Goal: Communication & Community: Answer question/provide support

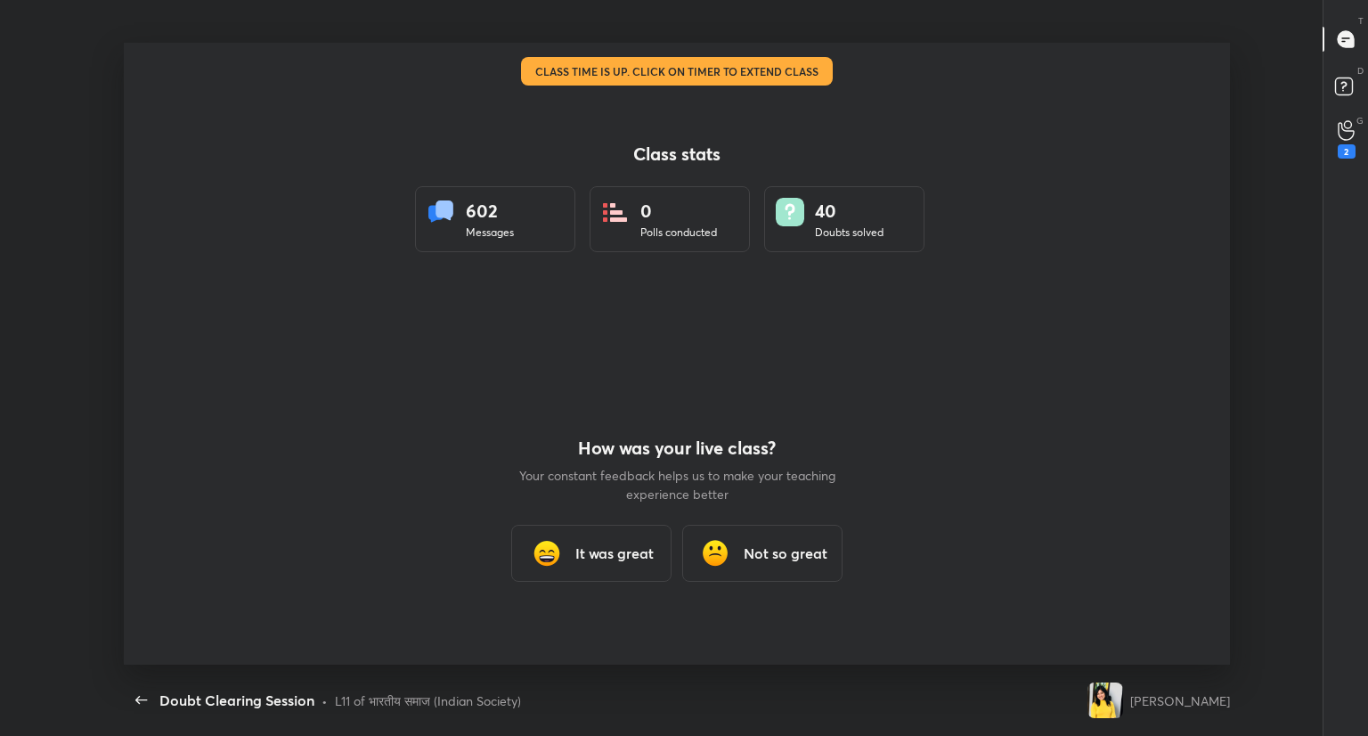
scroll to position [5, 0]
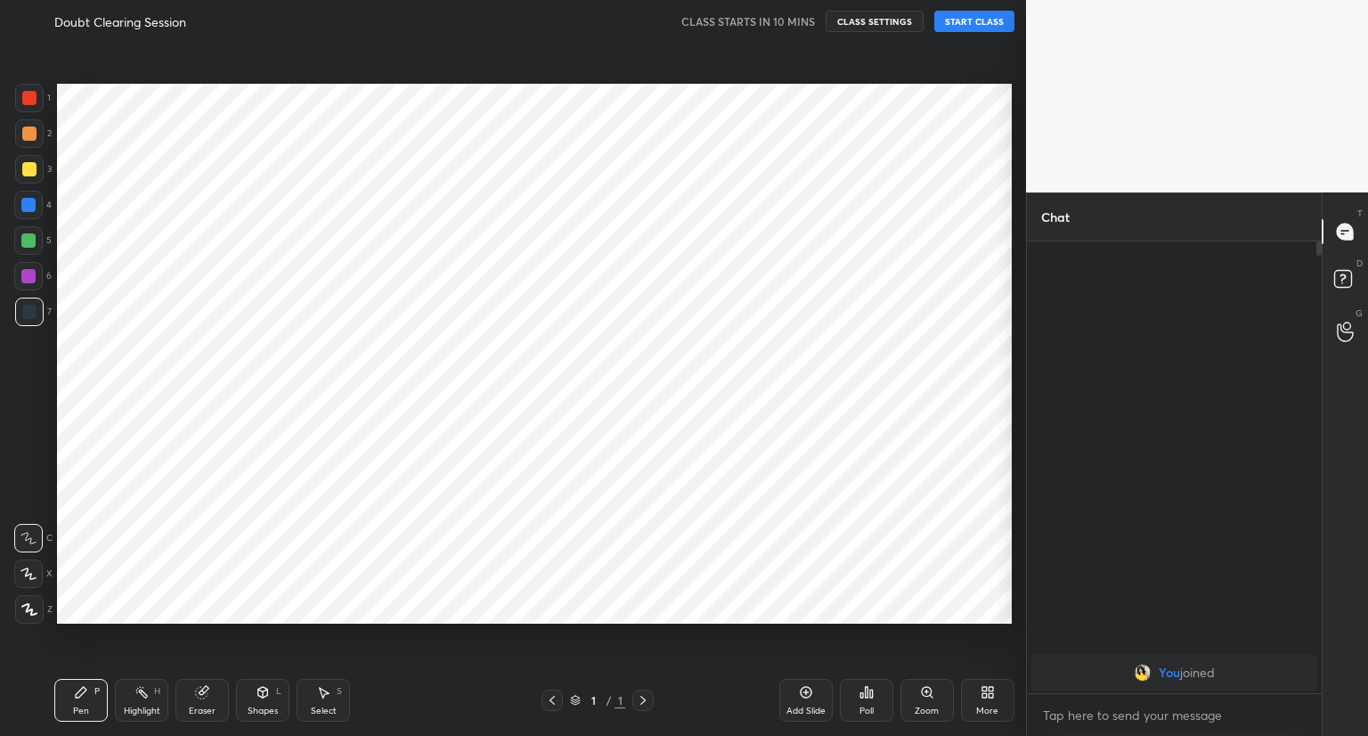
scroll to position [88467, 88135]
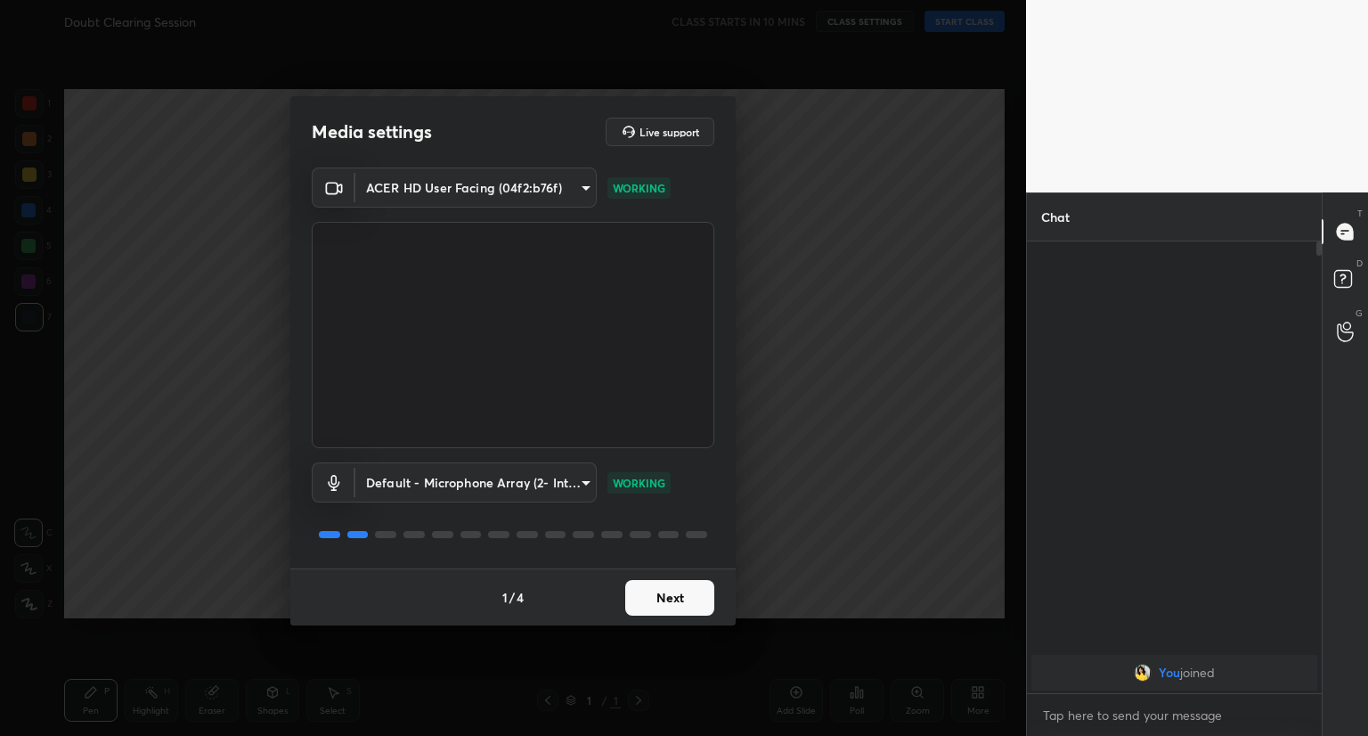
click at [673, 600] on div "1 / 4 Next" at bounding box center [512, 596] width 445 height 57
click at [673, 600] on button "Next" at bounding box center [669, 598] width 89 height 36
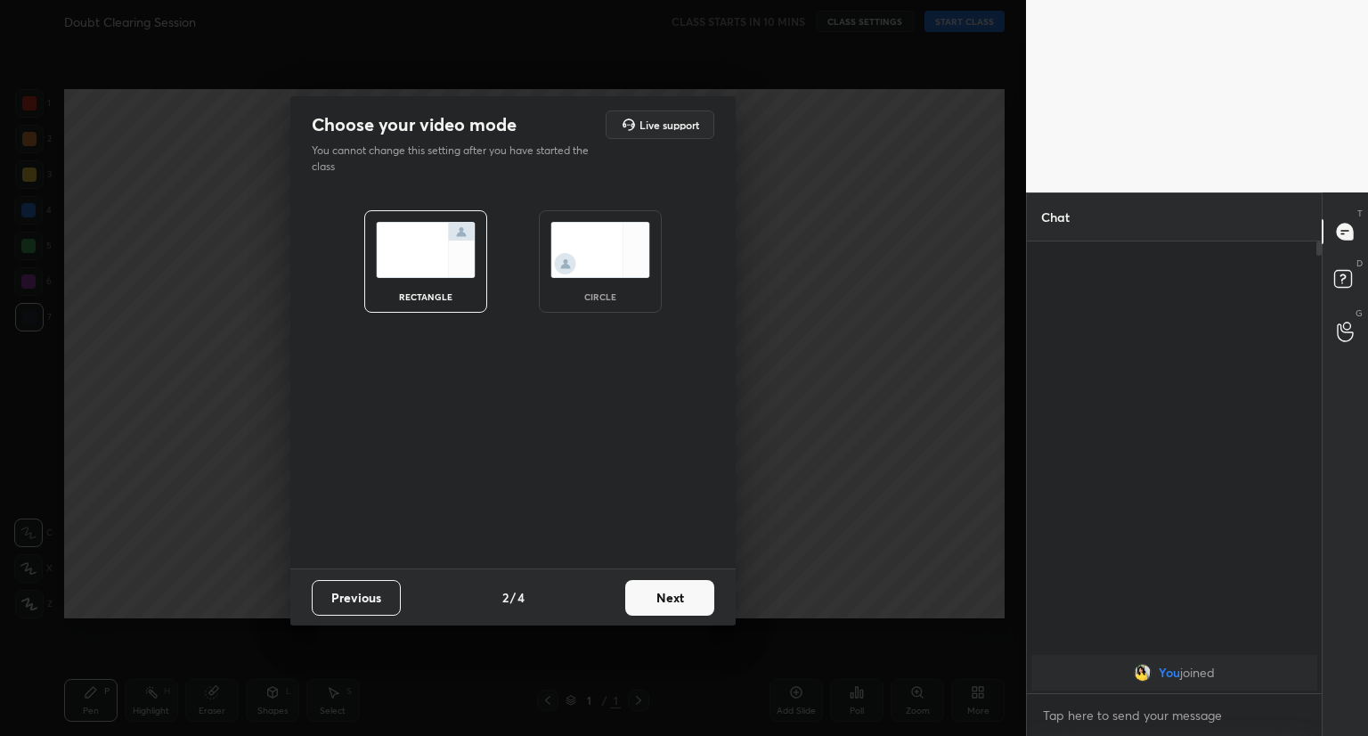
click at [673, 600] on button "Next" at bounding box center [669, 598] width 89 height 36
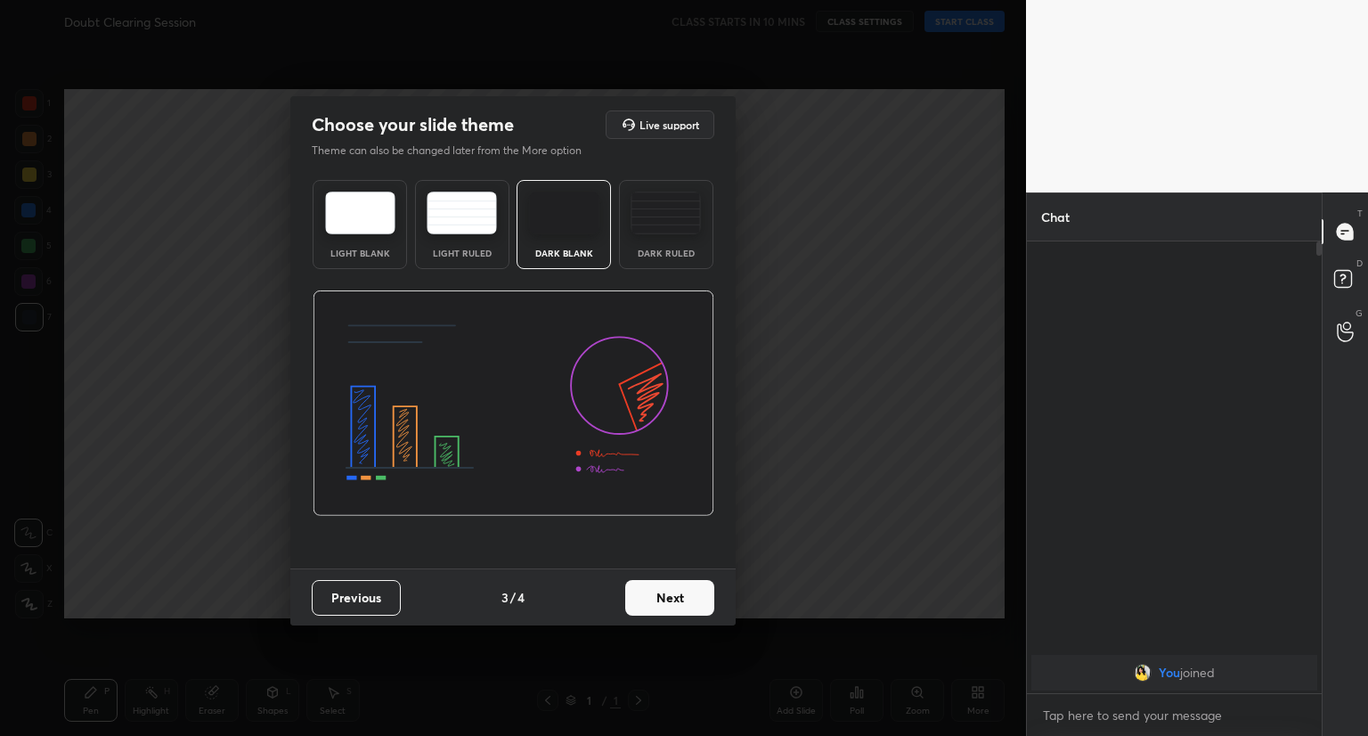
click at [673, 600] on button "Next" at bounding box center [669, 598] width 89 height 36
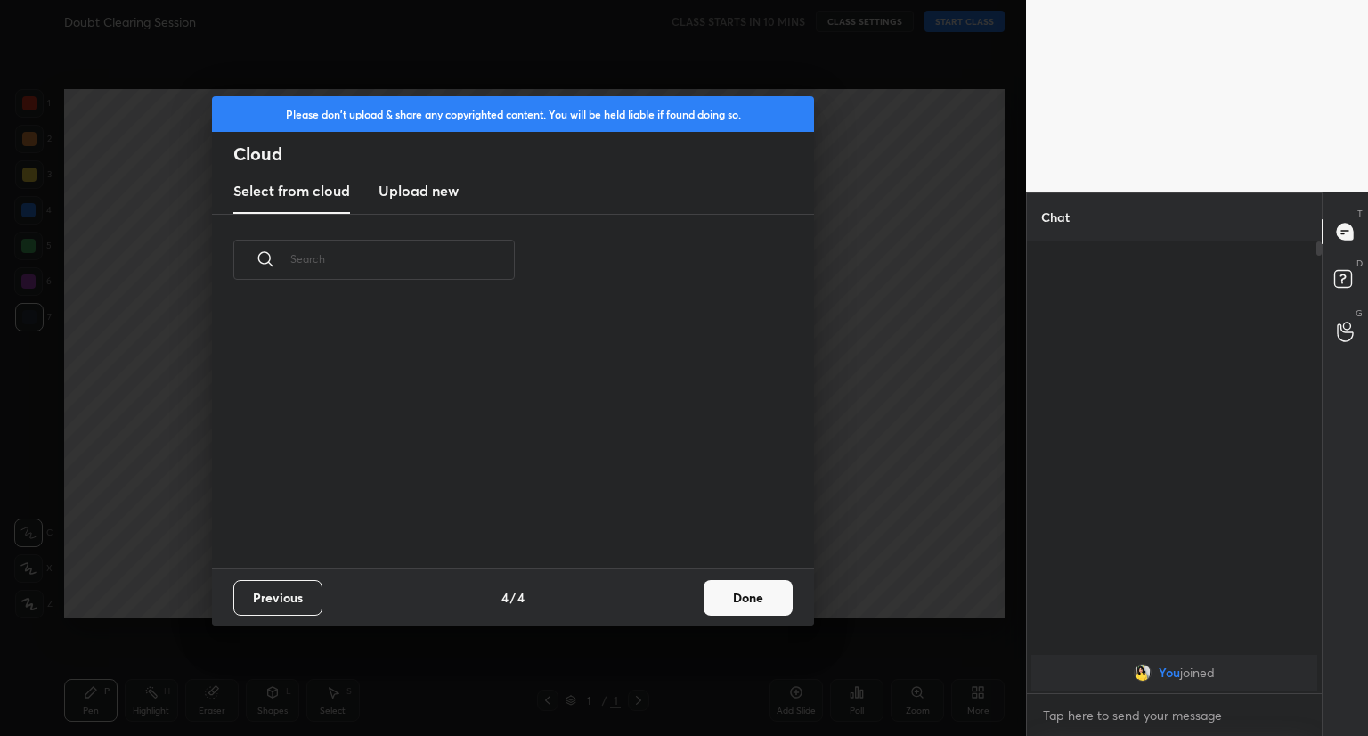
scroll to position [264, 572]
drag, startPoint x: 673, startPoint y: 600, endPoint x: 744, endPoint y: 591, distance: 71.8
click at [744, 591] on div "Previous 4 / 4 Done" at bounding box center [513, 596] width 602 height 57
click at [744, 591] on button "Done" at bounding box center [748, 598] width 89 height 36
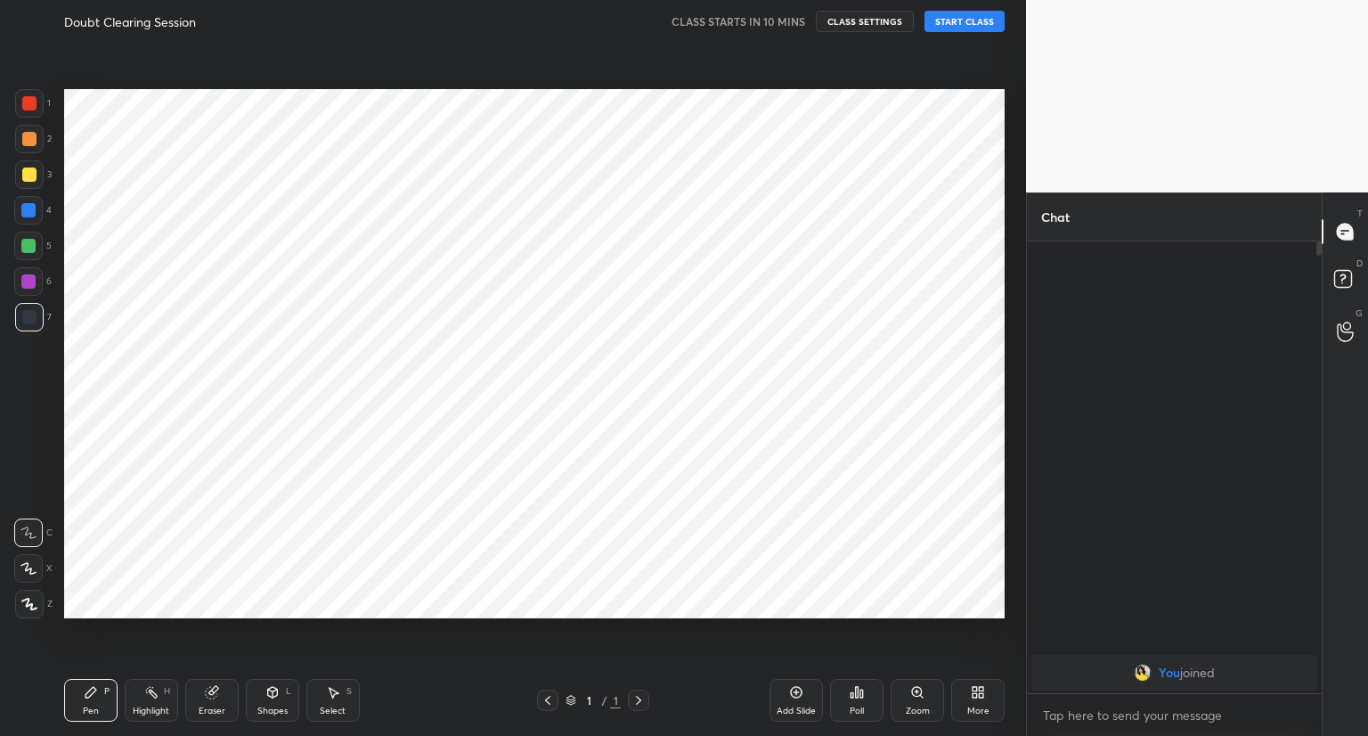
click at [964, 11] on button "START CLASS" at bounding box center [965, 21] width 80 height 21
click at [795, 20] on span "mute" at bounding box center [789, 21] width 25 height 12
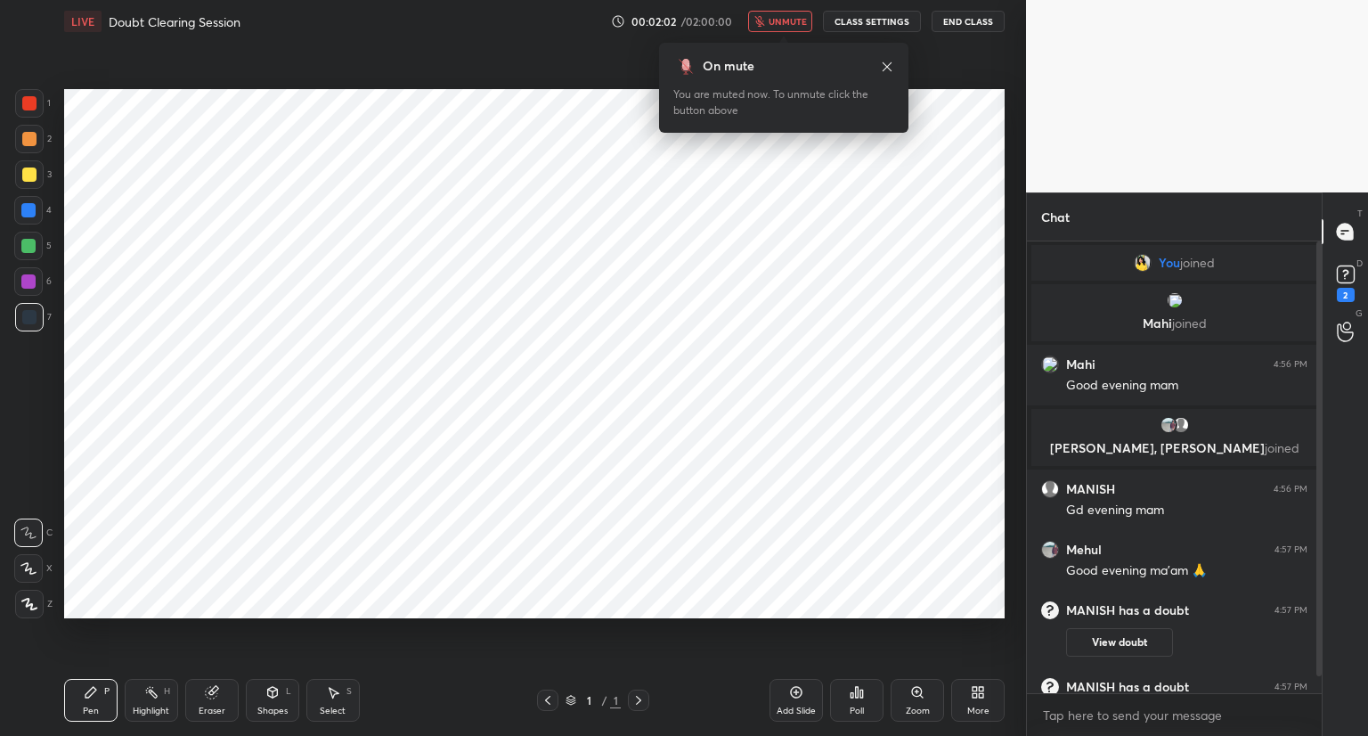
click at [799, 23] on span "unmute" at bounding box center [788, 21] width 38 height 12
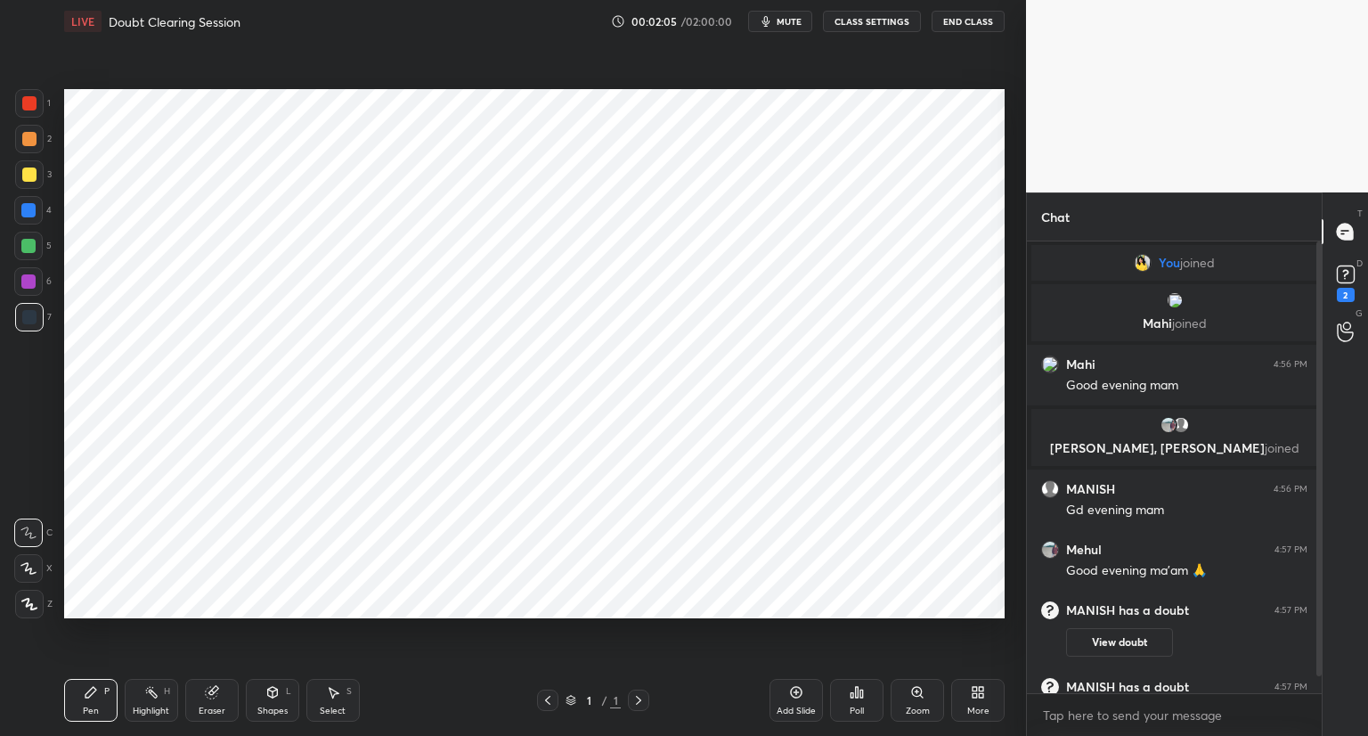
scroll to position [50, 0]
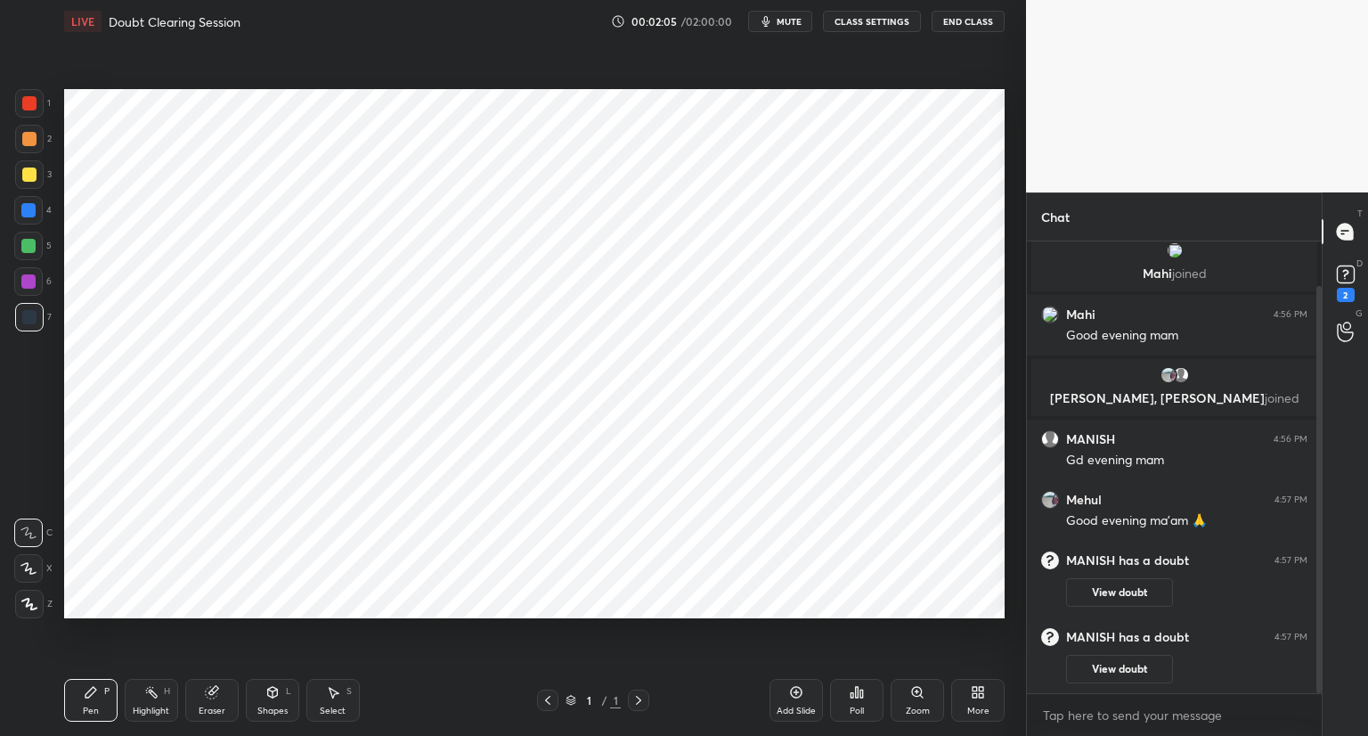
drag, startPoint x: 1318, startPoint y: 543, endPoint x: 1315, endPoint y: 618, distance: 75.8
click at [1315, 618] on div at bounding box center [1316, 467] width 11 height 452
click at [795, 20] on span "mute" at bounding box center [789, 21] width 25 height 12
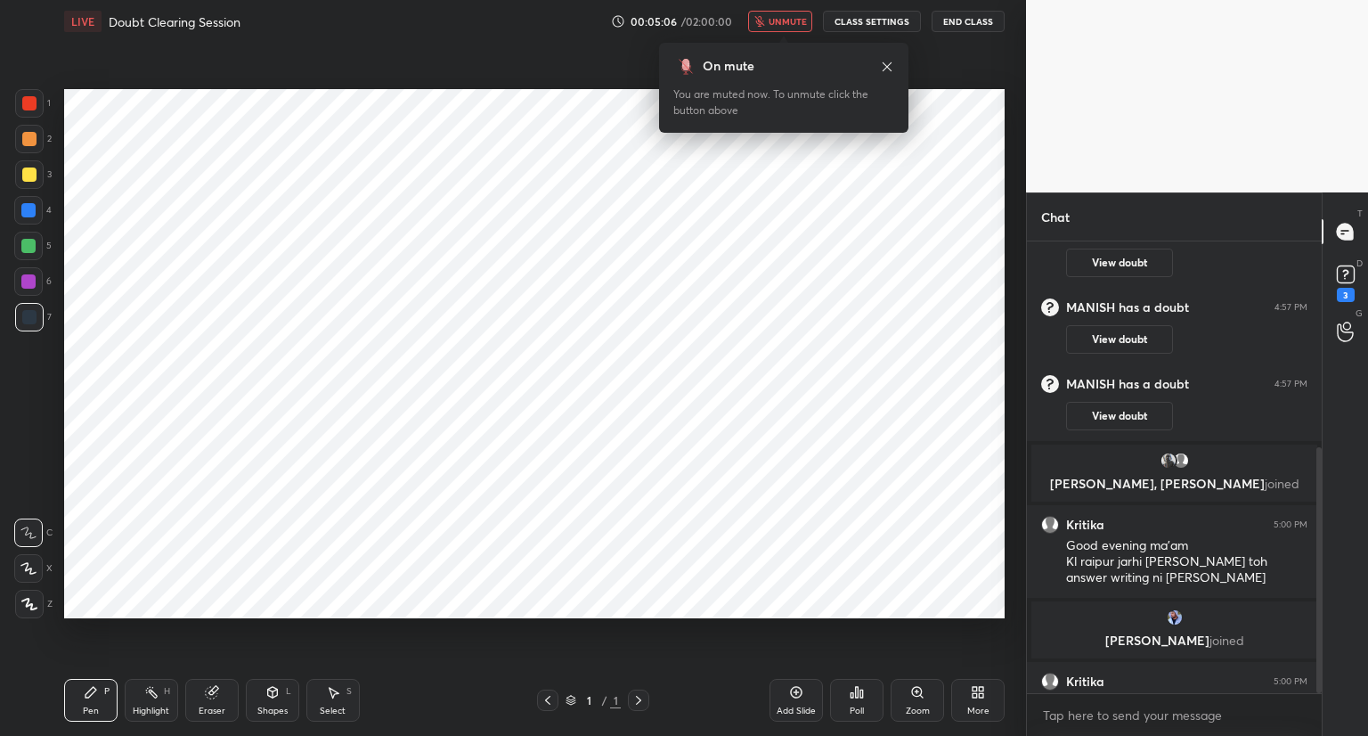
scroll to position [378, 0]
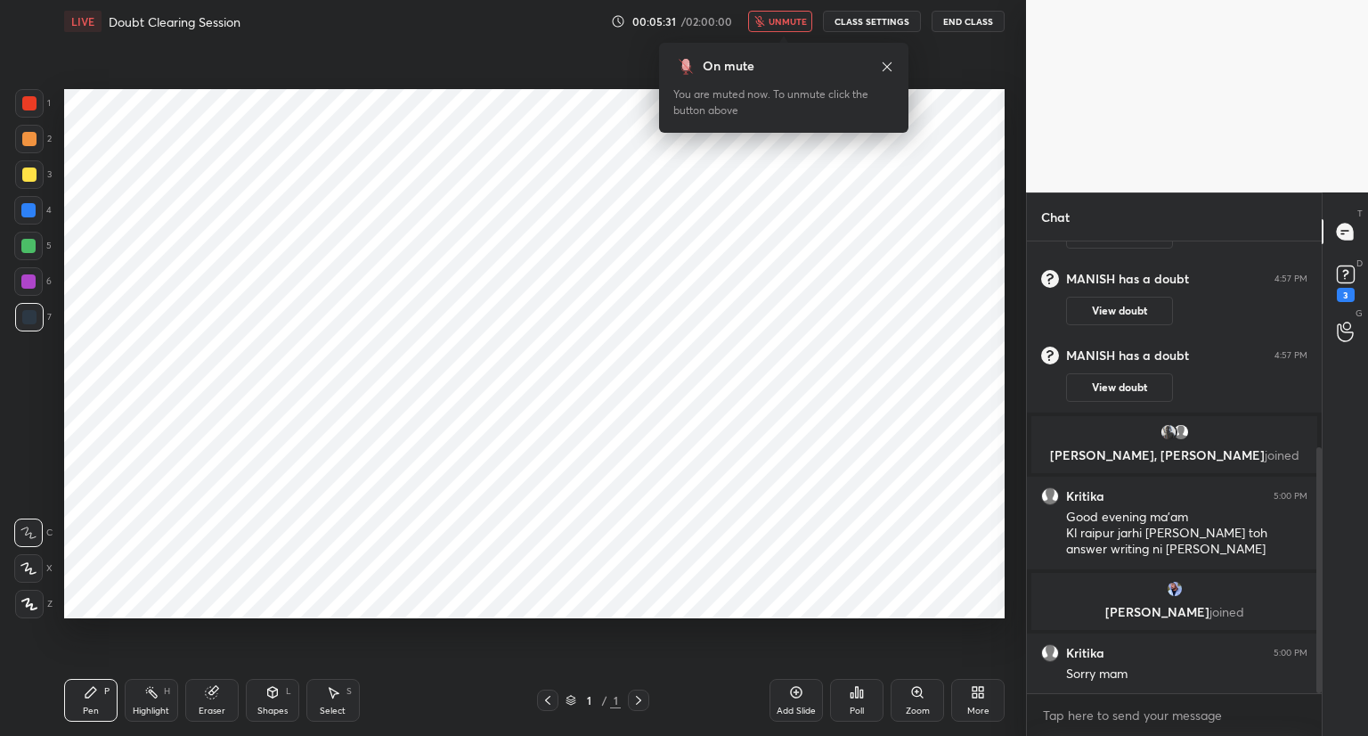
click at [807, 27] on button "unmute" at bounding box center [780, 21] width 64 height 21
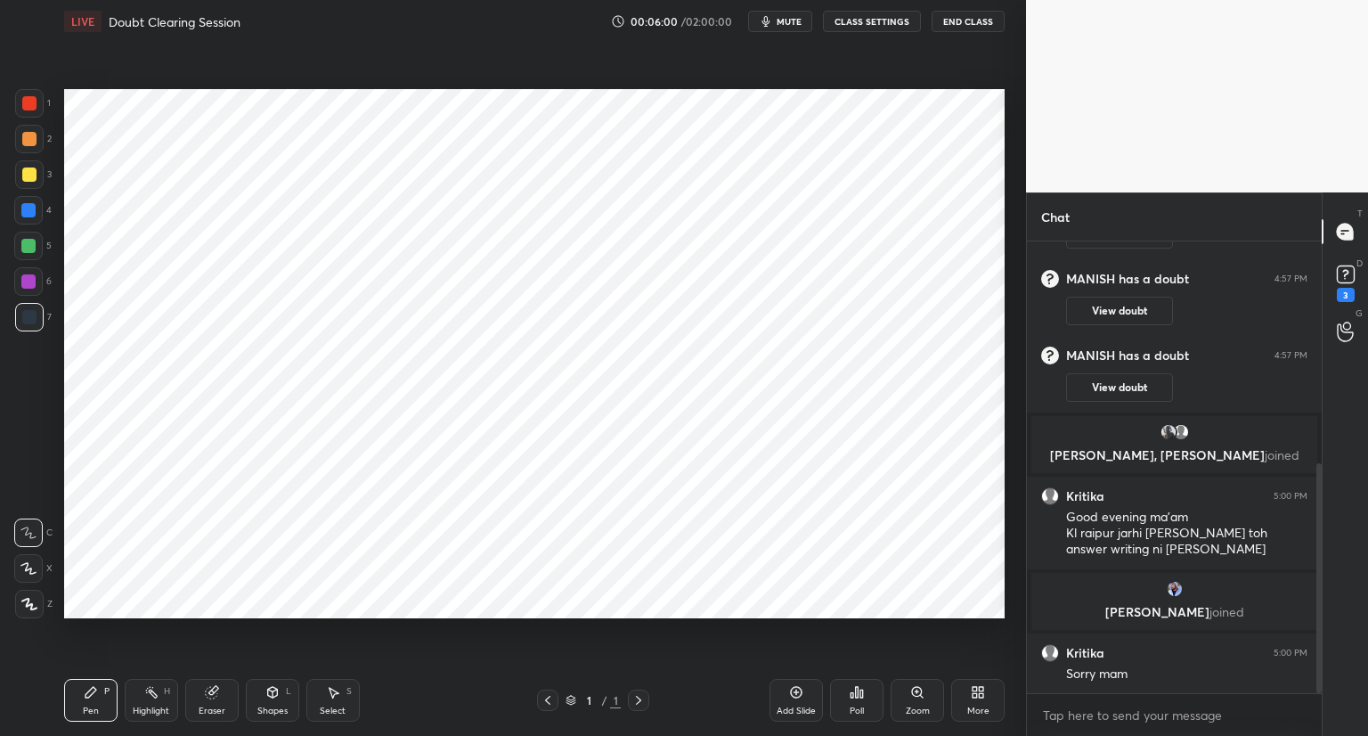
scroll to position [438, 0]
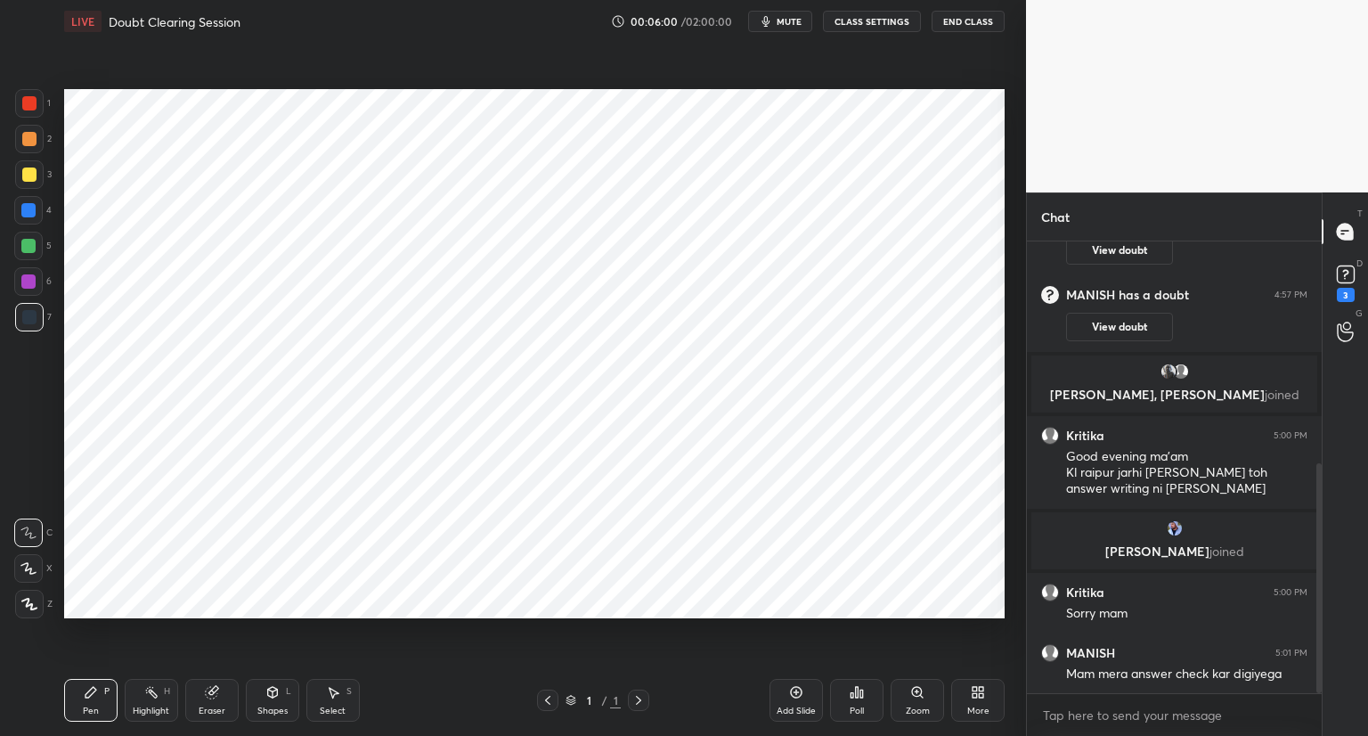
click at [800, 689] on icon at bounding box center [797, 693] width 12 height 12
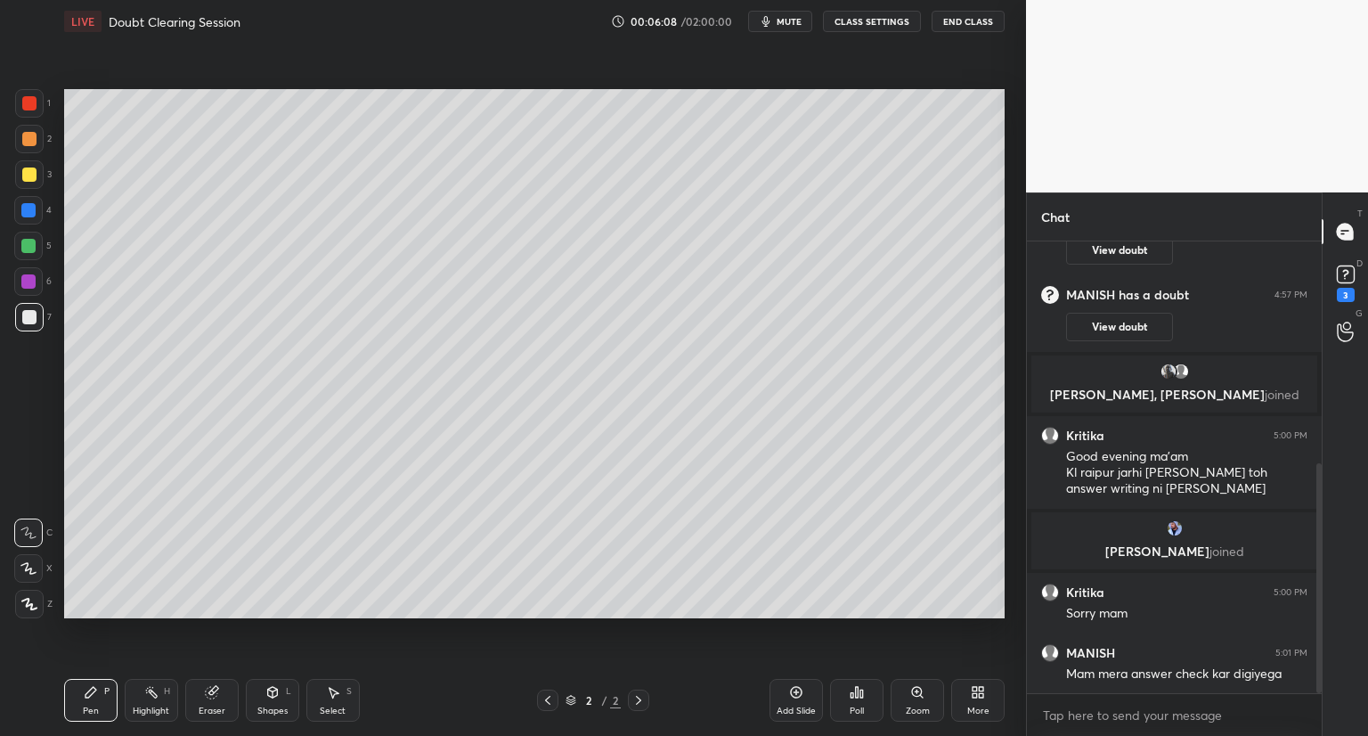
scroll to position [499, 0]
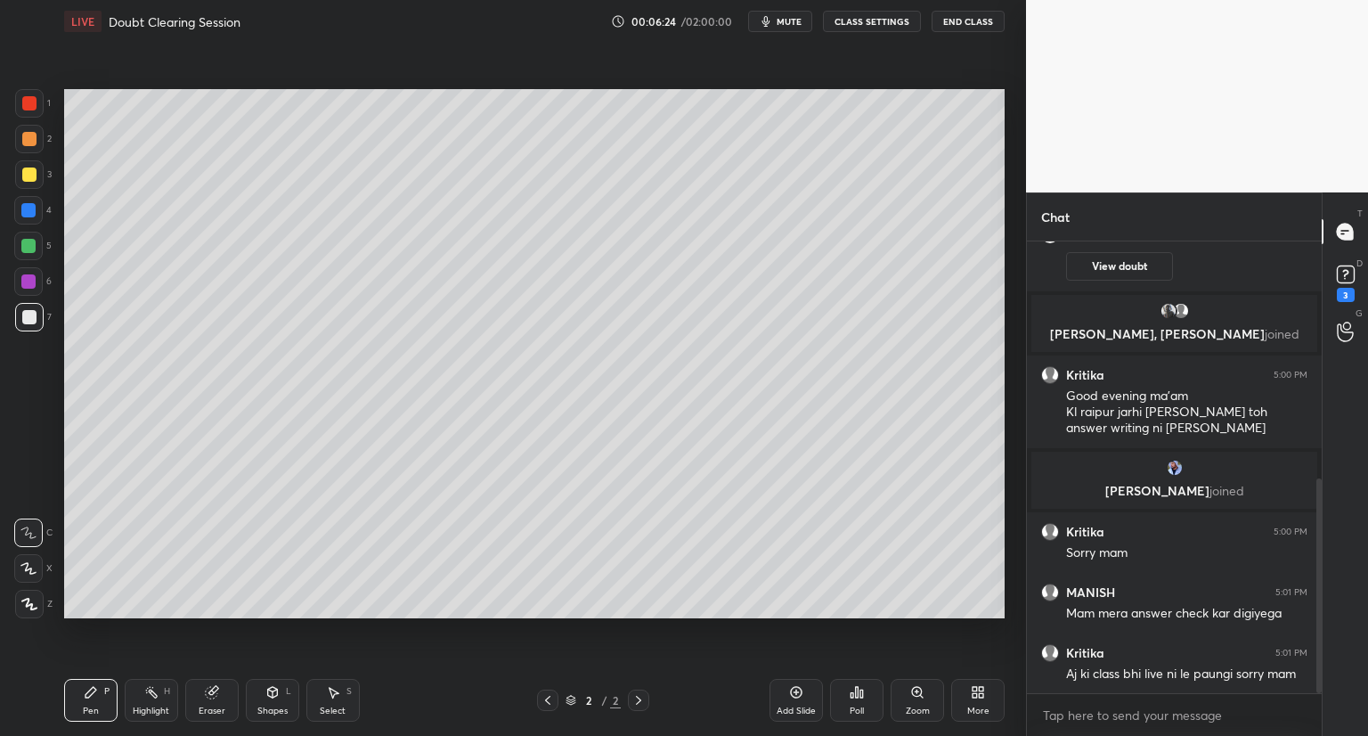
click at [29, 569] on icon at bounding box center [28, 568] width 14 height 11
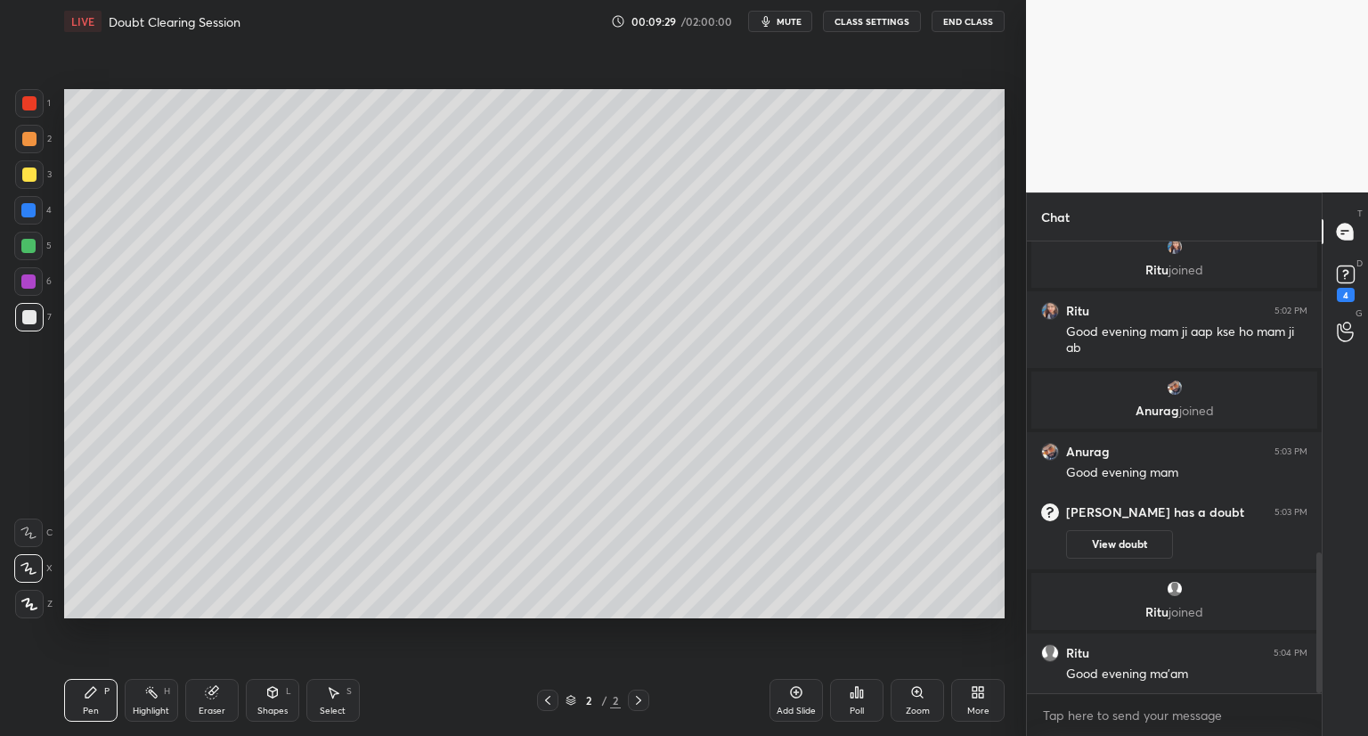
scroll to position [1074, 0]
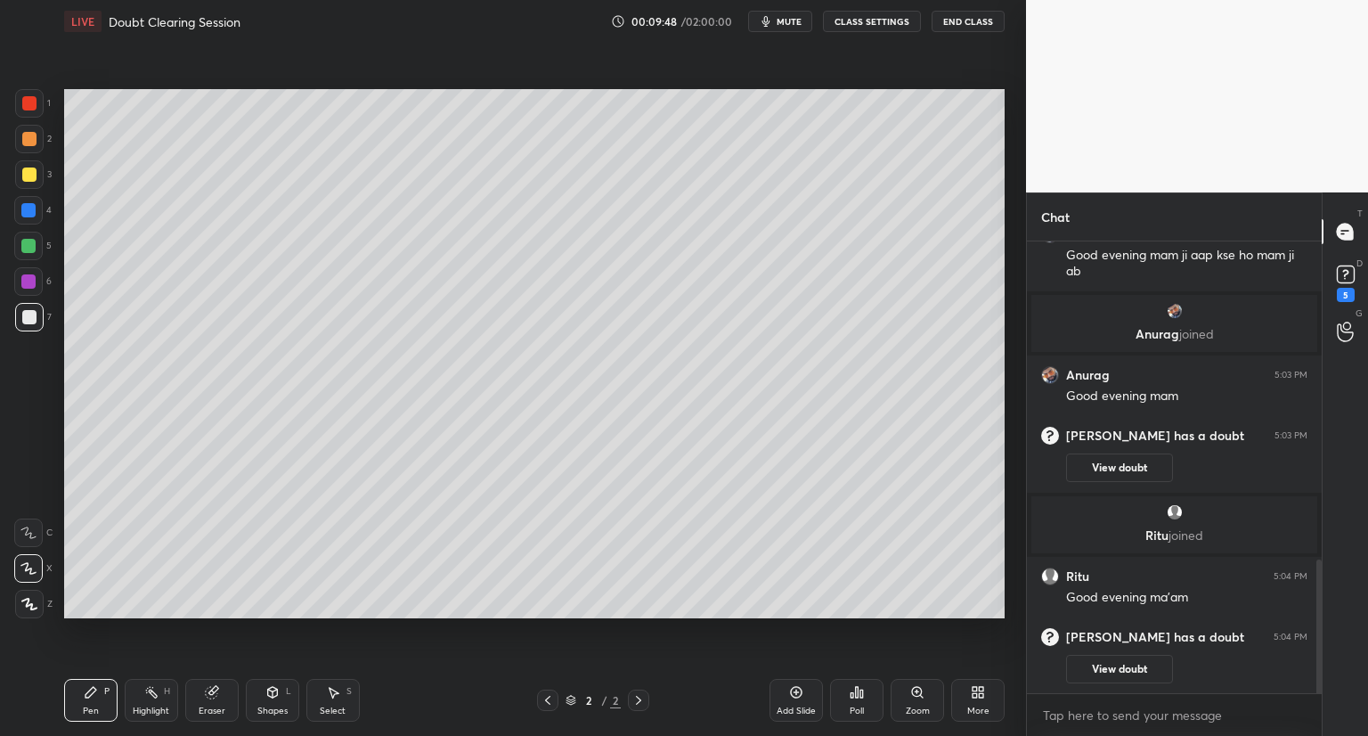
click at [691, 618] on div "Setting up your live class Poll for secs No correct answer Start poll" at bounding box center [534, 354] width 955 height 622
click at [795, 690] on icon at bounding box center [796, 692] width 14 height 14
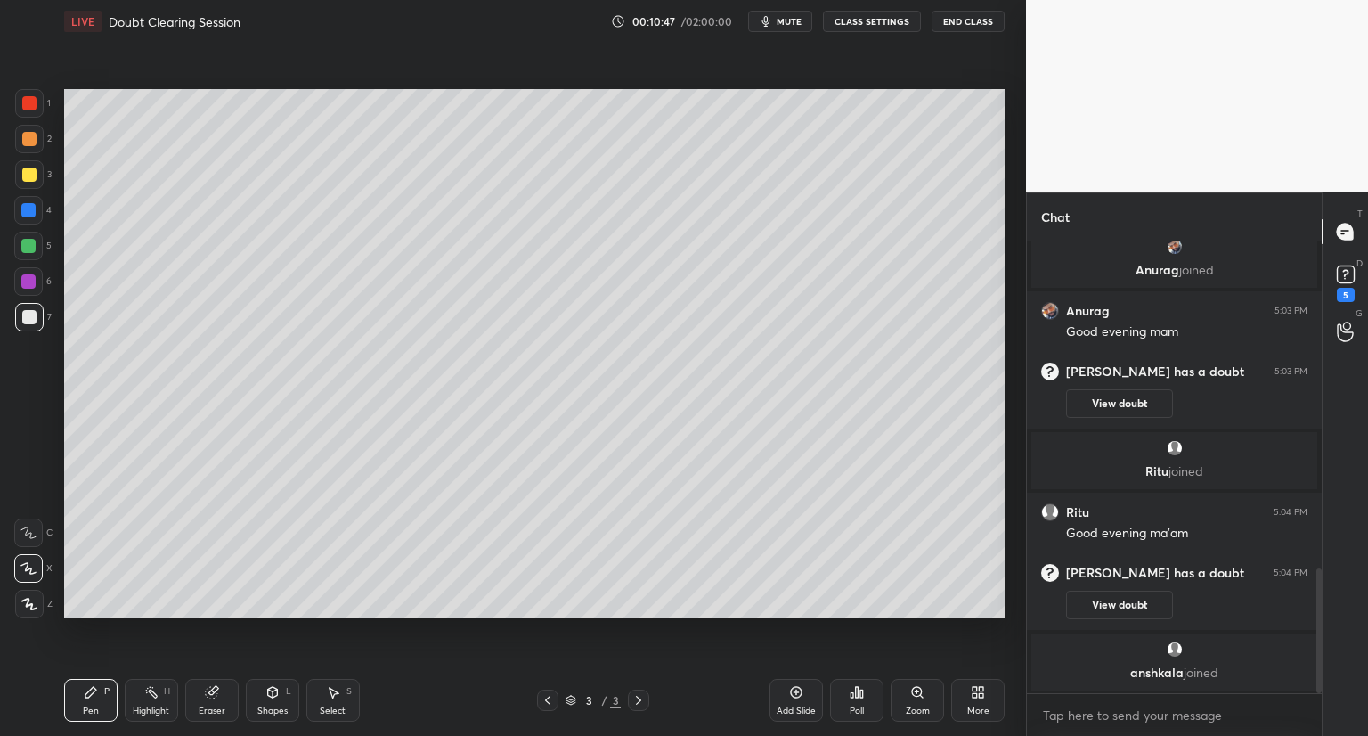
scroll to position [1183, 0]
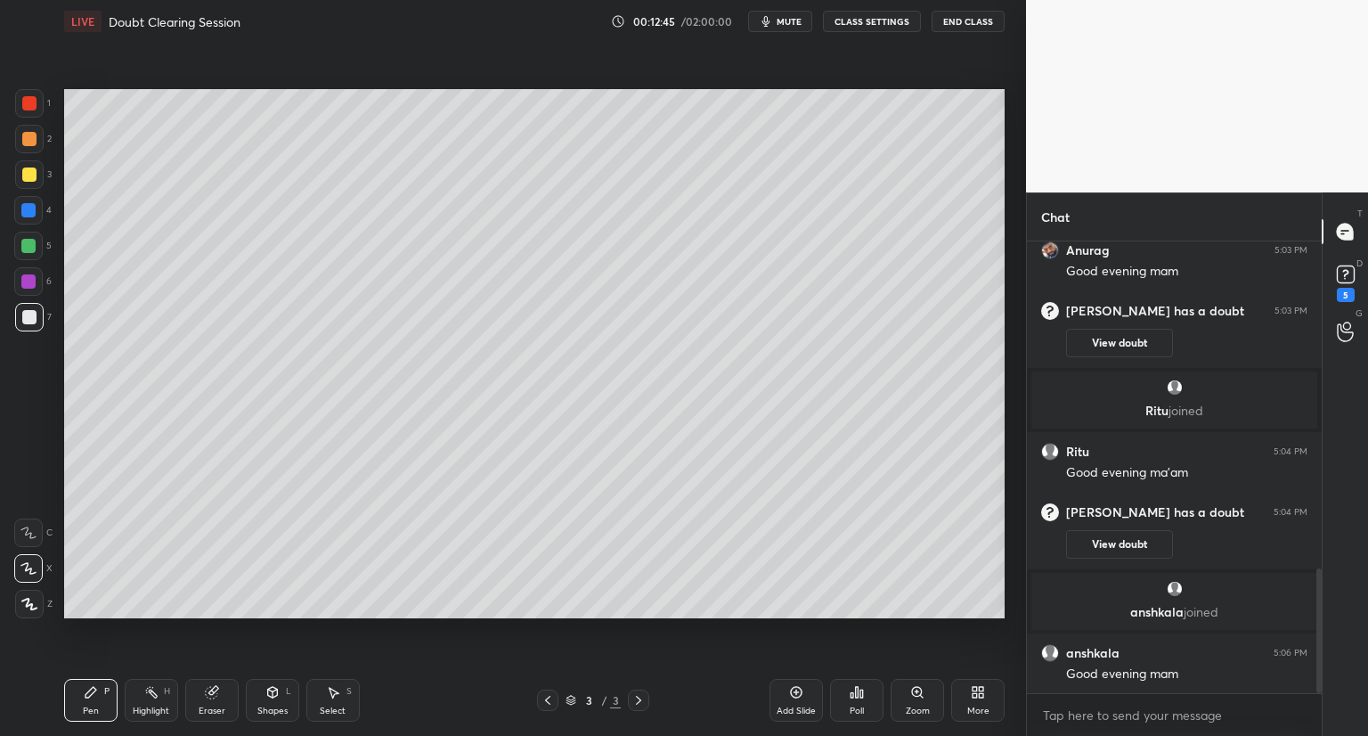
click at [795, 689] on icon at bounding box center [796, 692] width 14 height 14
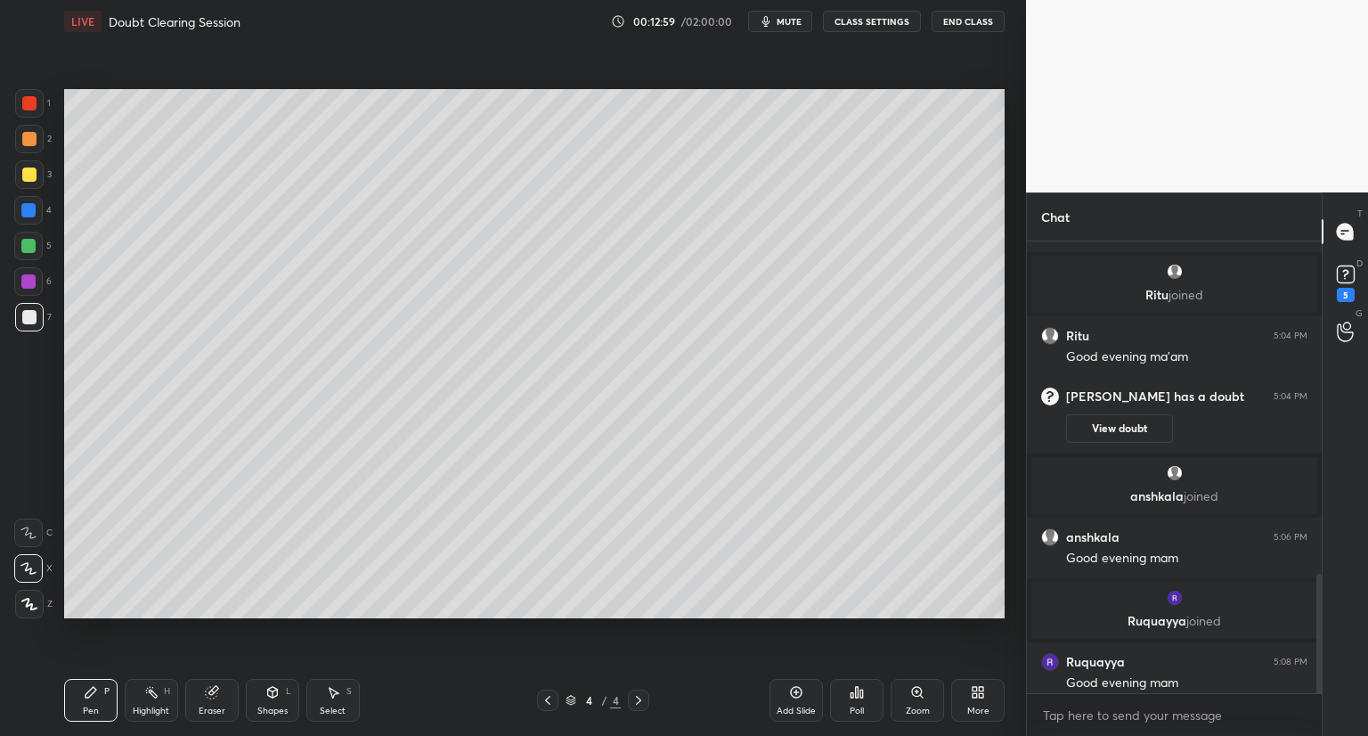
scroll to position [1256, 0]
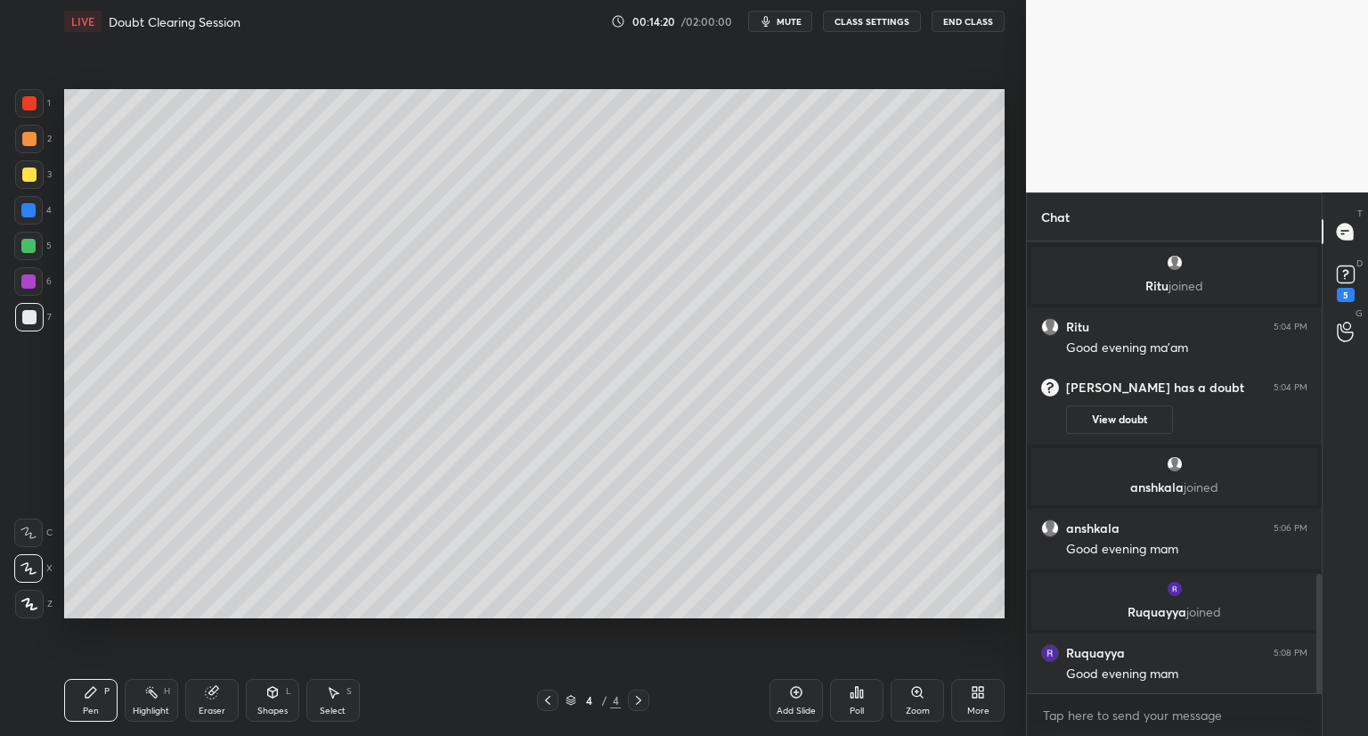
click at [224, 692] on div "Eraser" at bounding box center [211, 700] width 53 height 43
click at [50, 633] on div "1 2 3 4 5 6 7 C X Z C X Z E E Erase all H H LIVE Doubt Clearing Session 00:14:2…" at bounding box center [506, 368] width 1012 height 736
click at [93, 689] on icon at bounding box center [91, 692] width 11 height 11
click at [798, 690] on icon at bounding box center [796, 692] width 14 height 14
click at [794, 690] on icon at bounding box center [796, 692] width 14 height 14
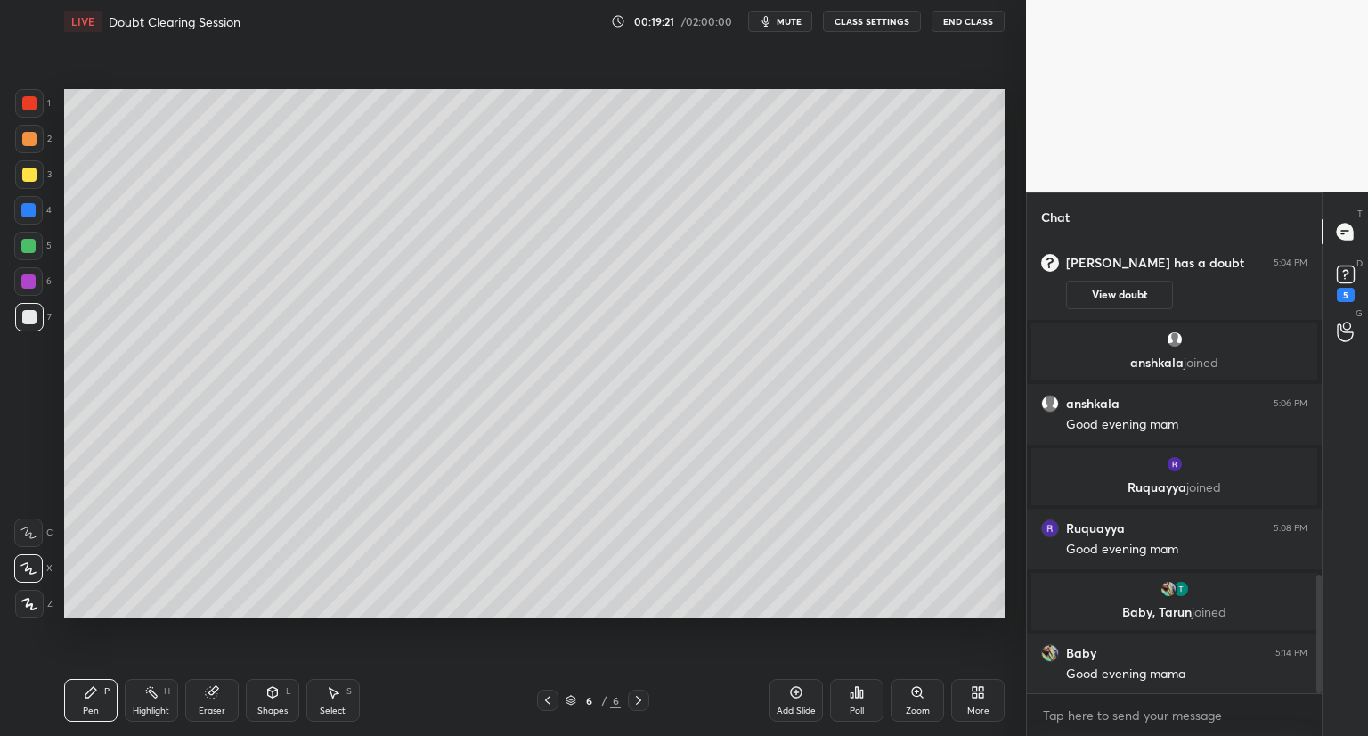
scroll to position [1269, 0]
click at [548, 695] on icon at bounding box center [548, 700] width 14 height 14
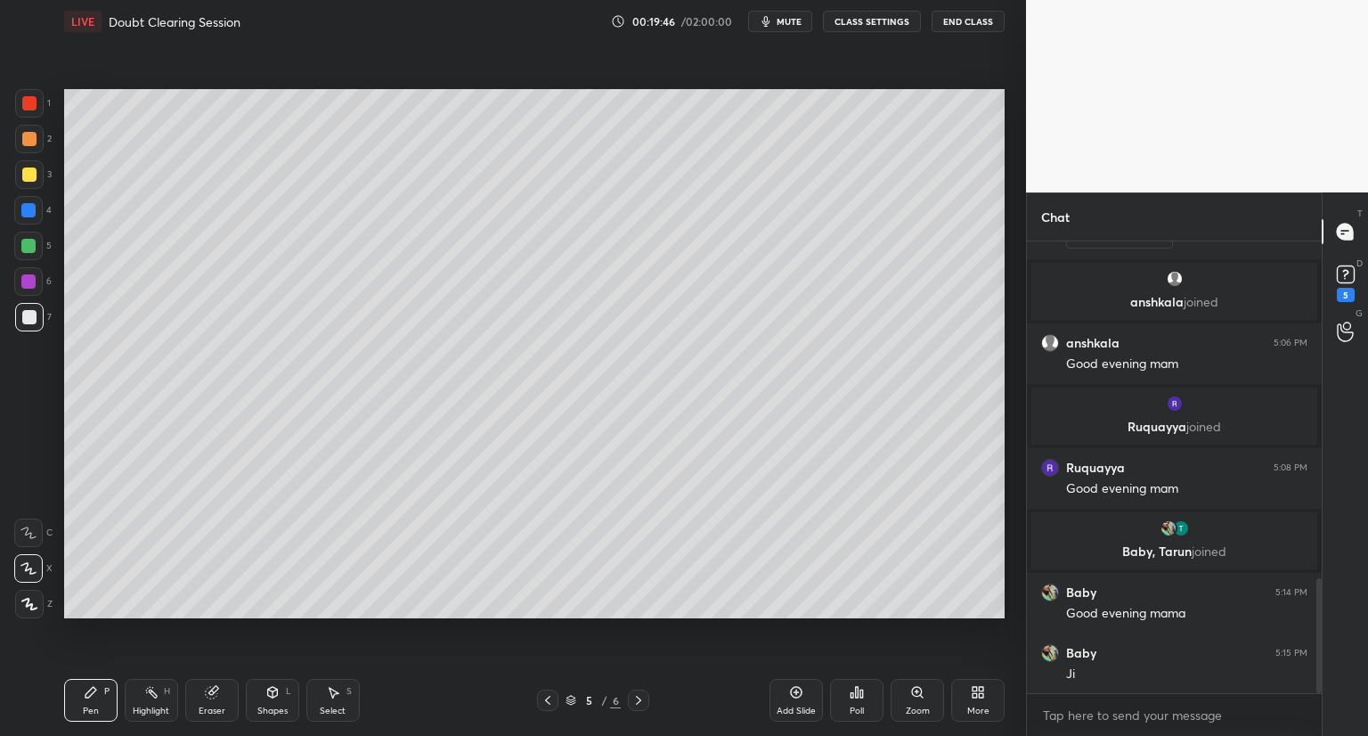
click at [546, 688] on div "Pen P Highlight H Eraser Shapes L Select S 5 / 6 Add Slide Poll Zoom More" at bounding box center [534, 700] width 941 height 71
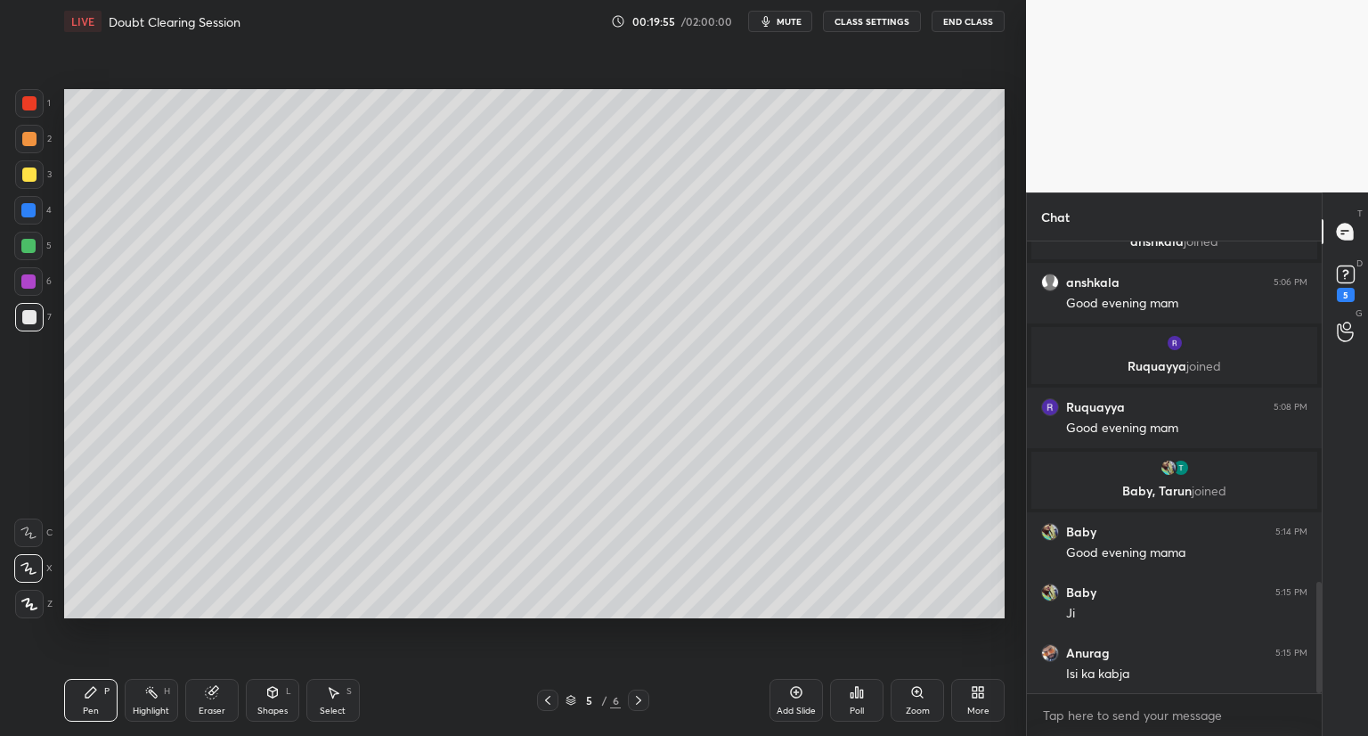
click at [544, 692] on div at bounding box center [547, 700] width 21 height 21
click at [641, 693] on icon at bounding box center [639, 700] width 14 height 14
click at [645, 691] on div at bounding box center [638, 700] width 21 height 21
click at [635, 695] on icon at bounding box center [639, 700] width 14 height 14
click at [795, 686] on icon at bounding box center [796, 692] width 14 height 14
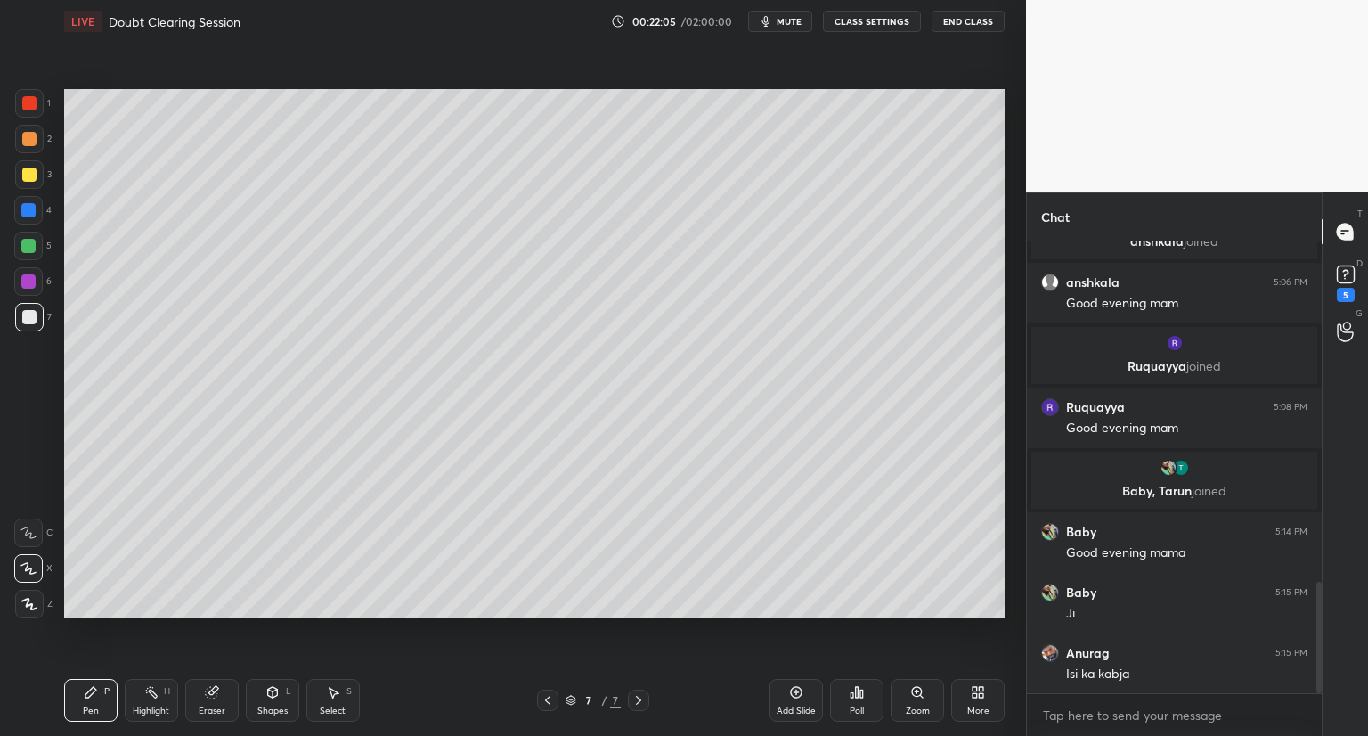
click at [1315, 133] on video at bounding box center [1197, 96] width 342 height 192
click at [798, 685] on icon at bounding box center [796, 692] width 14 height 14
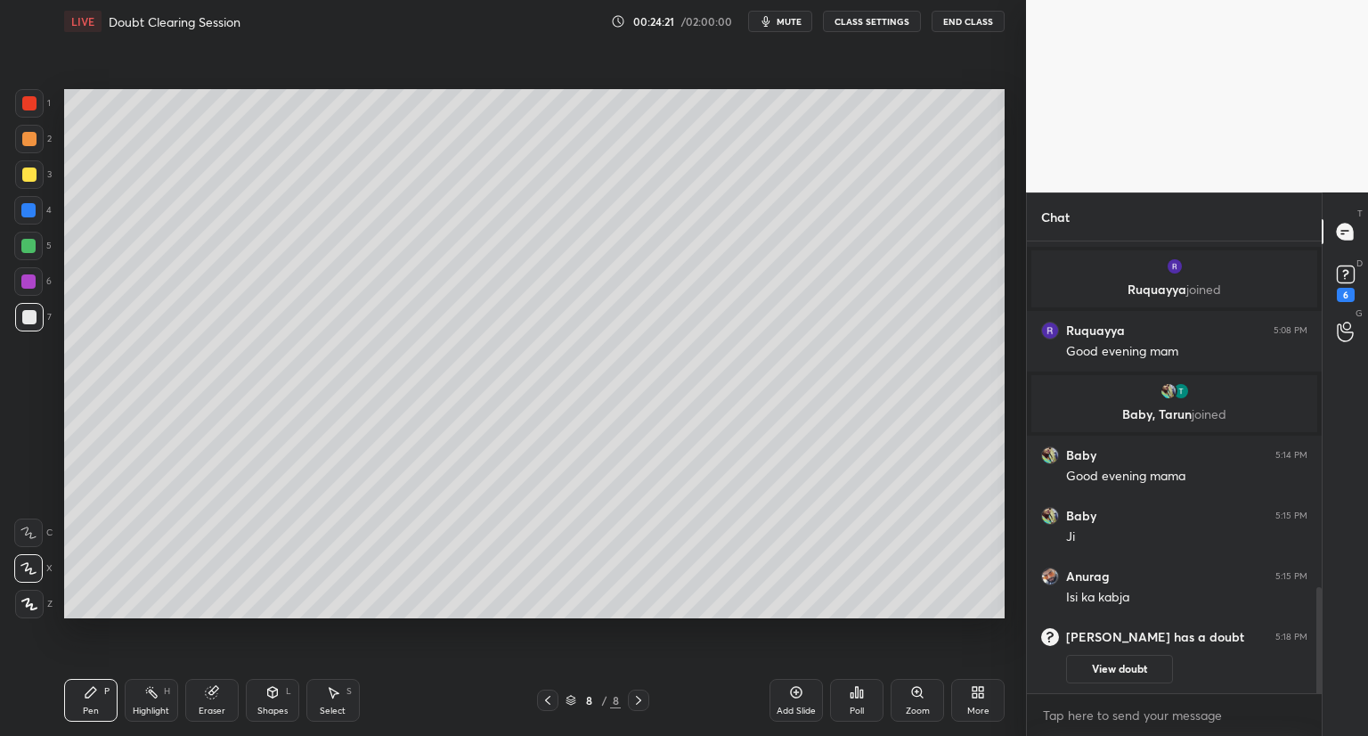
click at [798, 682] on div "Add Slide" at bounding box center [796, 700] width 53 height 43
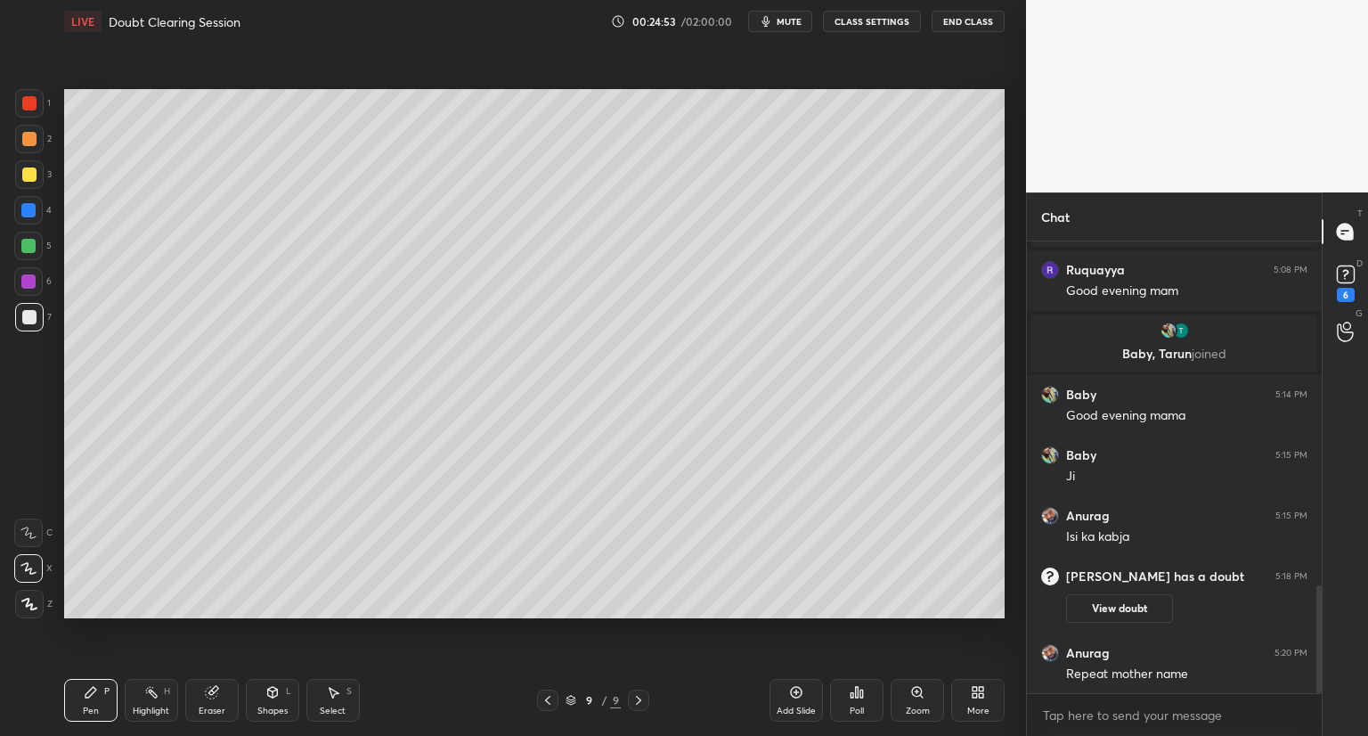
scroll to position [1458, 0]
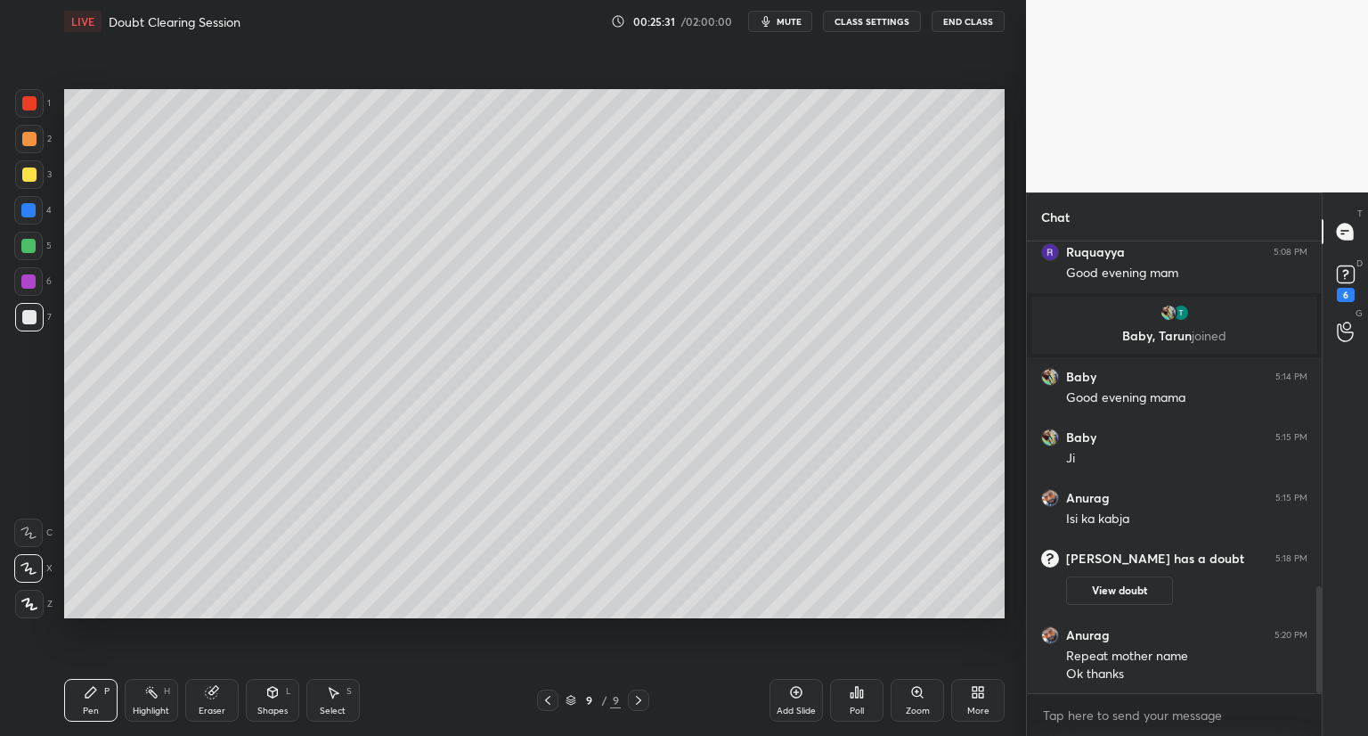
click at [795, 20] on span "mute" at bounding box center [789, 21] width 25 height 12
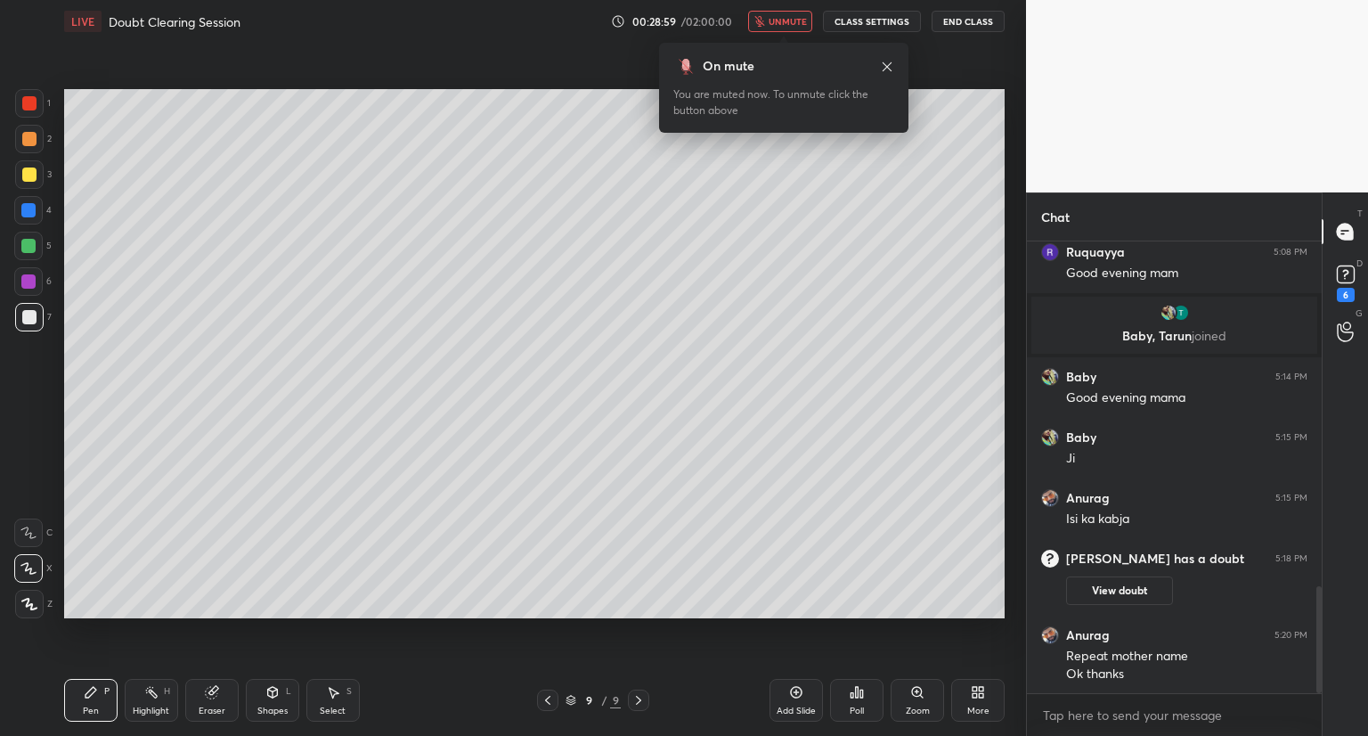
click at [780, 17] on span "unmute" at bounding box center [788, 21] width 38 height 12
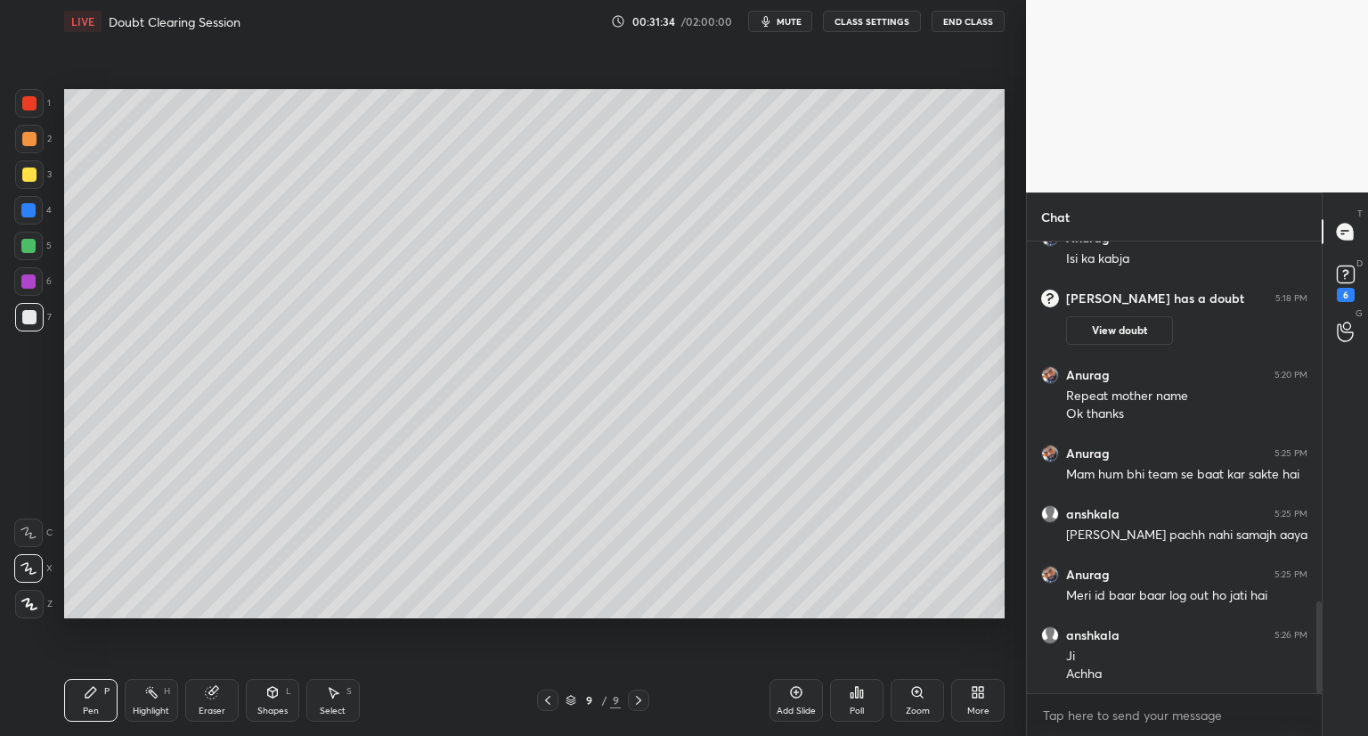
scroll to position [1778, 0]
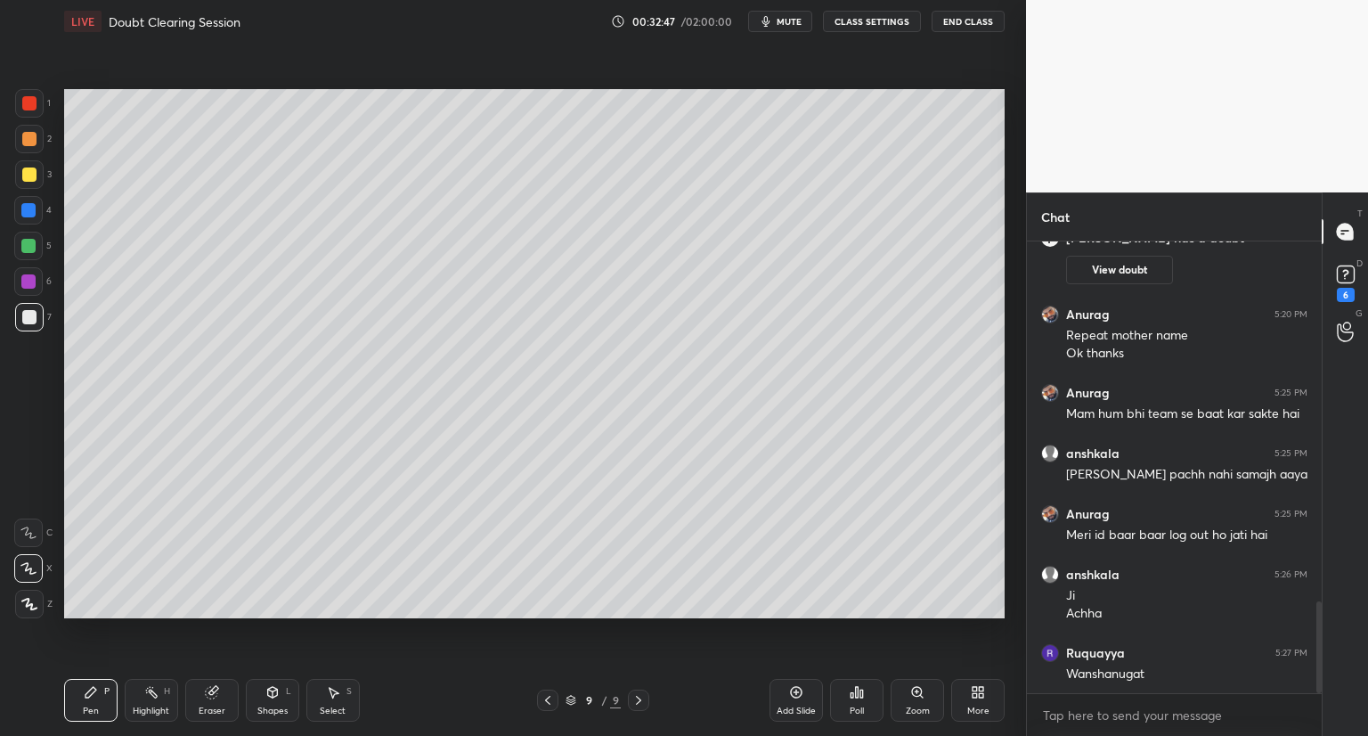
click at [798, 693] on icon at bounding box center [796, 692] width 14 height 14
click at [542, 697] on icon at bounding box center [548, 700] width 14 height 14
click at [796, 688] on icon at bounding box center [797, 693] width 12 height 12
click at [803, 687] on icon at bounding box center [796, 692] width 14 height 14
click at [217, 698] on icon at bounding box center [212, 692] width 14 height 14
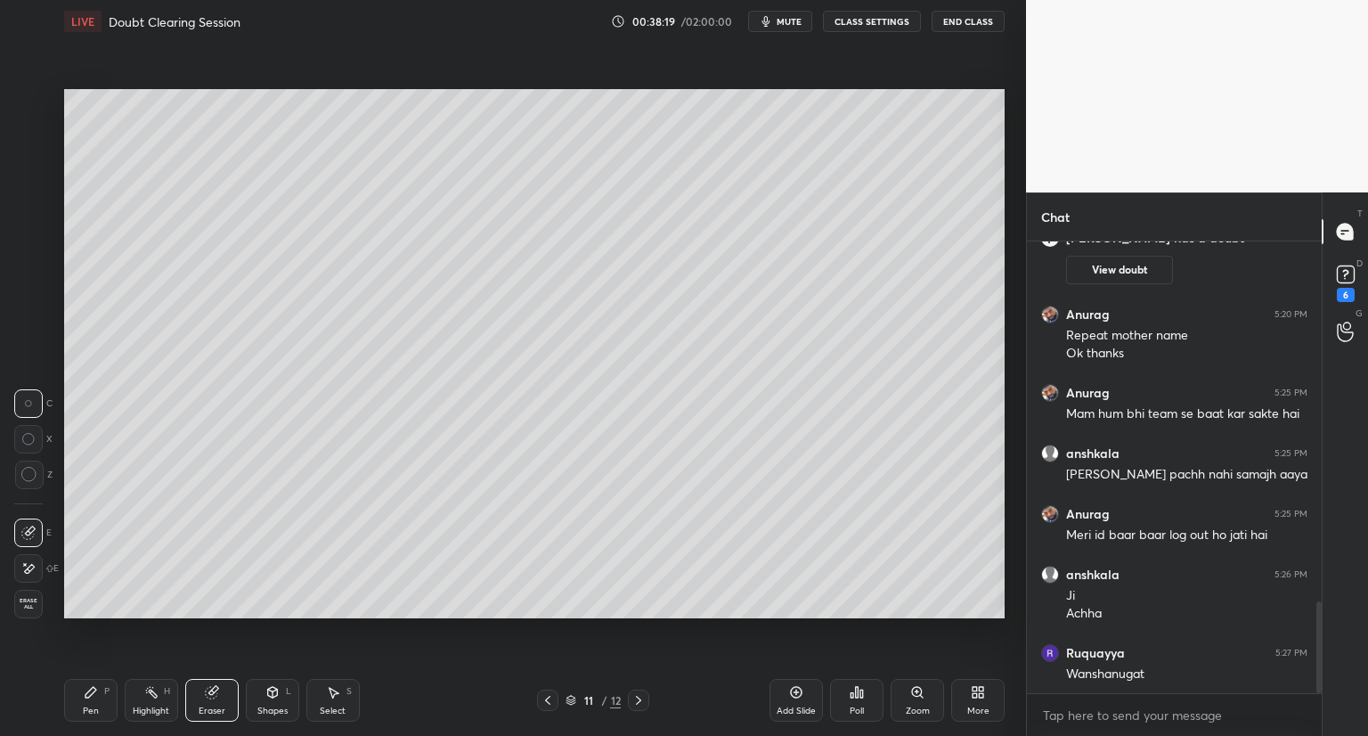
click at [96, 702] on div "Pen P" at bounding box center [90, 700] width 53 height 43
click at [796, 689] on icon at bounding box center [796, 692] width 14 height 14
click at [789, 692] on icon at bounding box center [796, 692] width 14 height 14
click at [225, 693] on div "Eraser" at bounding box center [211, 700] width 53 height 43
click at [93, 697] on icon at bounding box center [91, 692] width 14 height 14
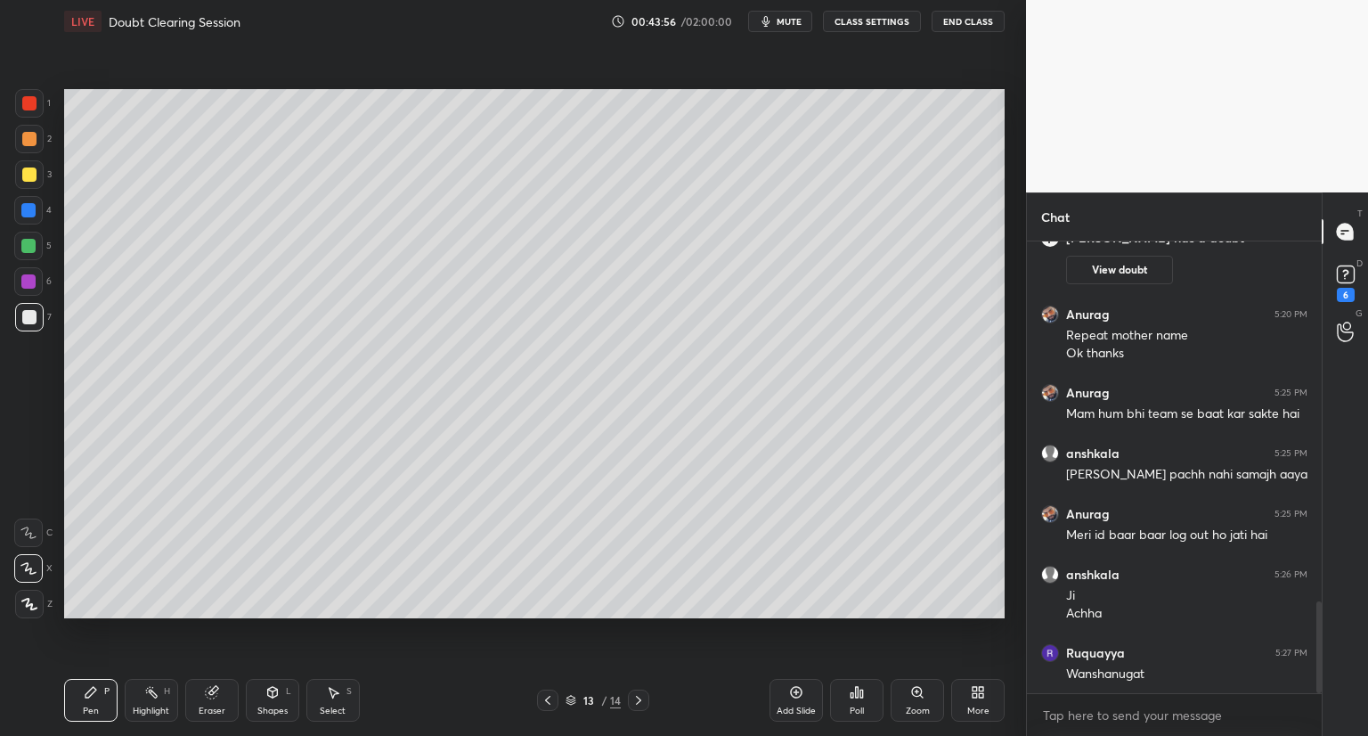
click at [798, 684] on div "Add Slide" at bounding box center [796, 700] width 53 height 43
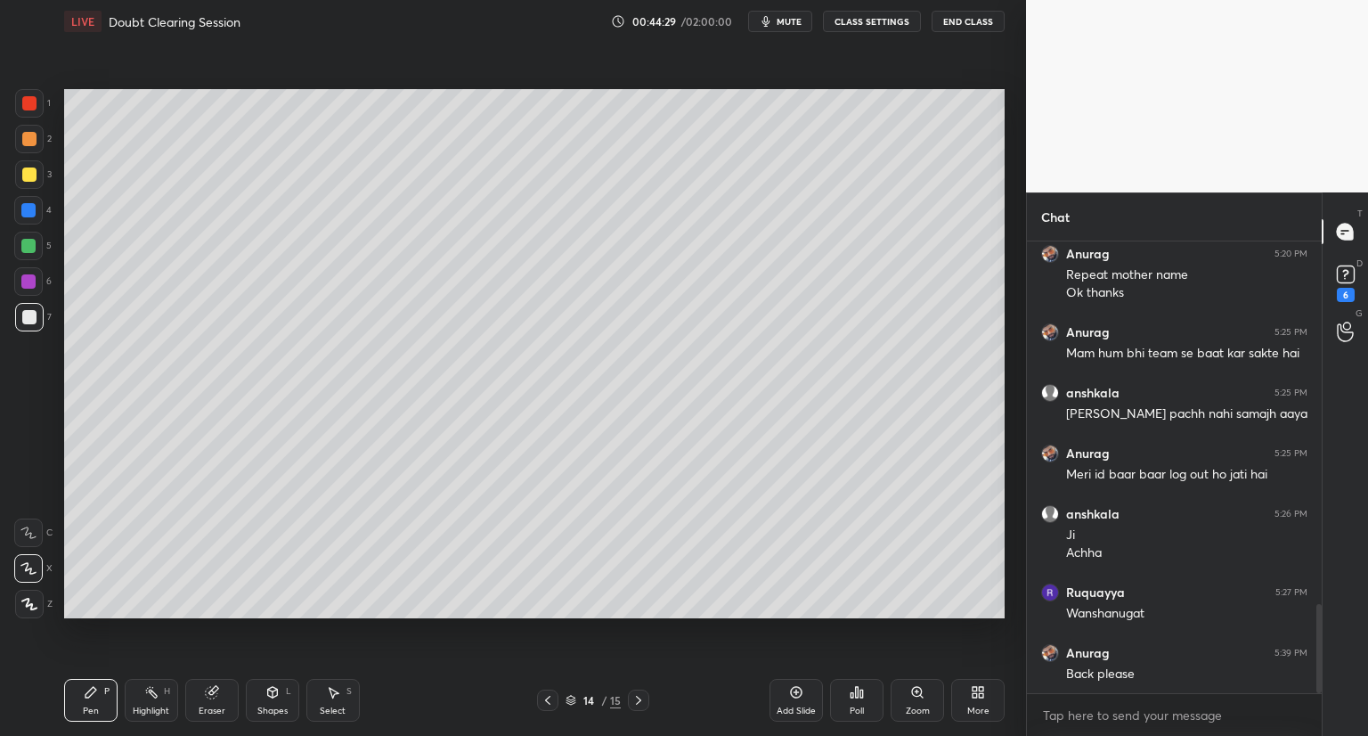
click at [552, 694] on icon at bounding box center [548, 700] width 14 height 14
click at [642, 696] on icon at bounding box center [639, 700] width 14 height 14
click at [547, 696] on icon at bounding box center [548, 700] width 14 height 14
click at [637, 699] on icon at bounding box center [639, 700] width 14 height 14
click at [796, 692] on icon at bounding box center [796, 692] width 5 height 5
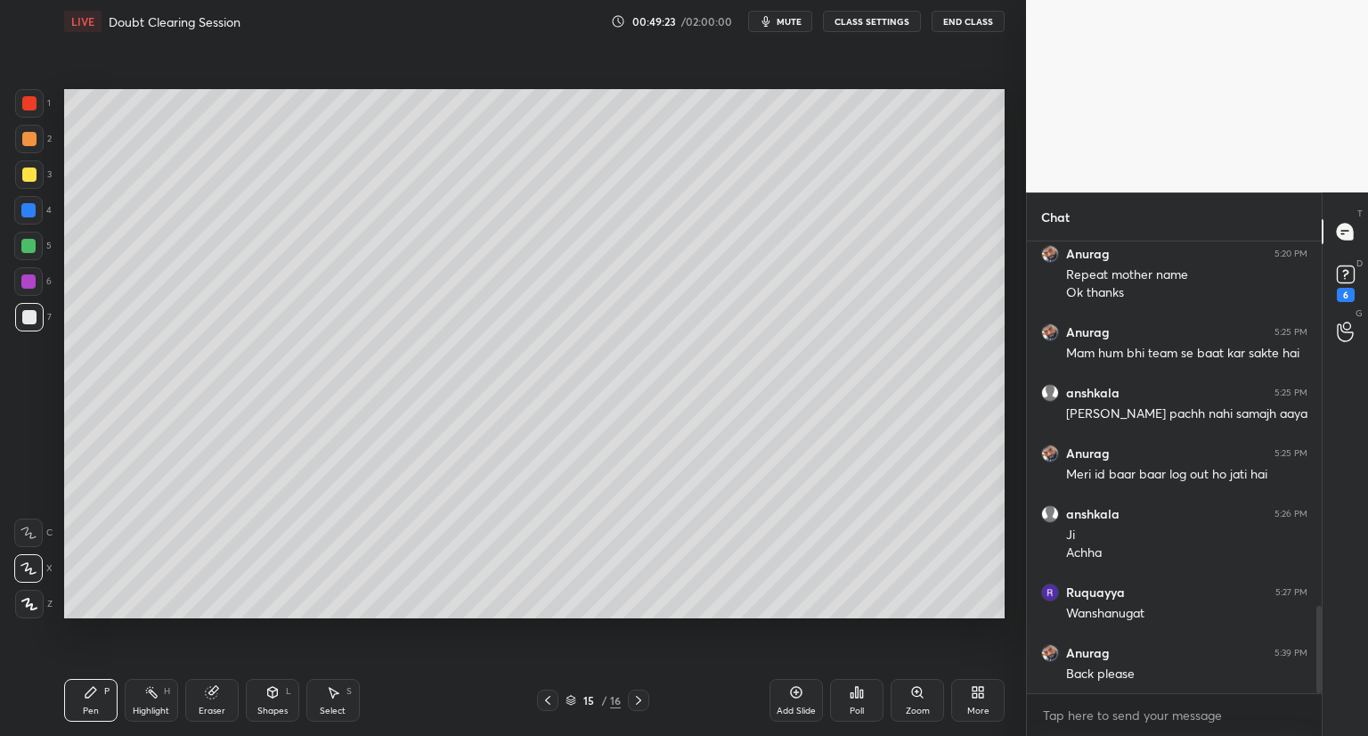
scroll to position [1899, 0]
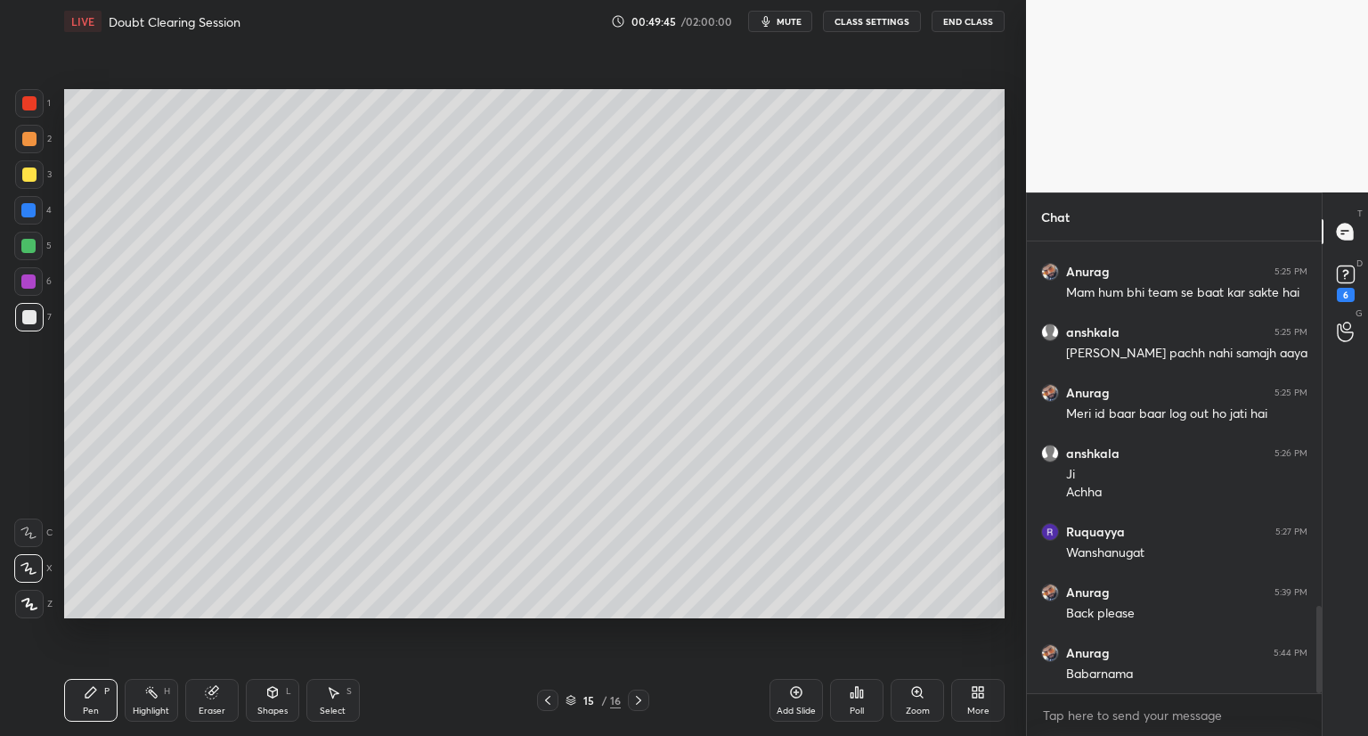
click at [542, 696] on icon at bounding box center [548, 700] width 14 height 14
click at [547, 699] on icon at bounding box center [547, 700] width 5 height 9
click at [636, 693] on icon at bounding box center [639, 700] width 14 height 14
click at [552, 694] on icon at bounding box center [548, 700] width 14 height 14
click at [641, 694] on icon at bounding box center [639, 700] width 14 height 14
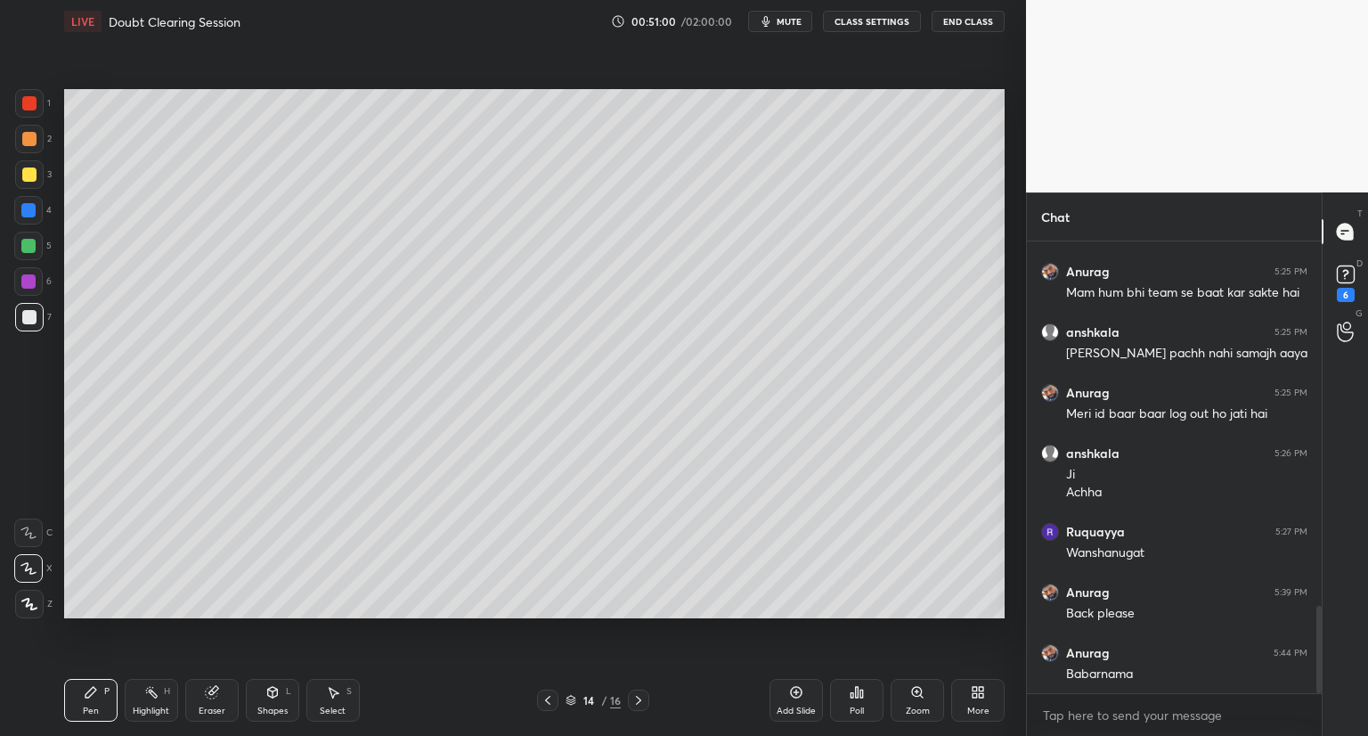
click at [643, 692] on div at bounding box center [638, 700] width 21 height 21
click at [796, 688] on icon at bounding box center [797, 693] width 12 height 12
click at [197, 696] on div "Eraser" at bounding box center [211, 700] width 53 height 43
click at [86, 693] on icon at bounding box center [91, 692] width 11 height 11
click at [215, 697] on icon at bounding box center [212, 693] width 12 height 12
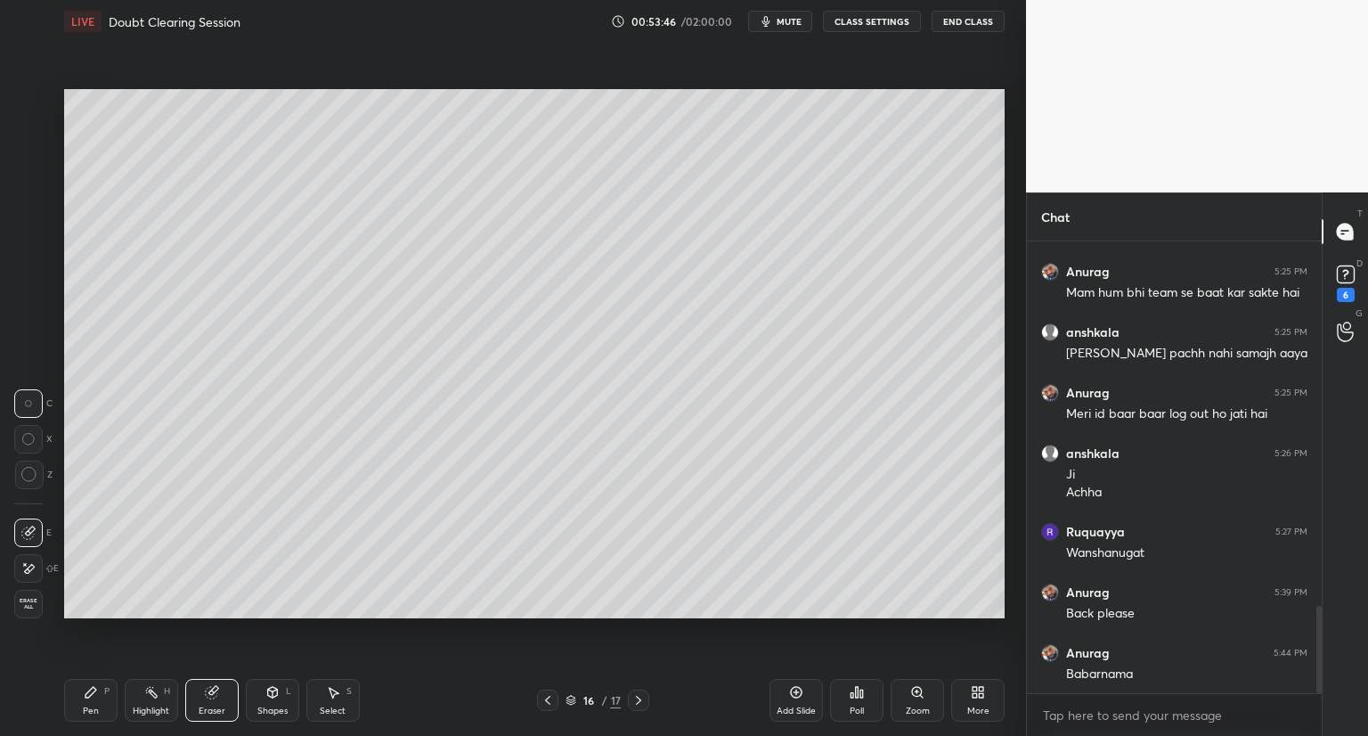
click at [26, 466] on div at bounding box center [29, 475] width 29 height 29
click at [94, 697] on icon at bounding box center [91, 692] width 14 height 14
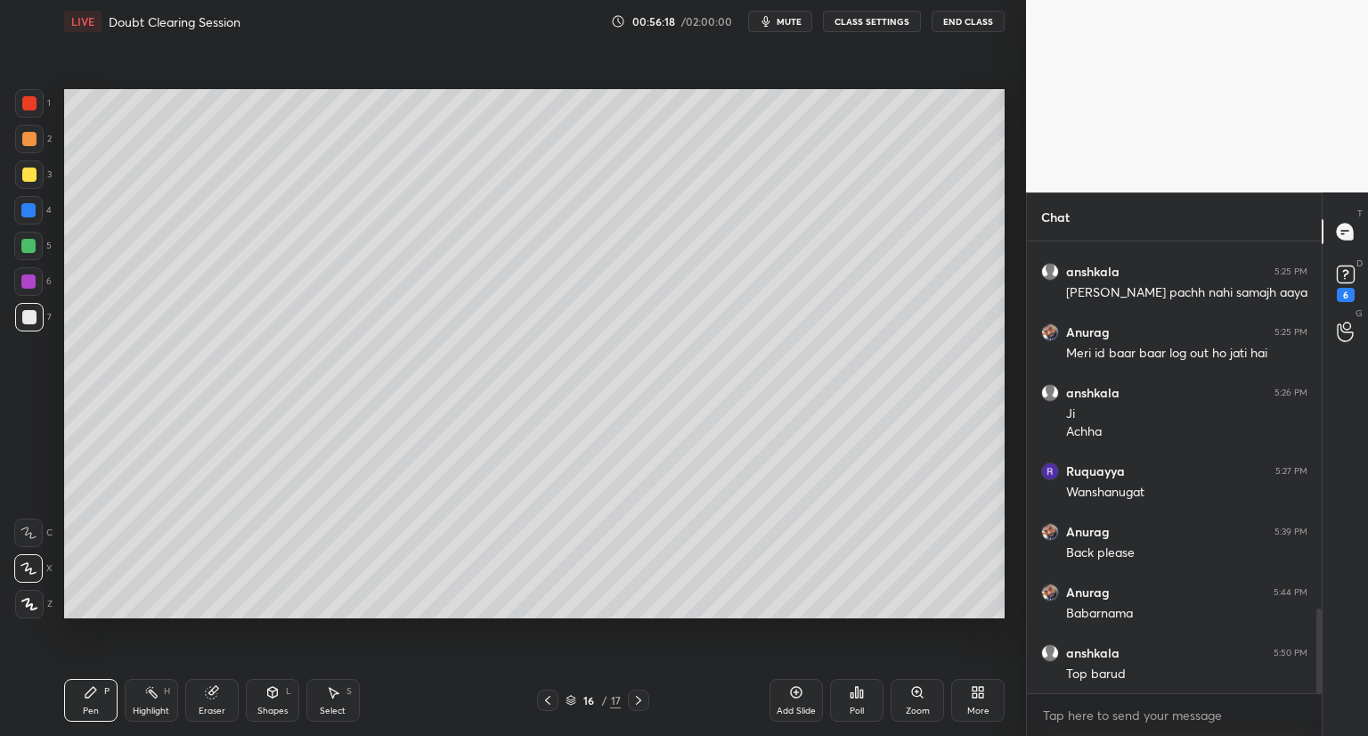
click at [800, 685] on icon at bounding box center [796, 692] width 14 height 14
click at [366, 644] on div "Setting up your live class Poll for secs No correct answer Start poll" at bounding box center [534, 354] width 955 height 622
click at [1014, 395] on div "1 2 3 4 5 6 7 C X Z C X Z E E Erase all H H LIVE Doubt Clearing Session 00:59:0…" at bounding box center [513, 368] width 1026 height 736
click at [742, 629] on div "Setting up your live class Poll for secs No correct answer Start poll" at bounding box center [534, 354] width 955 height 622
click at [795, 688] on icon at bounding box center [797, 693] width 12 height 12
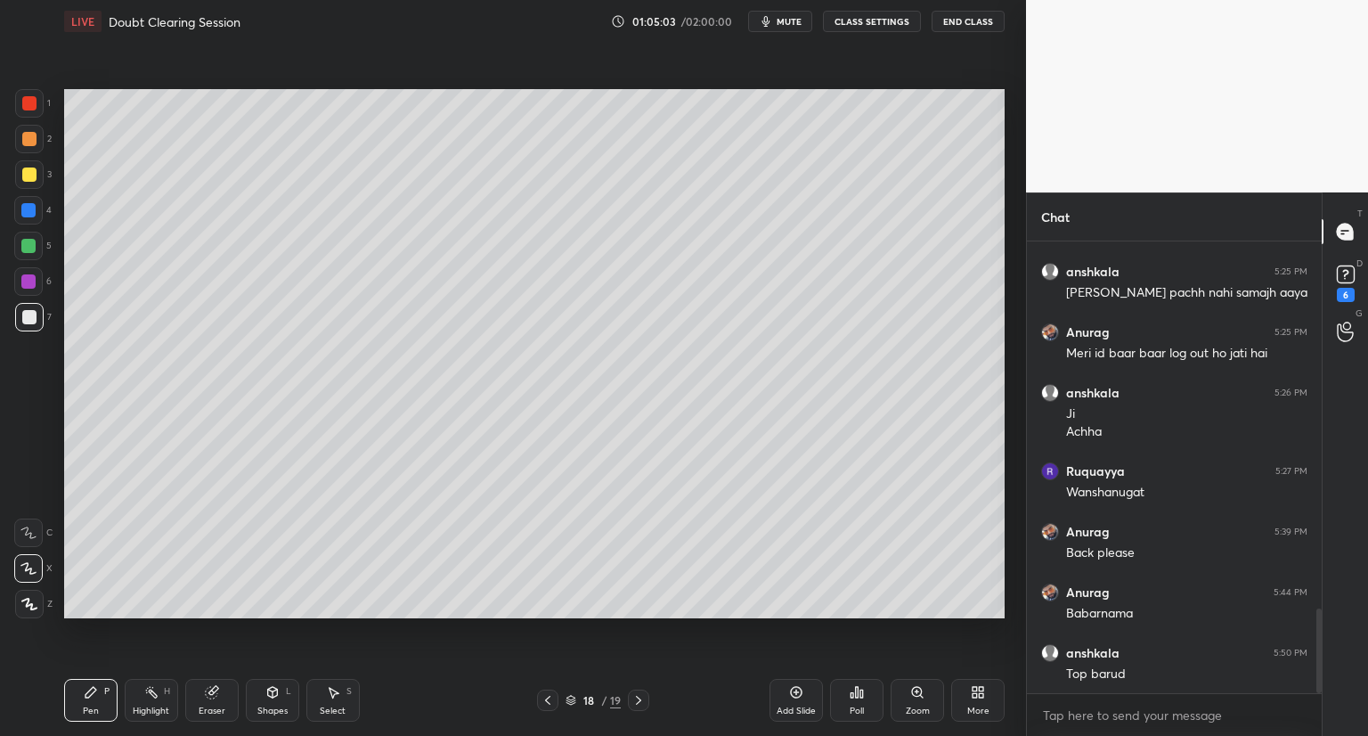
click at [846, 625] on div "Setting up your live class Poll for secs No correct answer Start poll" at bounding box center [534, 354] width 955 height 622
click at [887, 620] on div "Setting up your live class Poll for secs No correct answer Start poll" at bounding box center [534, 354] width 955 height 622
click at [902, 621] on div "Setting up your live class Poll for secs No correct answer Start poll" at bounding box center [534, 354] width 955 height 622
click at [794, 690] on icon at bounding box center [796, 692] width 14 height 14
click at [796, 685] on icon at bounding box center [796, 692] width 14 height 14
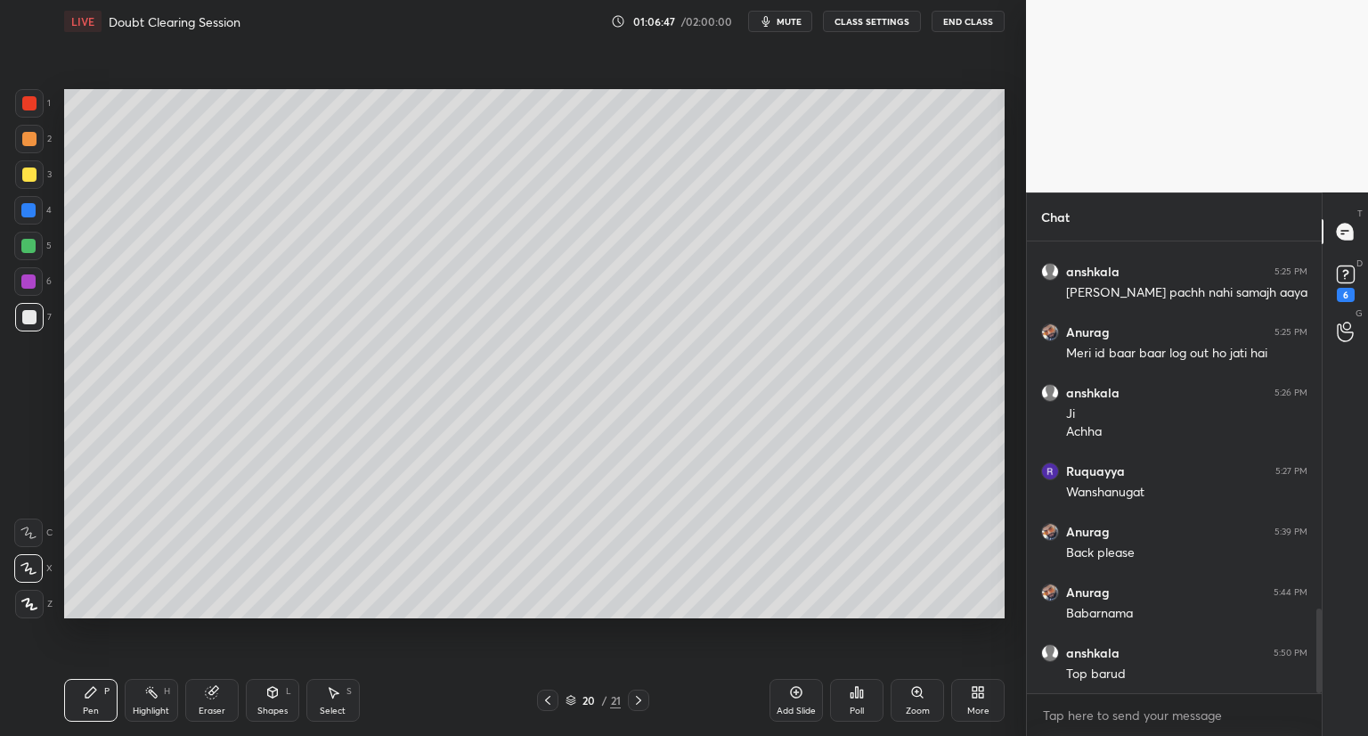
click at [796, 19] on span "mute" at bounding box center [789, 21] width 25 height 12
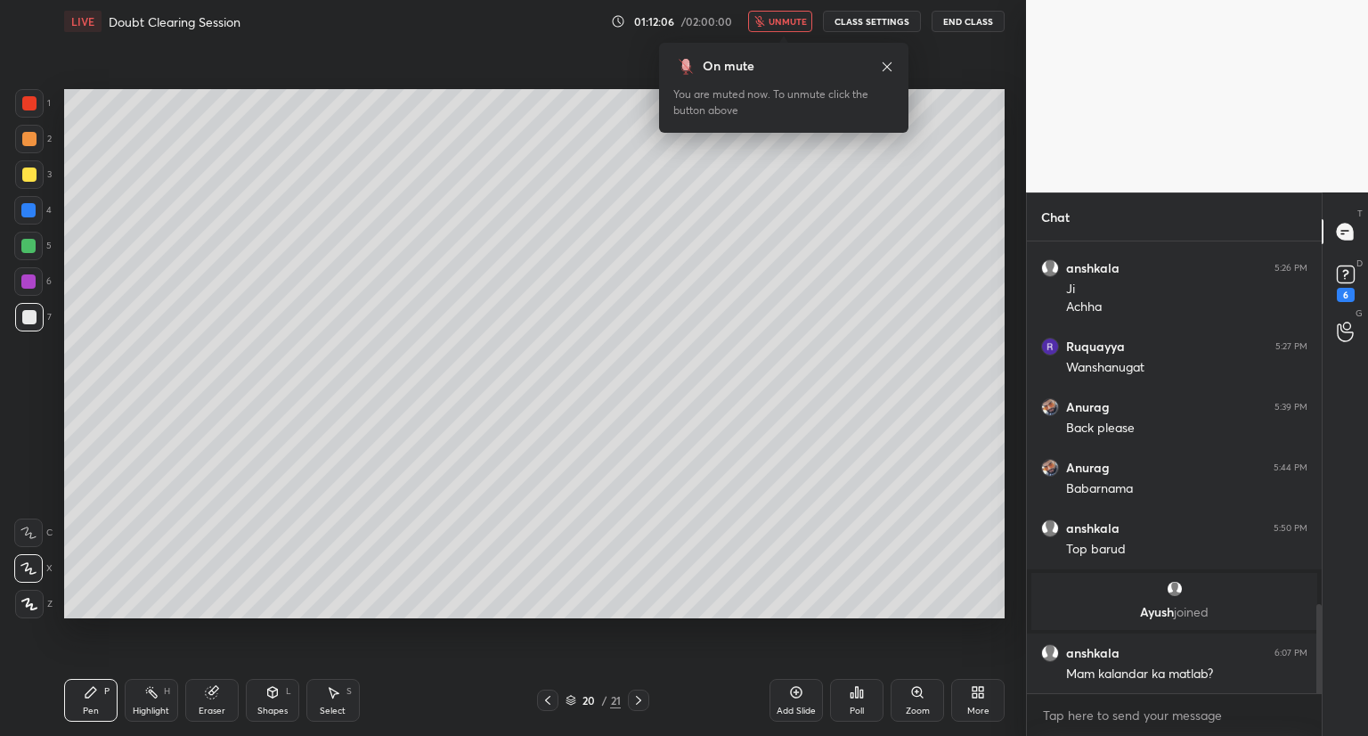
scroll to position [1849, 0]
click at [798, 21] on span "unmute" at bounding box center [788, 21] width 38 height 12
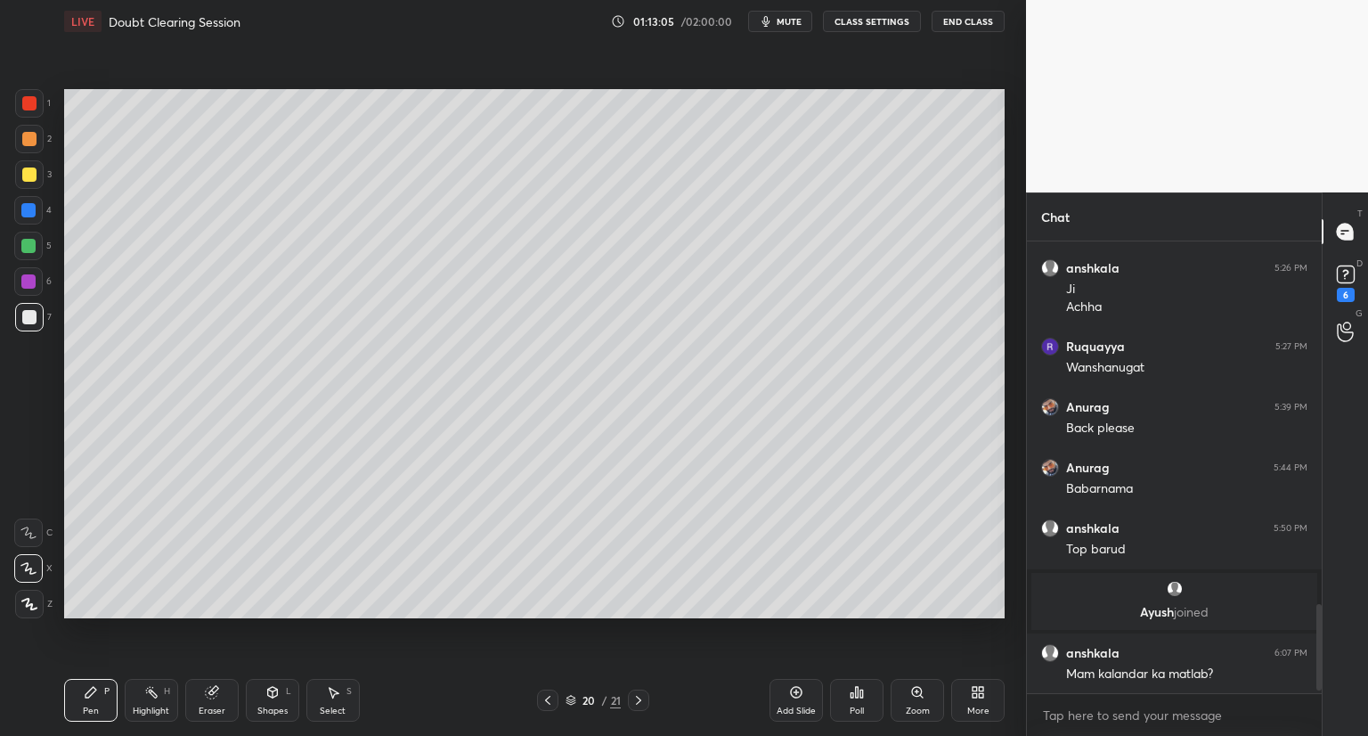
scroll to position [1910, 0]
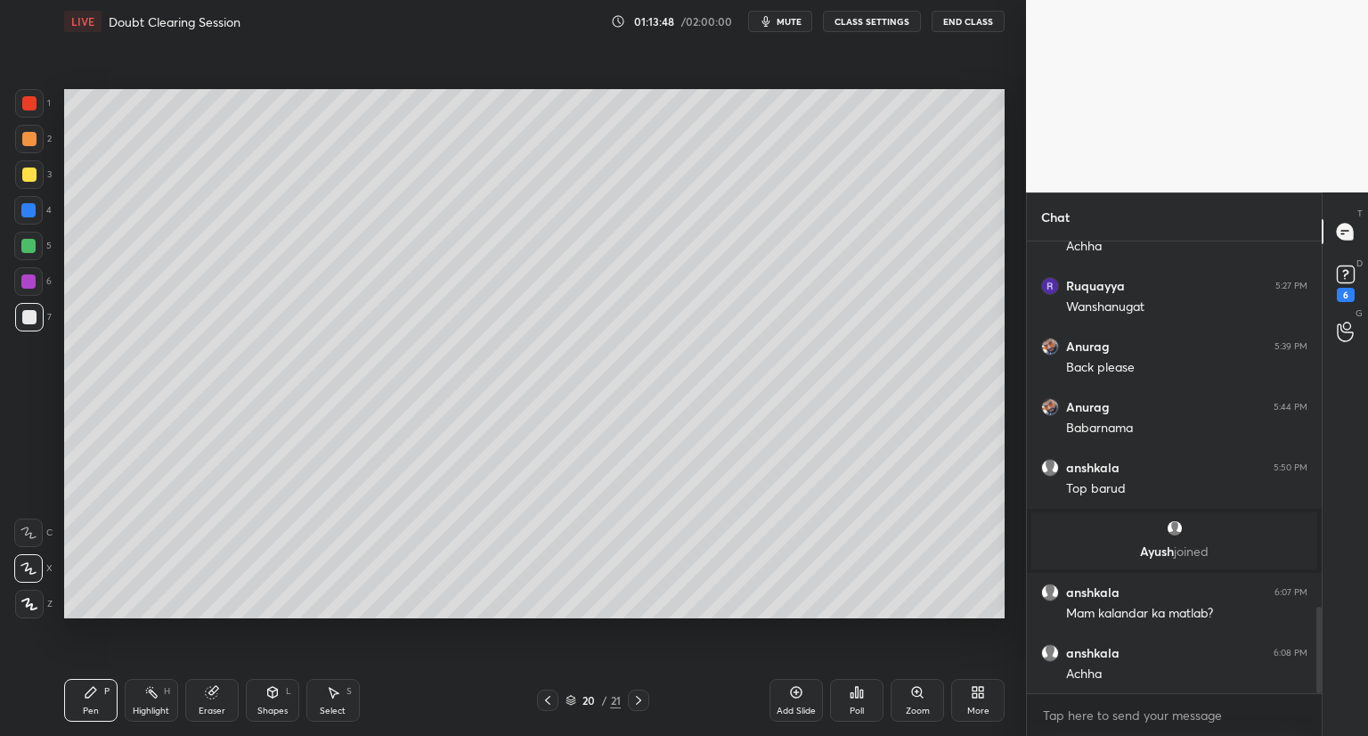
click at [969, 80] on div "Setting up your live class Poll for secs No correct answer Start poll" at bounding box center [534, 354] width 955 height 622
click at [966, 77] on div "Setting up your live class Poll for secs No correct answer Start poll" at bounding box center [534, 354] width 955 height 622
click at [966, 78] on div "Setting up your live class Poll for secs No correct answer Start poll" at bounding box center [534, 354] width 955 height 622
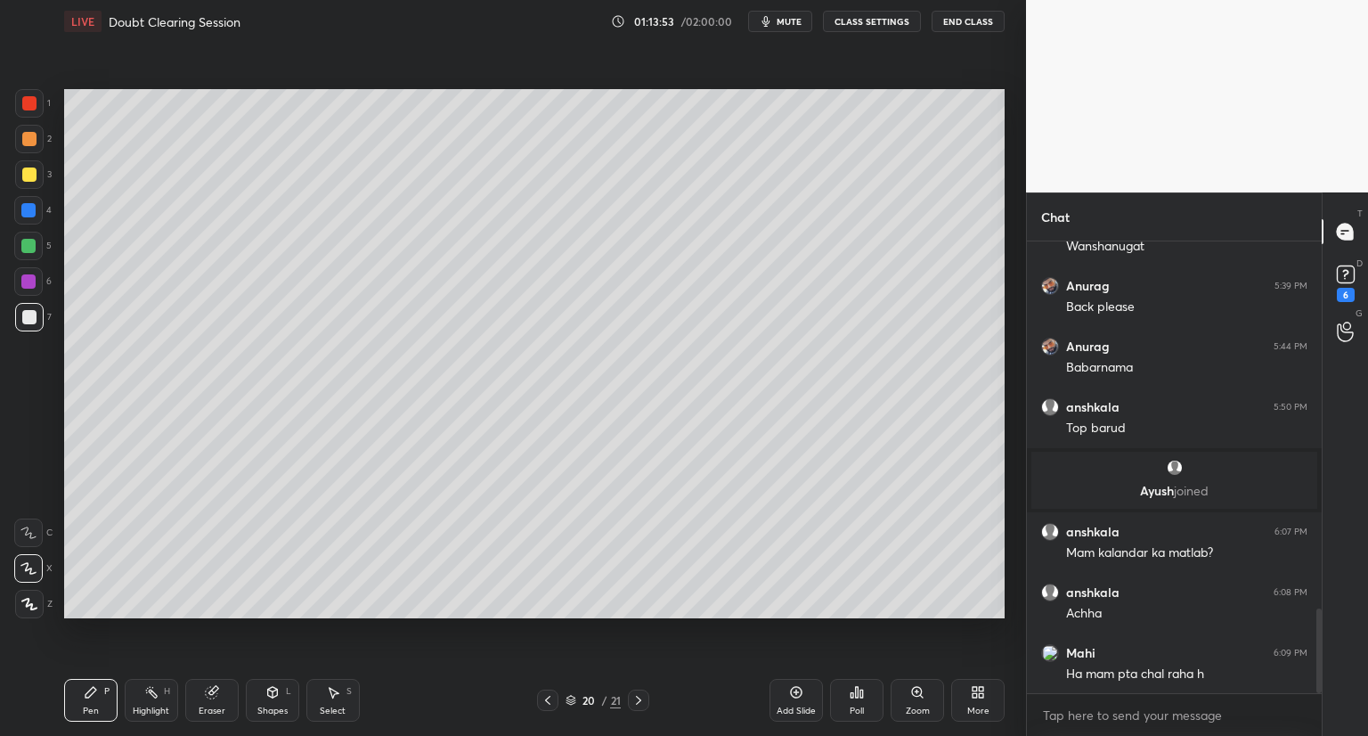
click at [966, 84] on div "Setting up your live class Poll for secs No correct answer Start poll" at bounding box center [534, 354] width 955 height 622
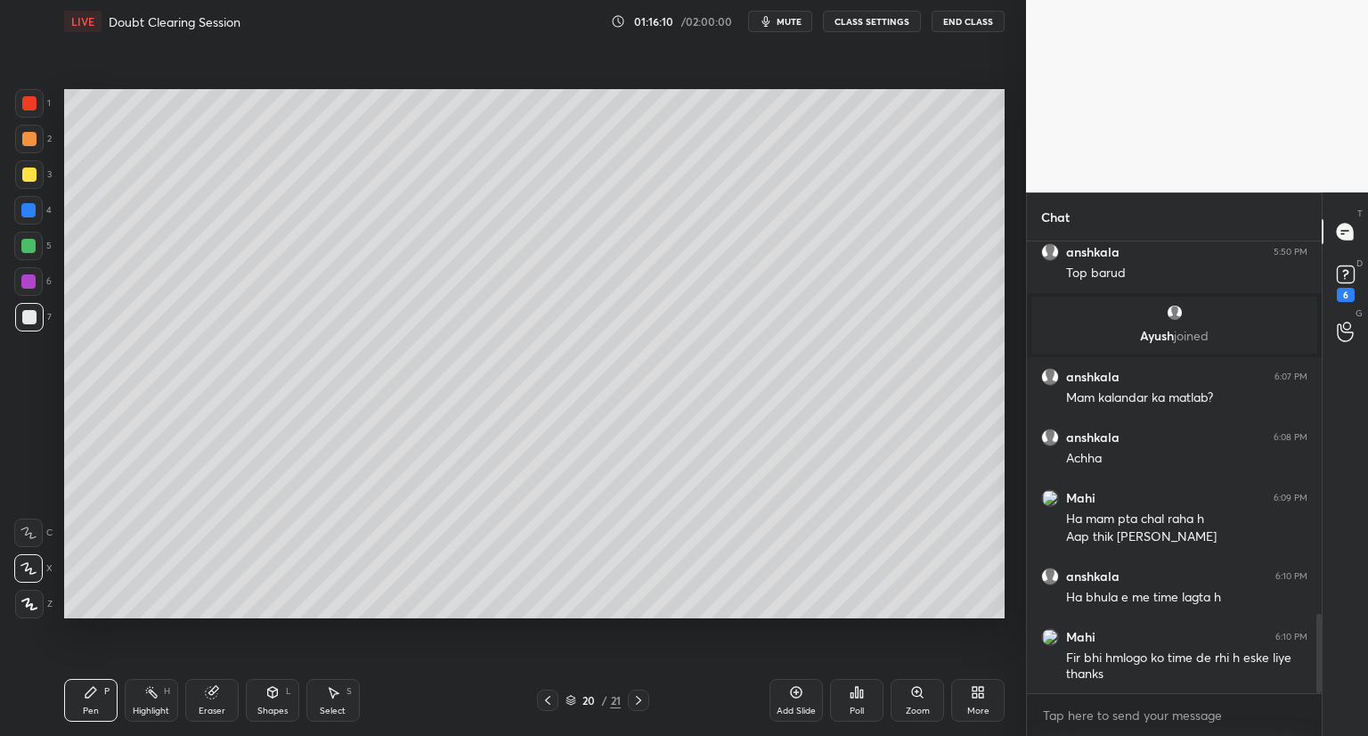
scroll to position [2186, 0]
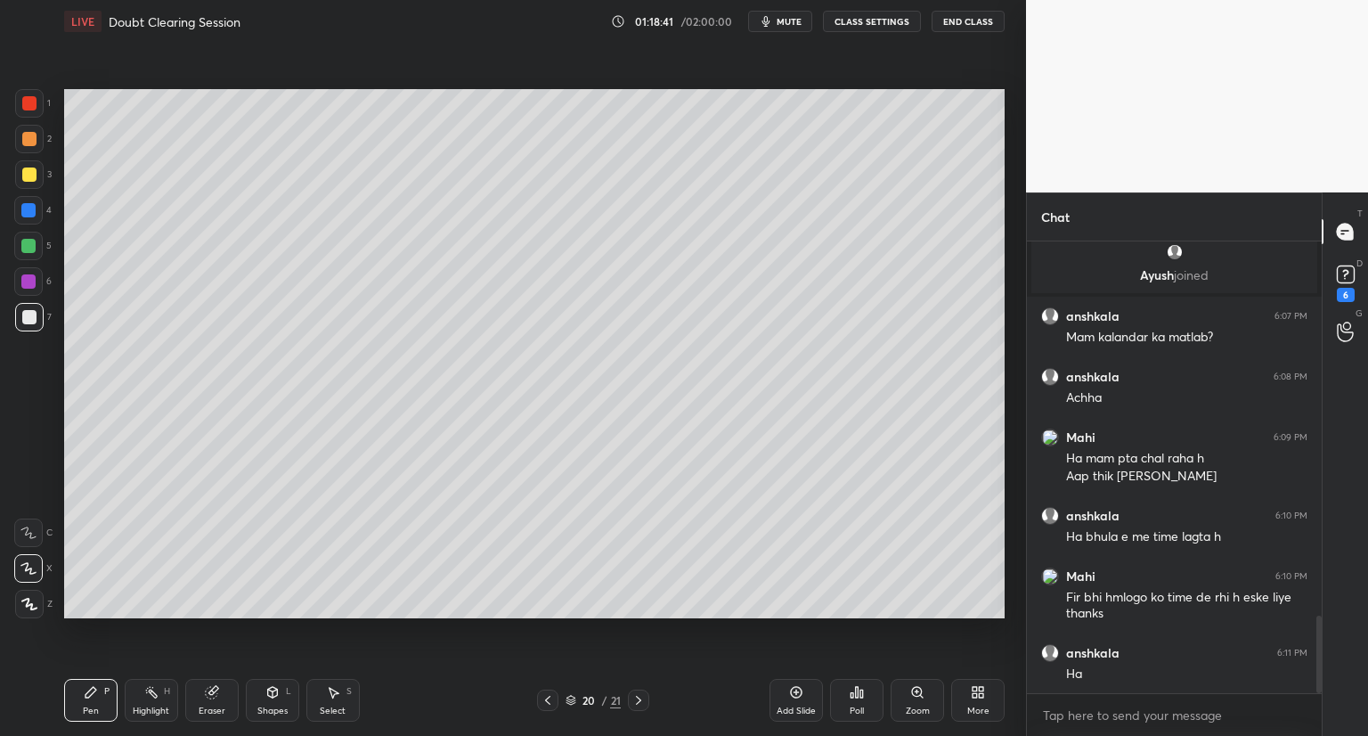
click at [802, 688] on icon at bounding box center [796, 692] width 14 height 14
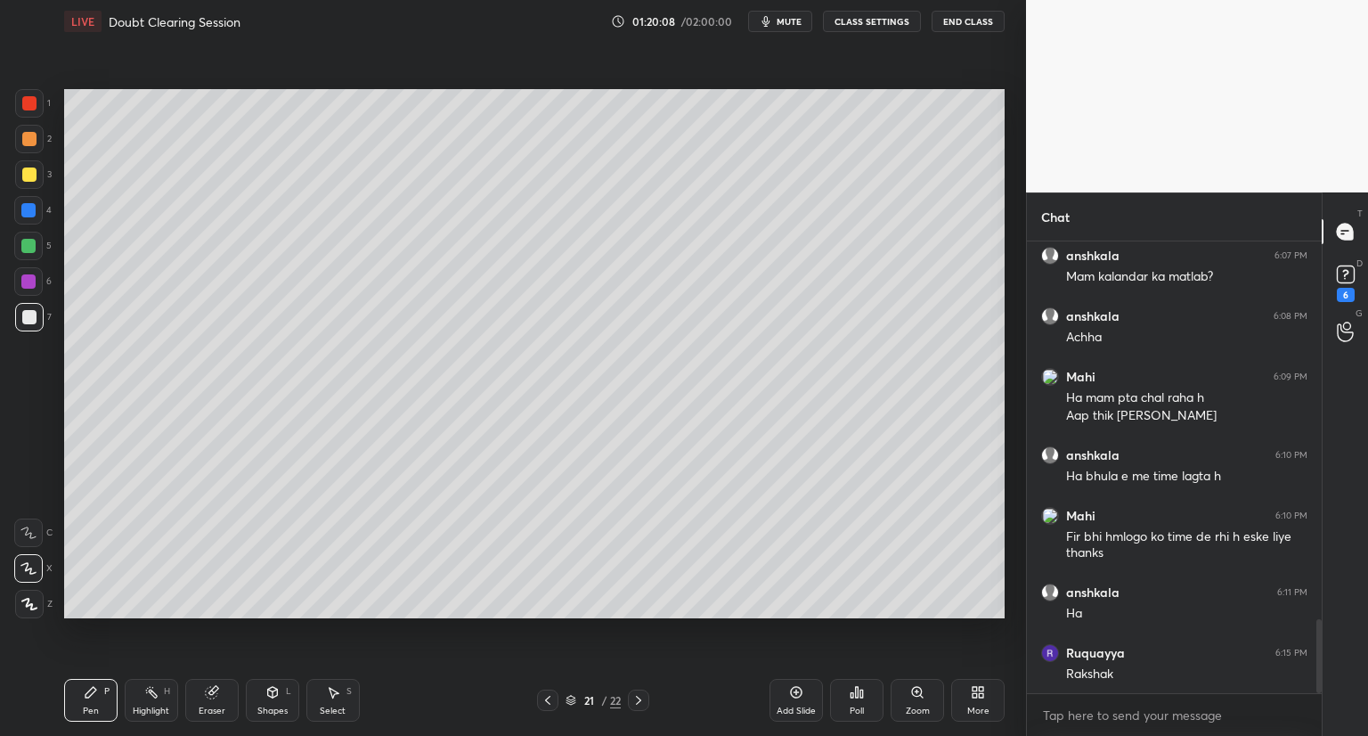
scroll to position [2307, 0]
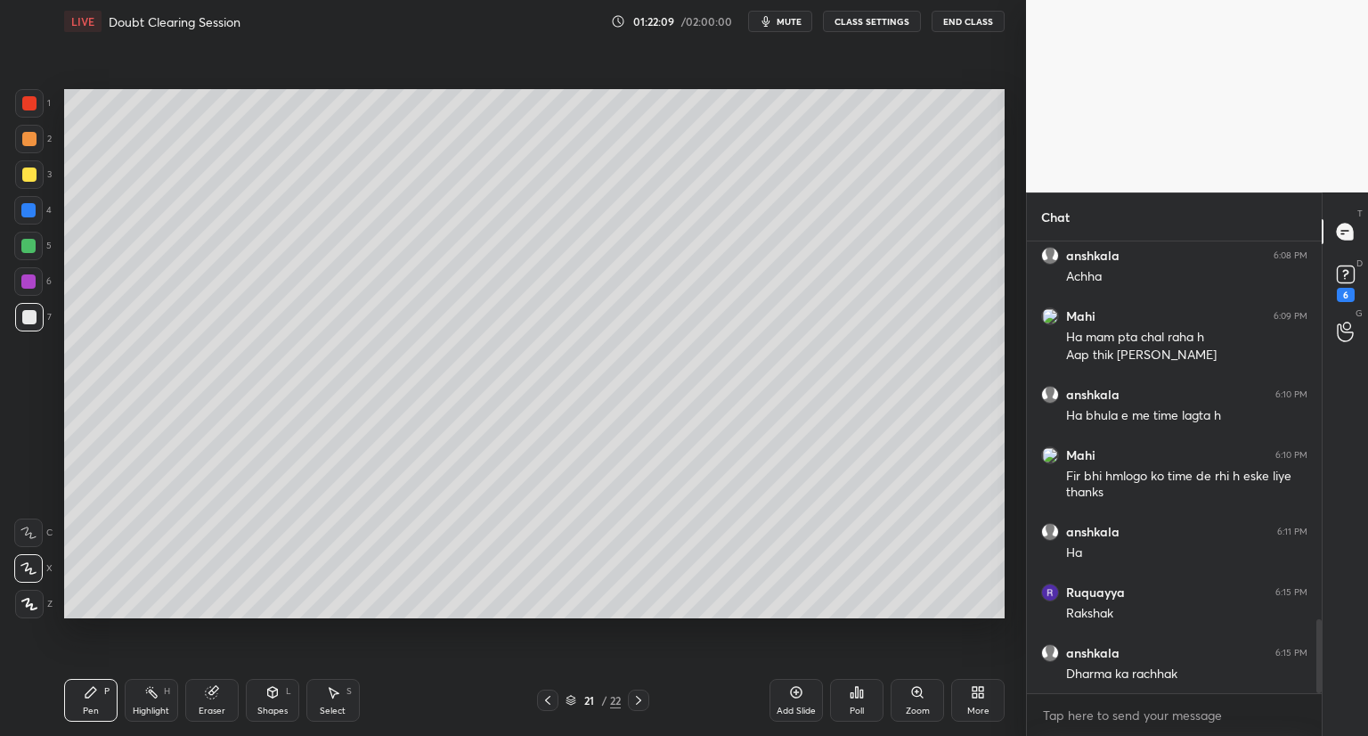
click at [798, 690] on icon at bounding box center [796, 692] width 14 height 14
click at [804, 684] on div "Add Slide" at bounding box center [796, 700] width 53 height 43
click at [793, 682] on div "Add Slide" at bounding box center [796, 700] width 53 height 43
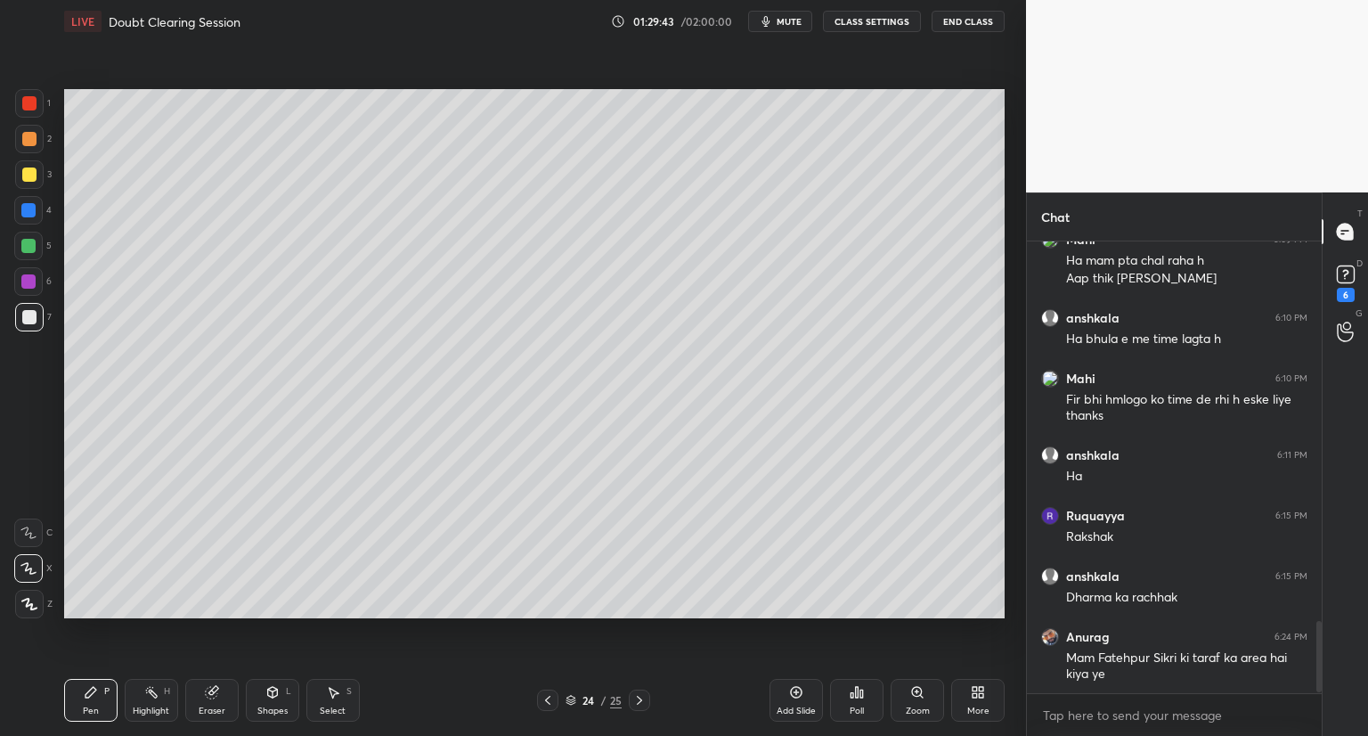
scroll to position [2445, 0]
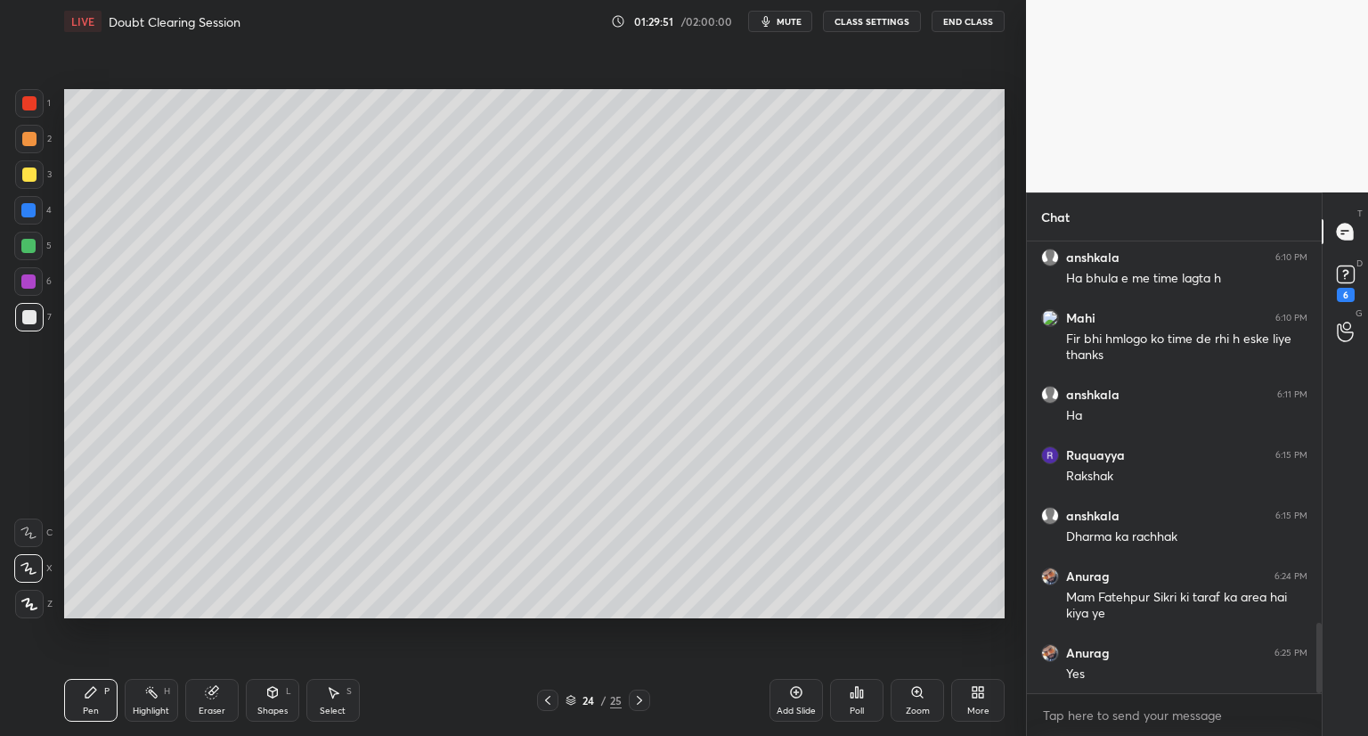
click at [869, 619] on div "Setting up your live class Poll for secs No correct answer Start poll" at bounding box center [534, 354] width 955 height 622
click at [796, 689] on icon at bounding box center [796, 692] width 14 height 14
click at [545, 693] on icon at bounding box center [548, 700] width 14 height 14
click at [800, 687] on icon at bounding box center [796, 692] width 14 height 14
click at [792, 689] on icon at bounding box center [797, 693] width 12 height 12
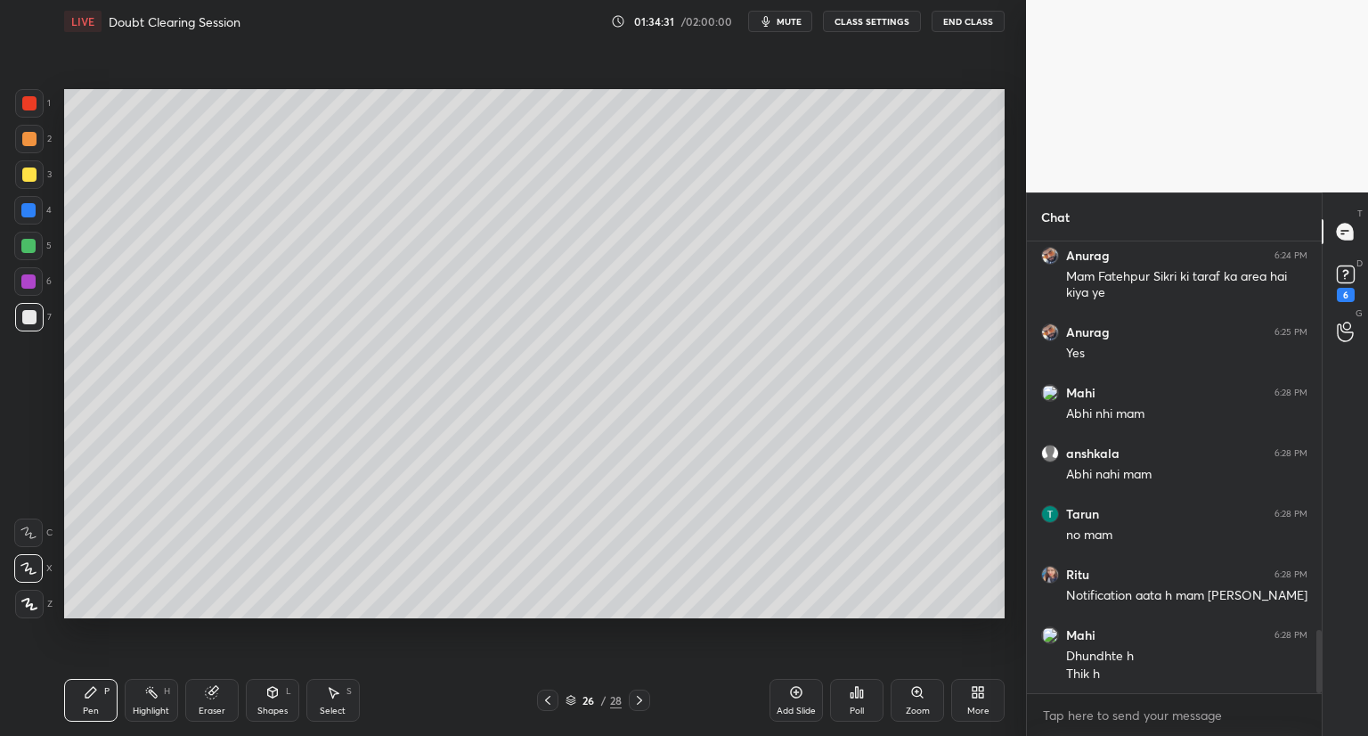
scroll to position [2842, 0]
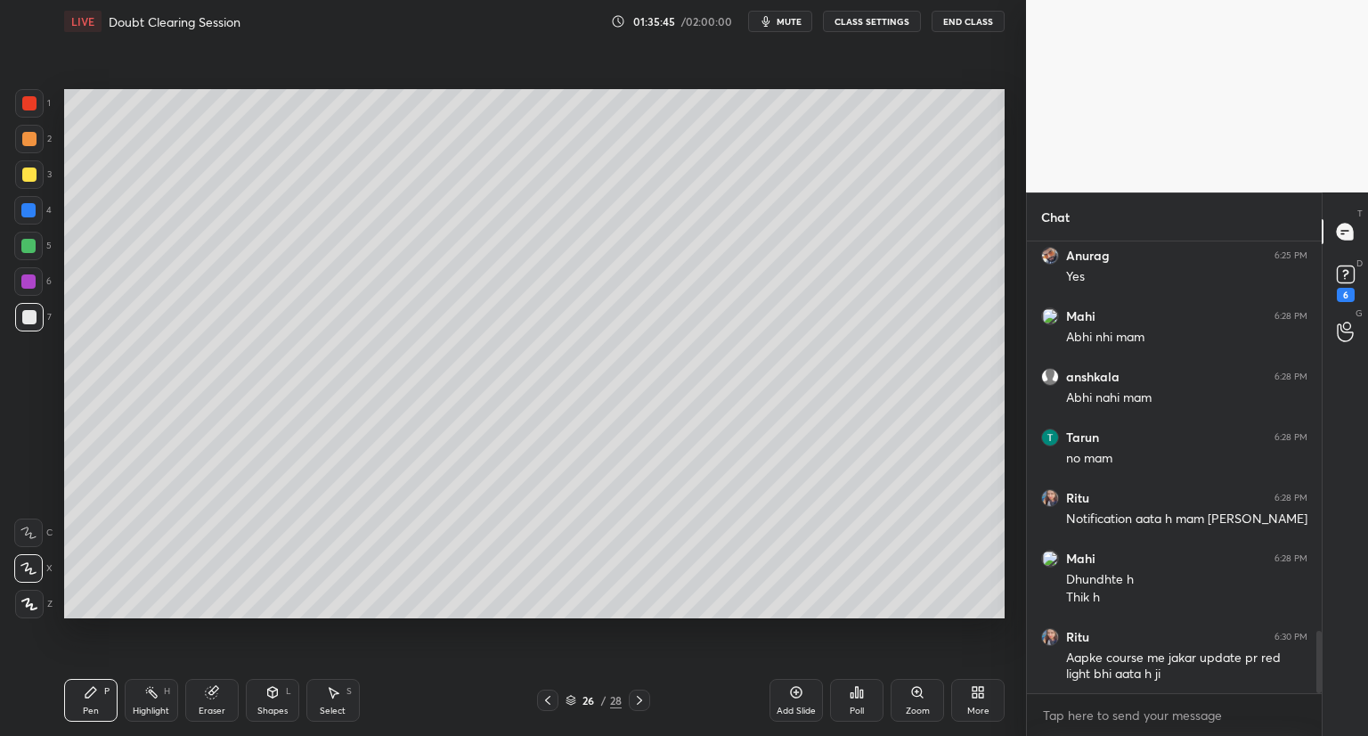
click at [688, 625] on div "Setting up your live class Poll for secs No correct answer Start poll" at bounding box center [534, 354] width 955 height 622
click at [209, 696] on icon at bounding box center [212, 693] width 12 height 12
click at [82, 696] on div "Pen P" at bounding box center [90, 700] width 53 height 43
click at [791, 689] on icon at bounding box center [797, 693] width 12 height 12
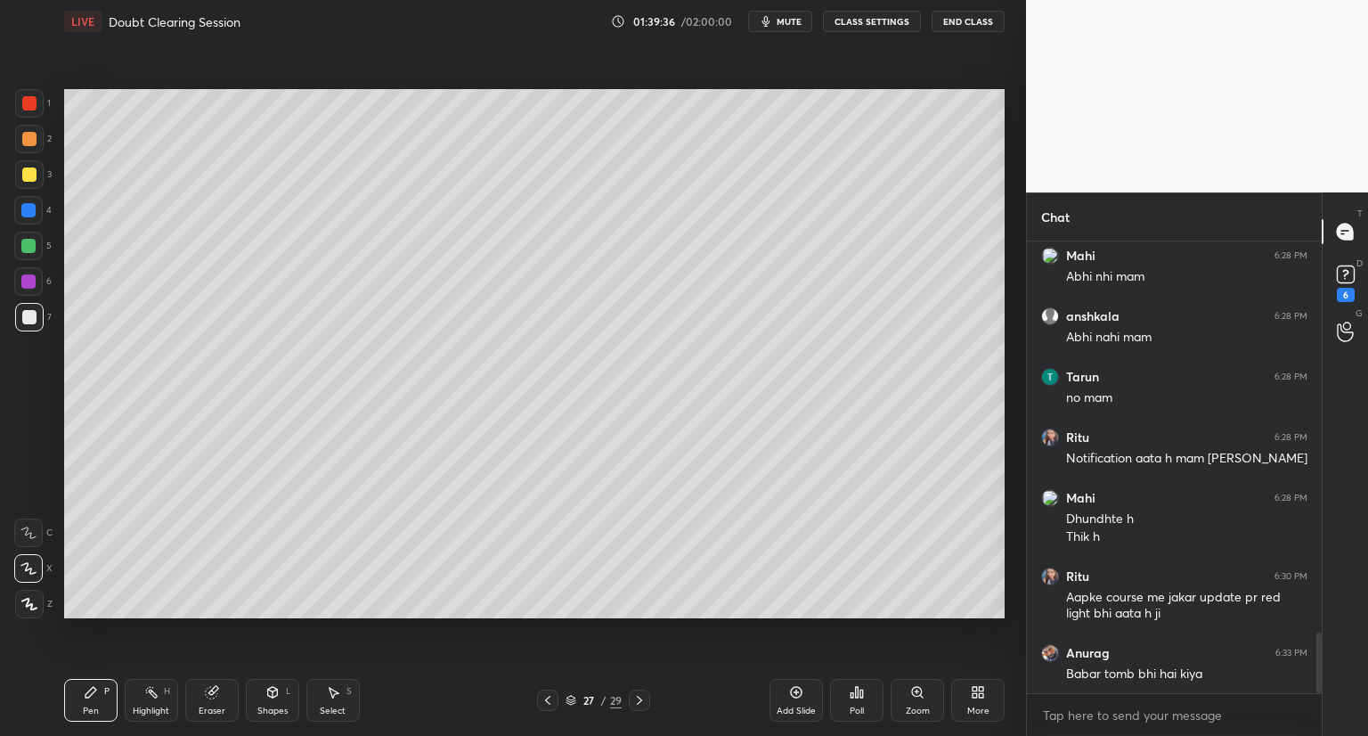
click at [797, 684] on div "Add Slide" at bounding box center [796, 700] width 53 height 43
click at [1350, 286] on icon at bounding box center [1346, 274] width 27 height 27
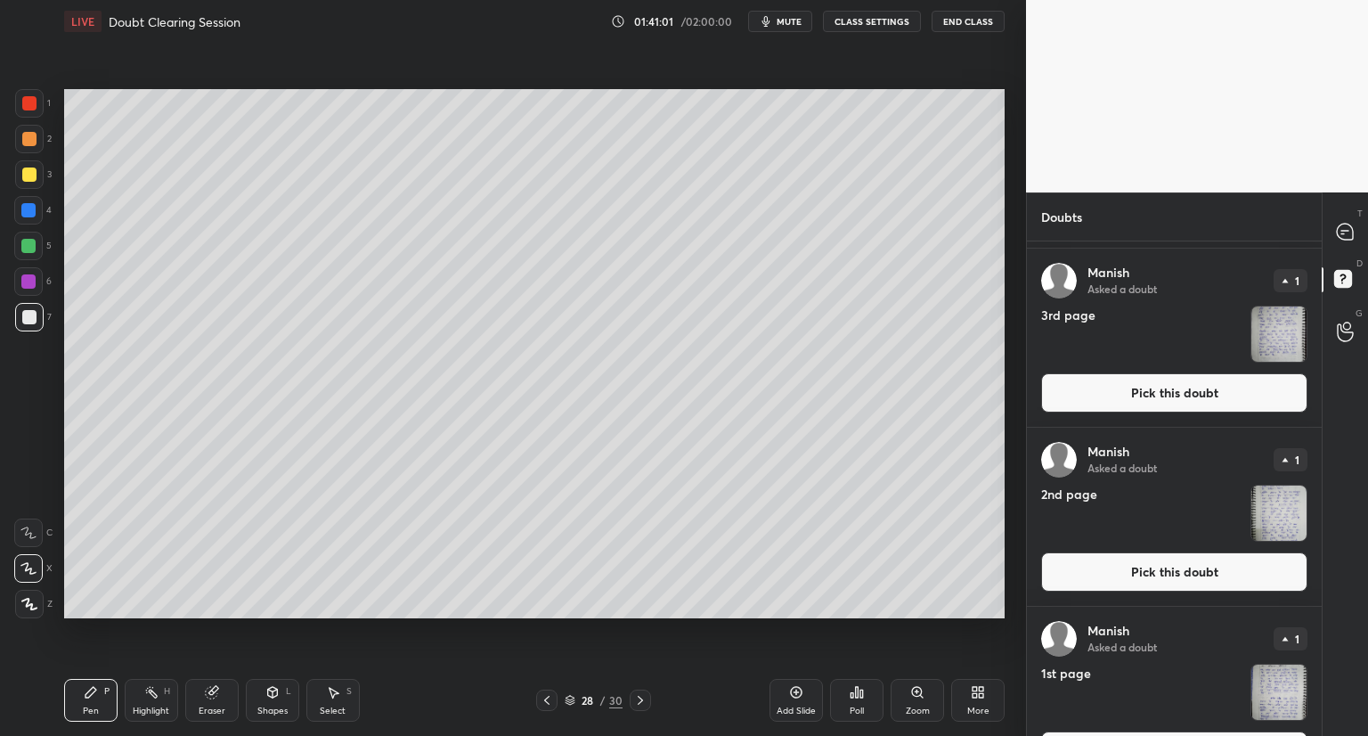
scroll to position [502, 0]
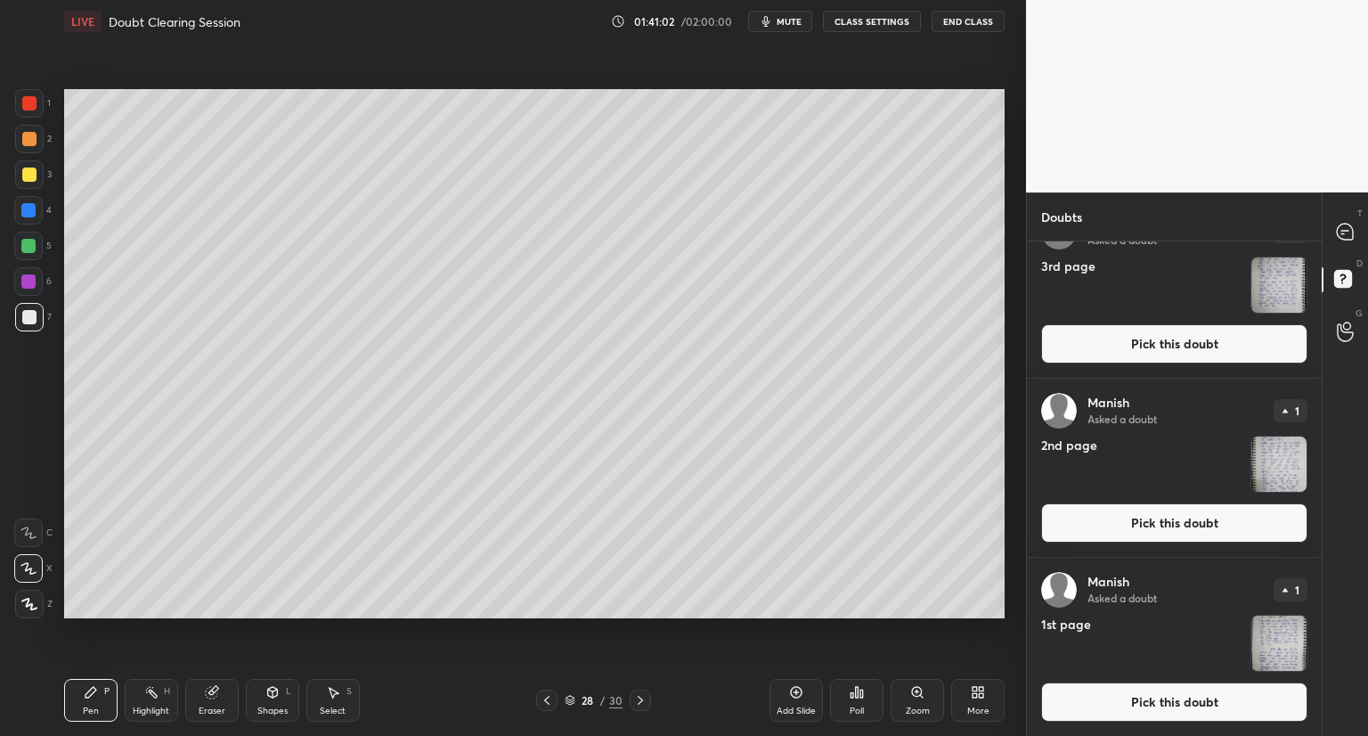
click at [1165, 712] on button "Pick this doubt" at bounding box center [1174, 701] width 266 height 39
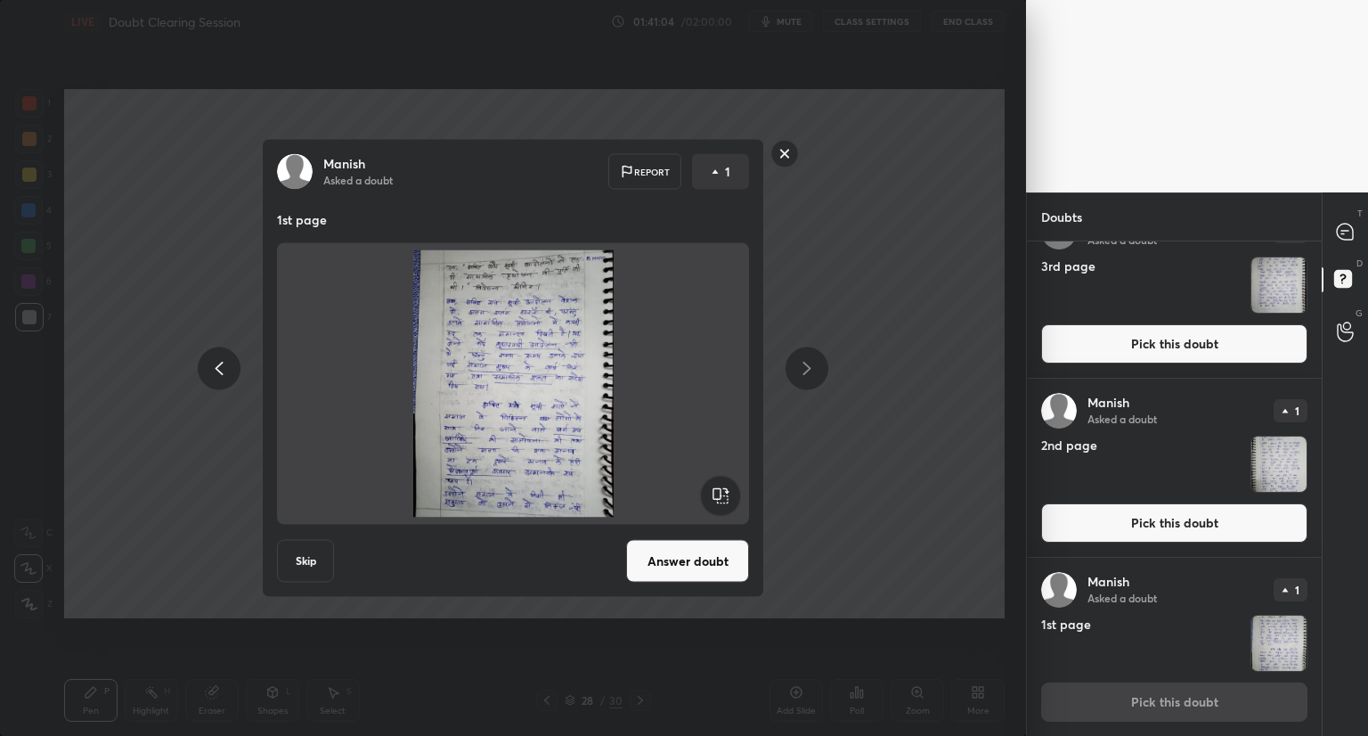
click at [708, 554] on button "Answer doubt" at bounding box center [687, 561] width 123 height 43
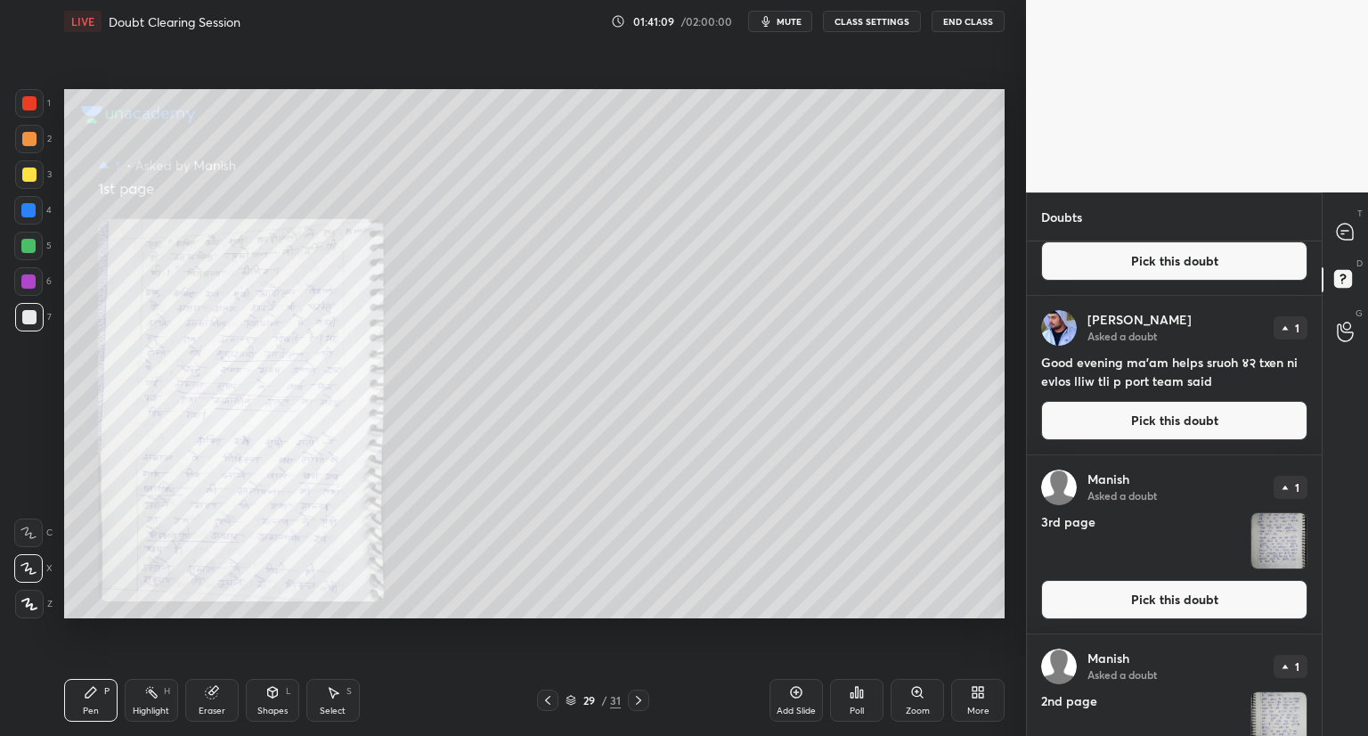
scroll to position [323, 0]
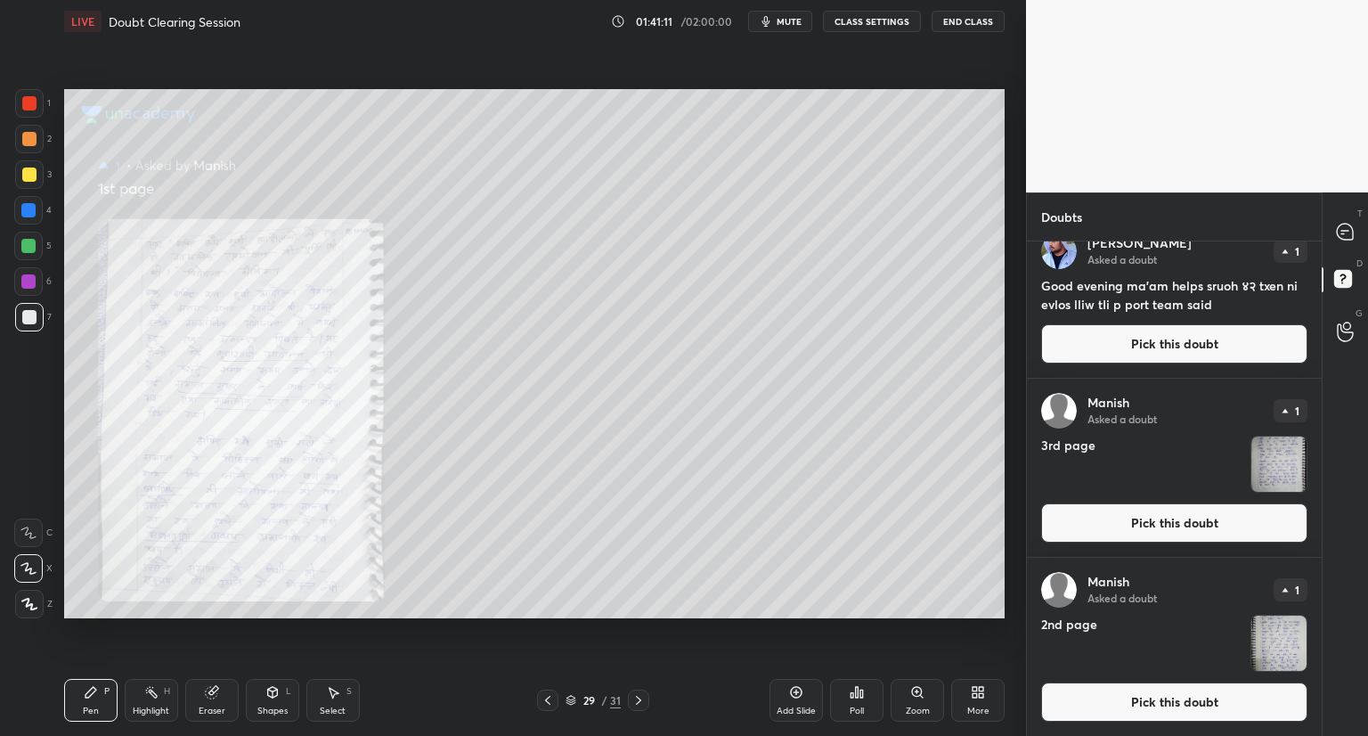
click at [1162, 699] on button "Pick this doubt" at bounding box center [1174, 701] width 266 height 39
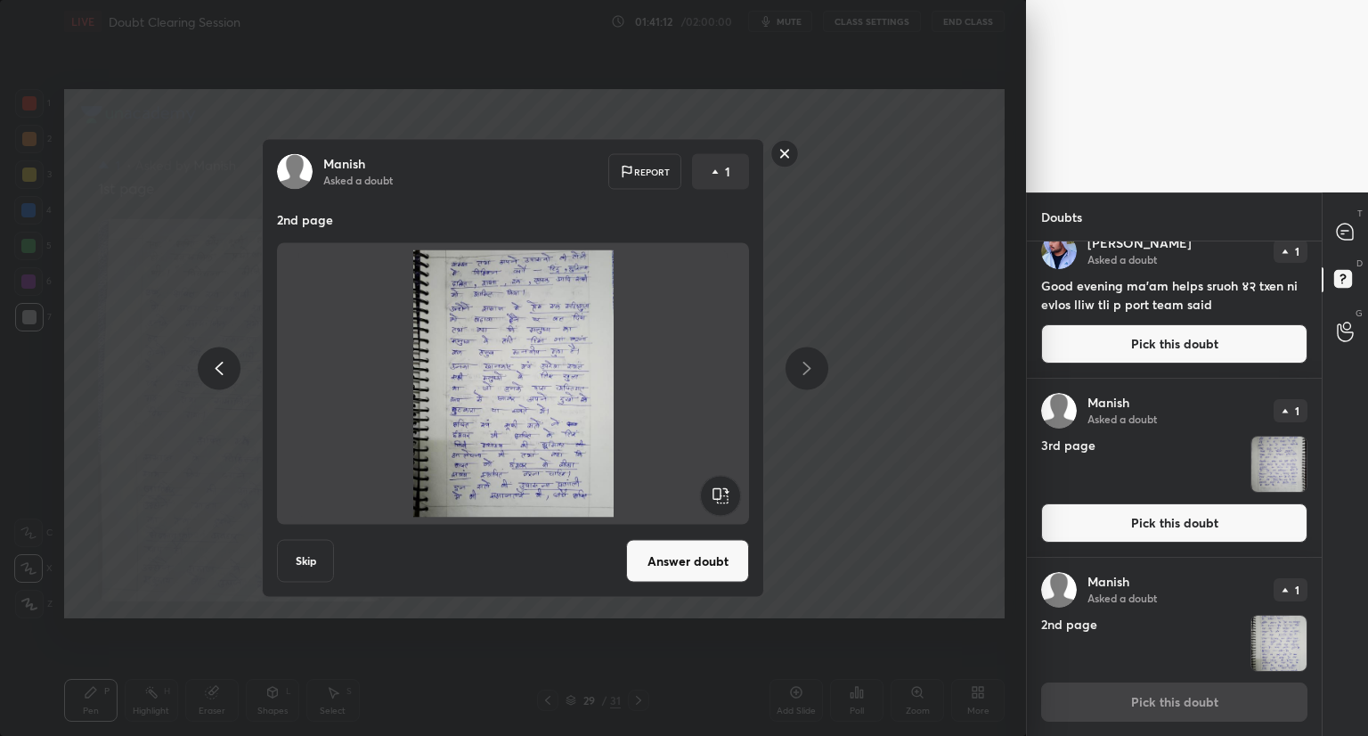
click at [693, 552] on button "Answer doubt" at bounding box center [687, 561] width 123 height 43
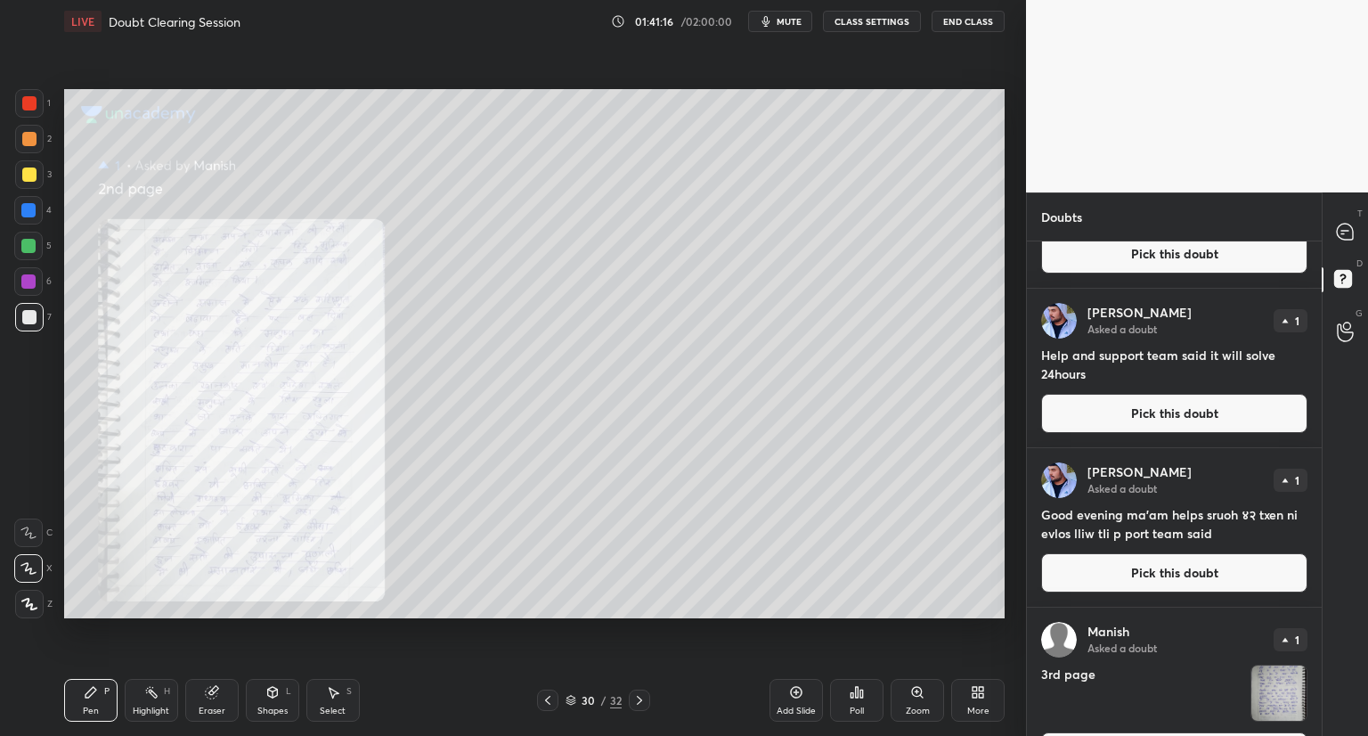
scroll to position [143, 0]
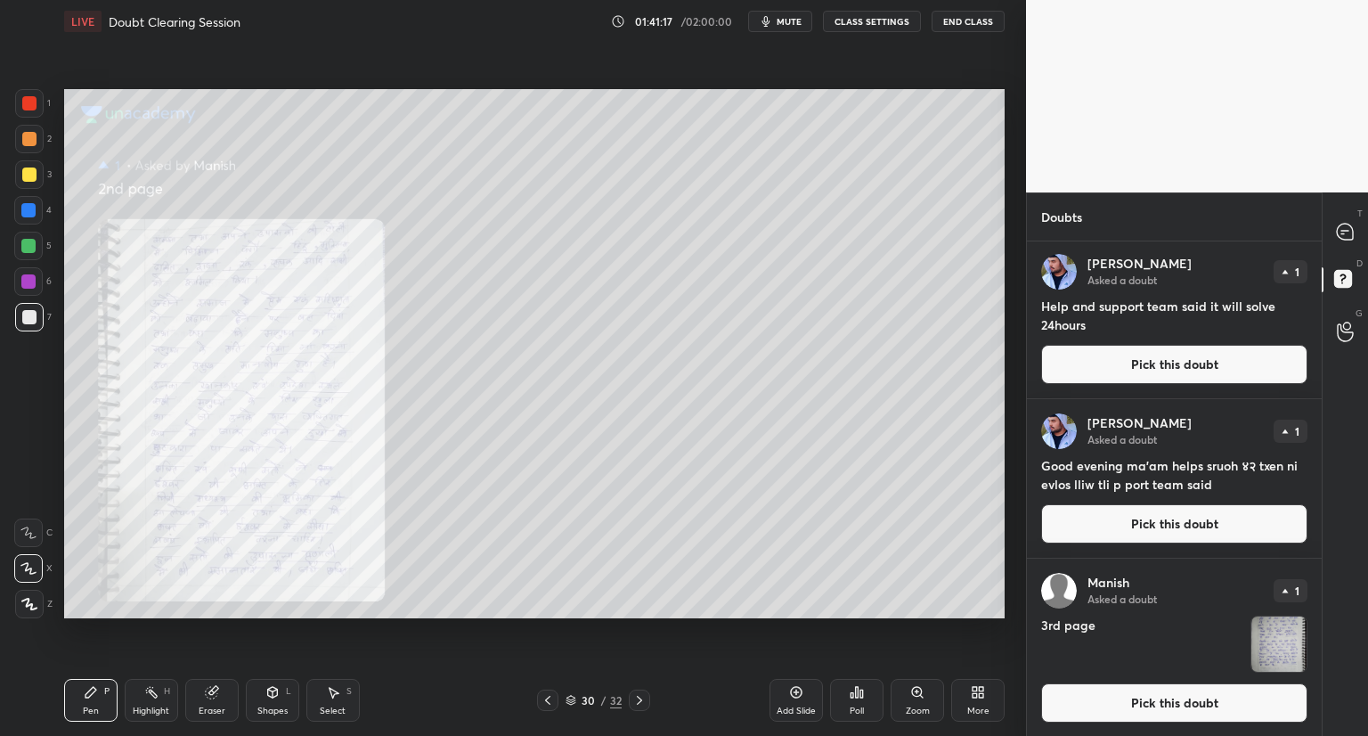
click at [1208, 706] on button "Pick this doubt" at bounding box center [1174, 702] width 266 height 39
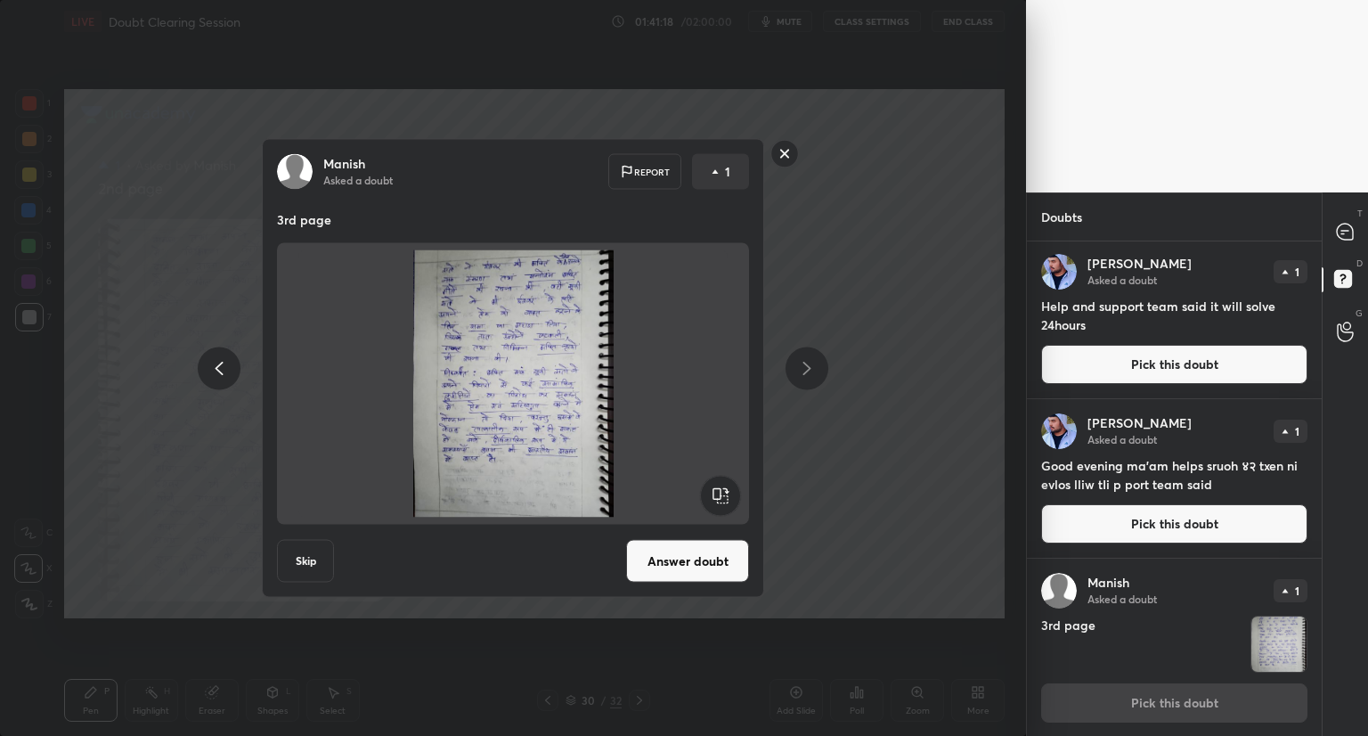
click at [704, 557] on button "Answer doubt" at bounding box center [687, 561] width 123 height 43
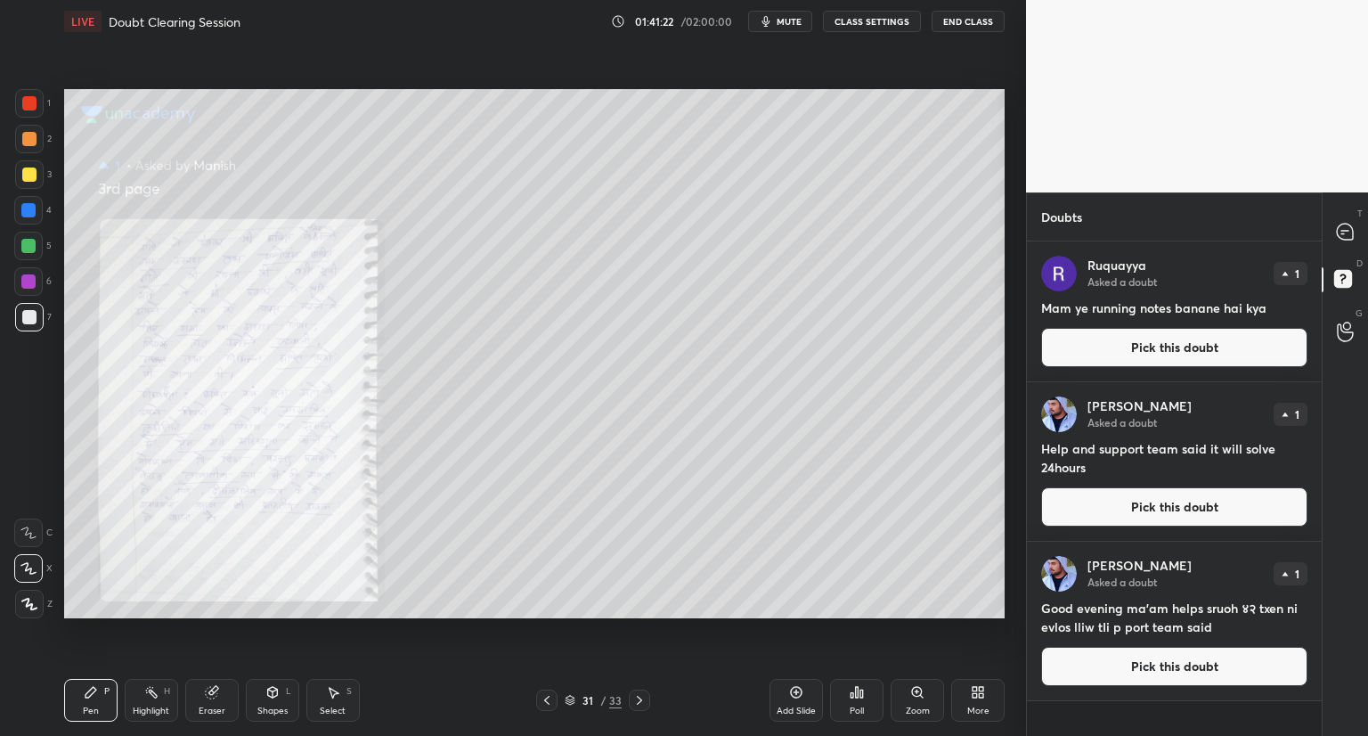
click at [1163, 660] on button "Pick this doubt" at bounding box center [1174, 666] width 266 height 39
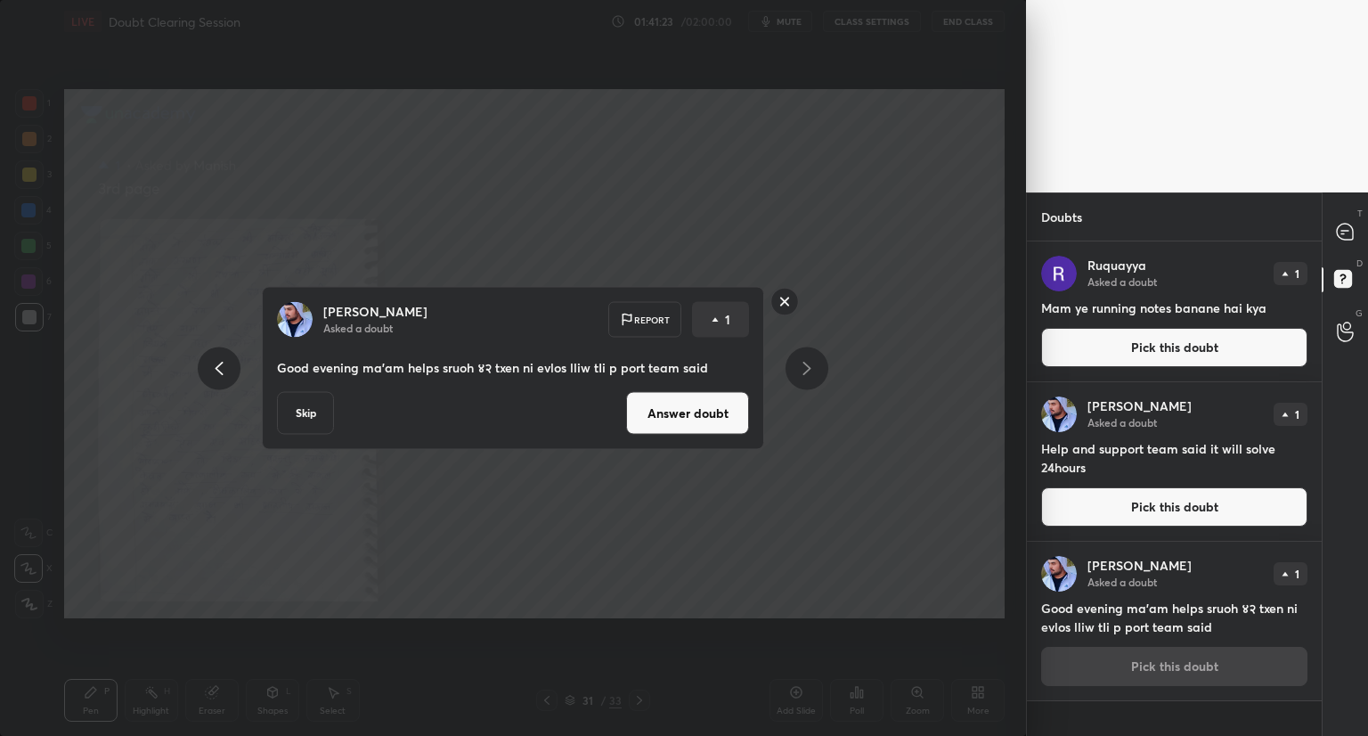
click at [676, 404] on button "Answer doubt" at bounding box center [687, 413] width 123 height 43
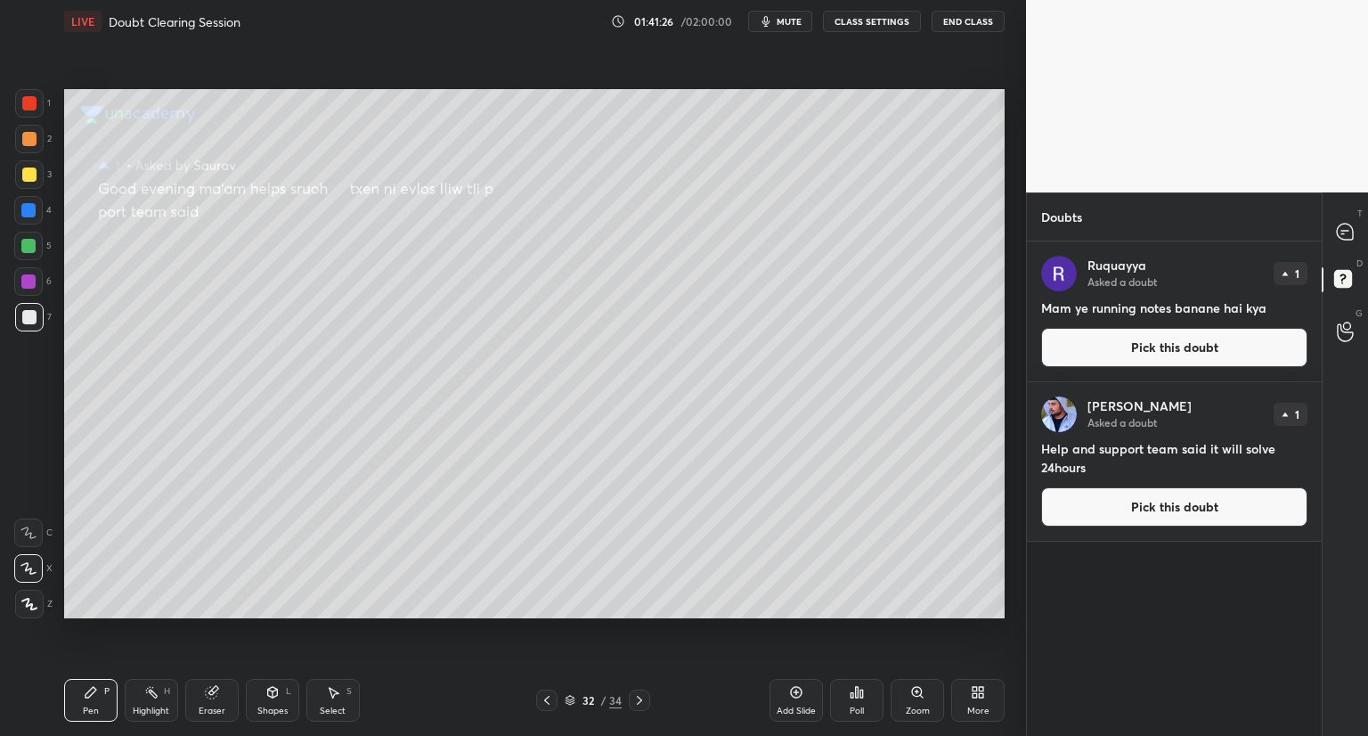
click at [1143, 507] on button "Pick this doubt" at bounding box center [1174, 506] width 266 height 39
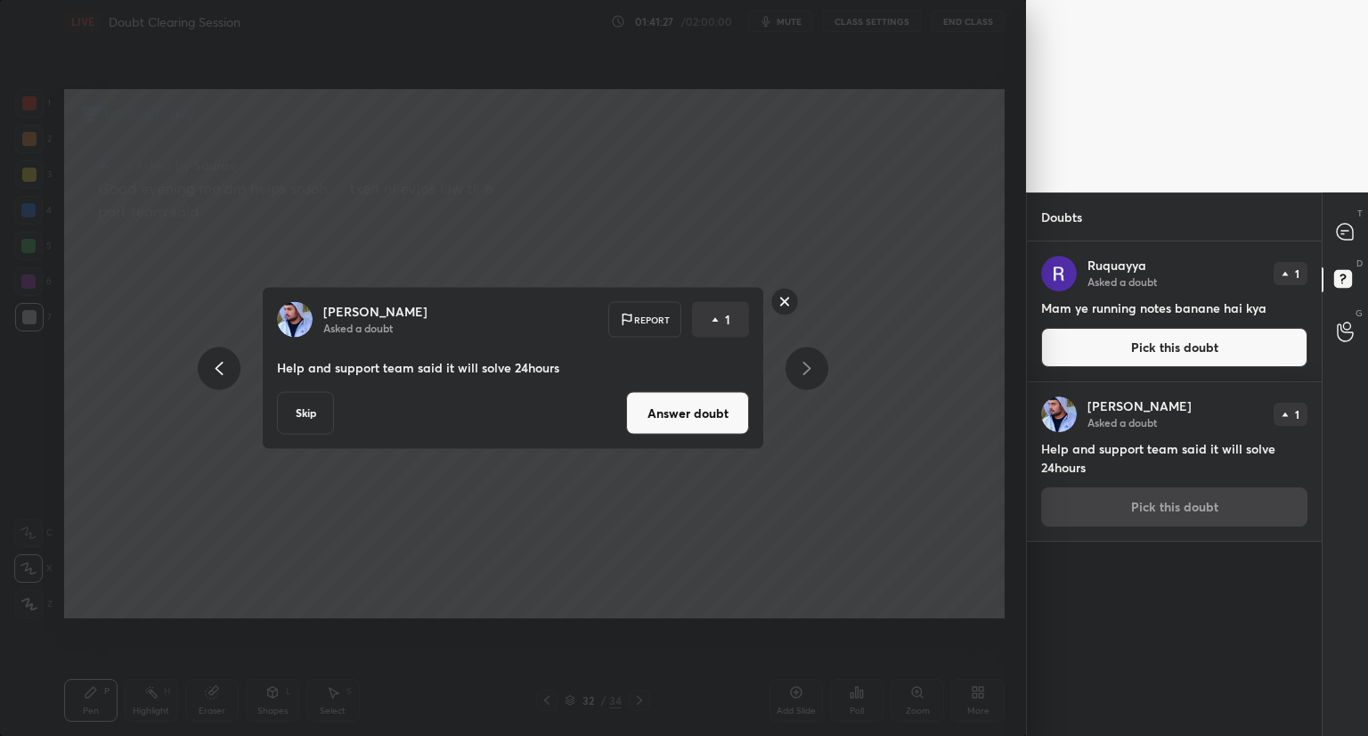
click at [707, 417] on button "Answer doubt" at bounding box center [687, 413] width 123 height 43
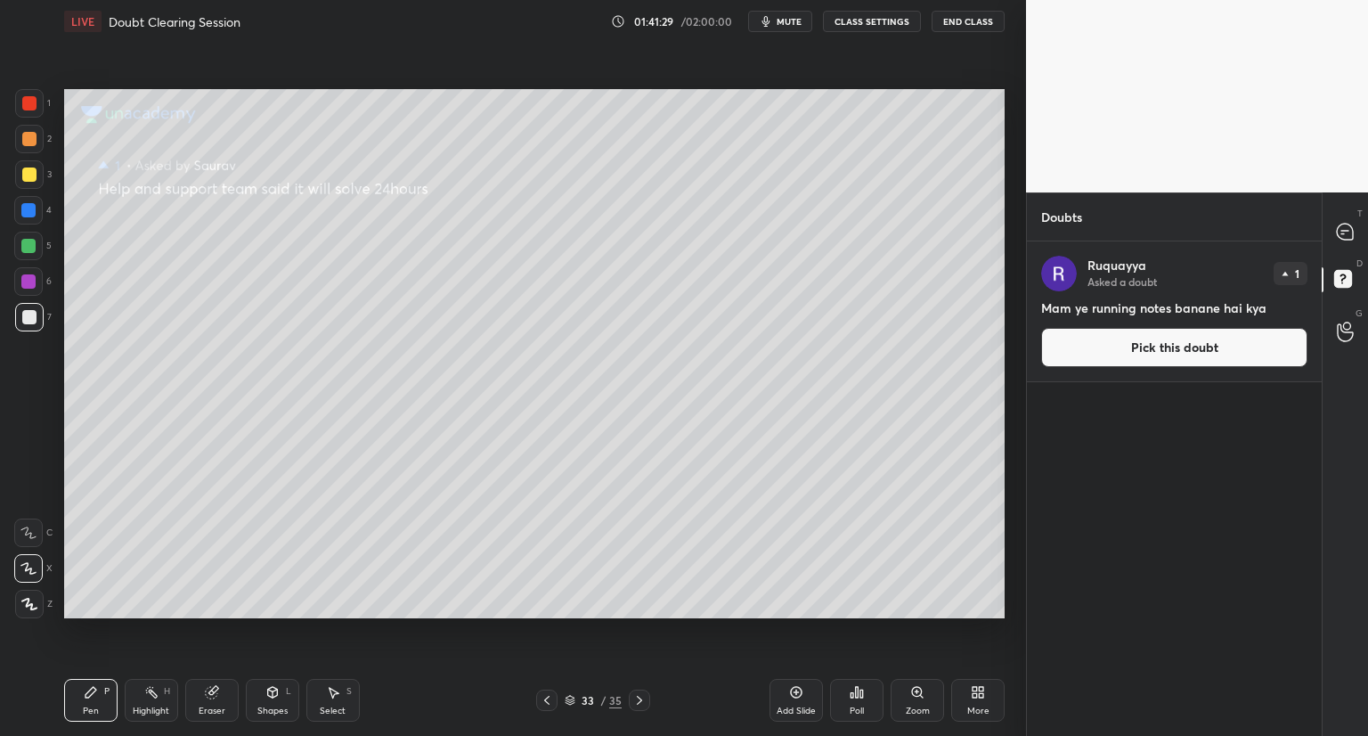
click at [1173, 345] on button "Pick this doubt" at bounding box center [1174, 347] width 266 height 39
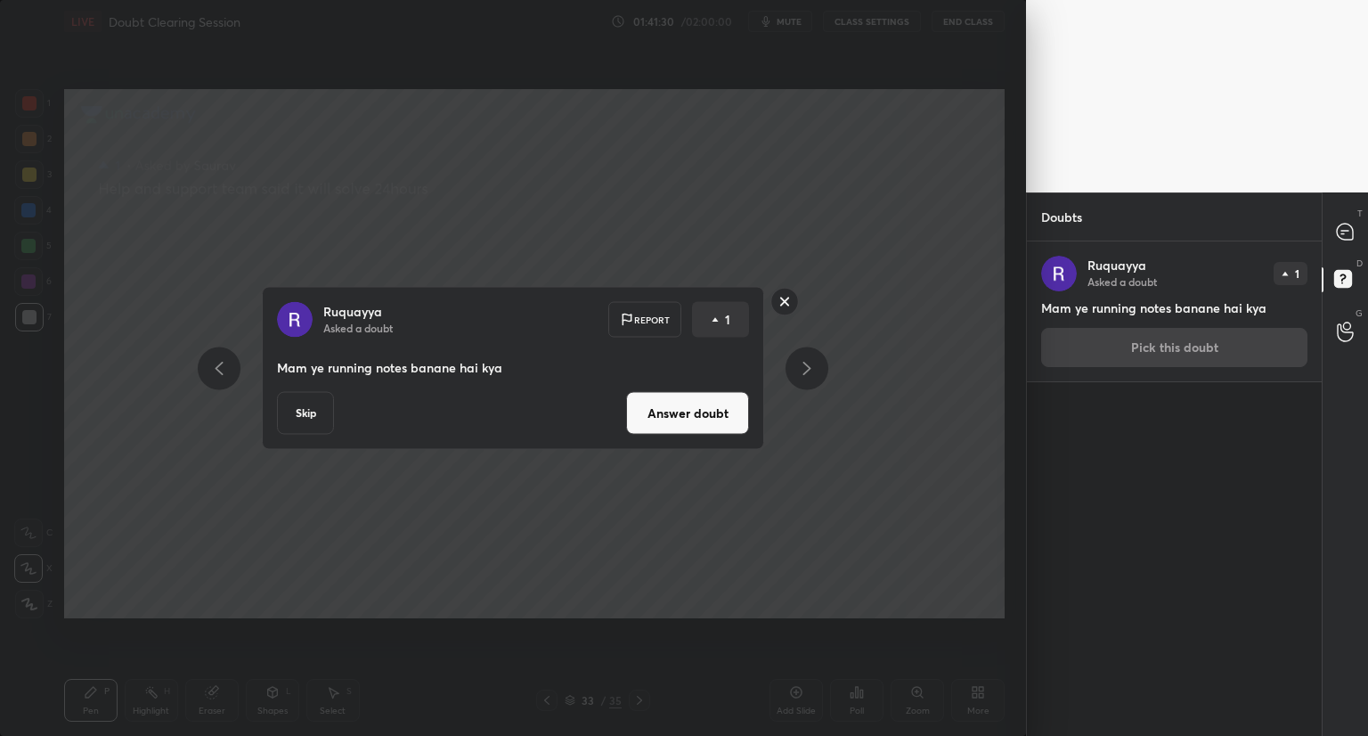
click at [733, 402] on button "Answer doubt" at bounding box center [687, 413] width 123 height 43
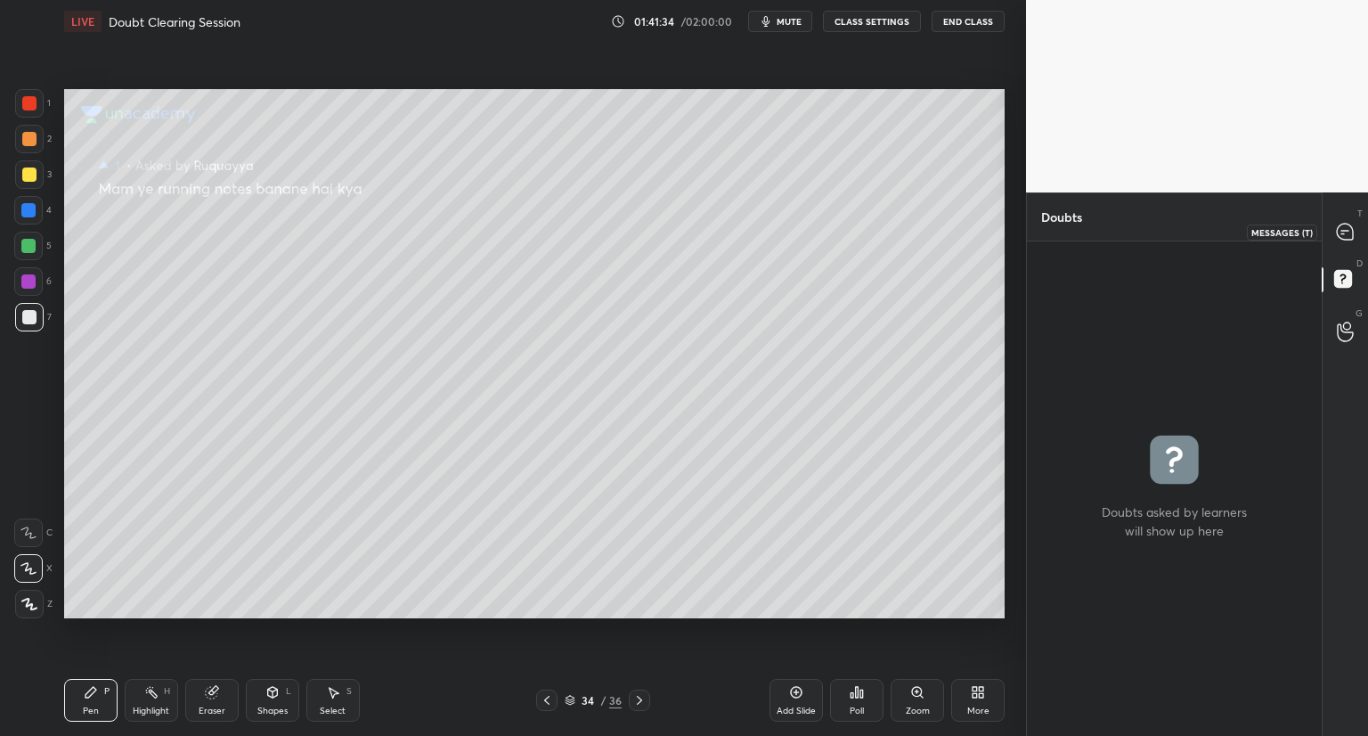
click at [1343, 234] on icon at bounding box center [1345, 232] width 16 height 16
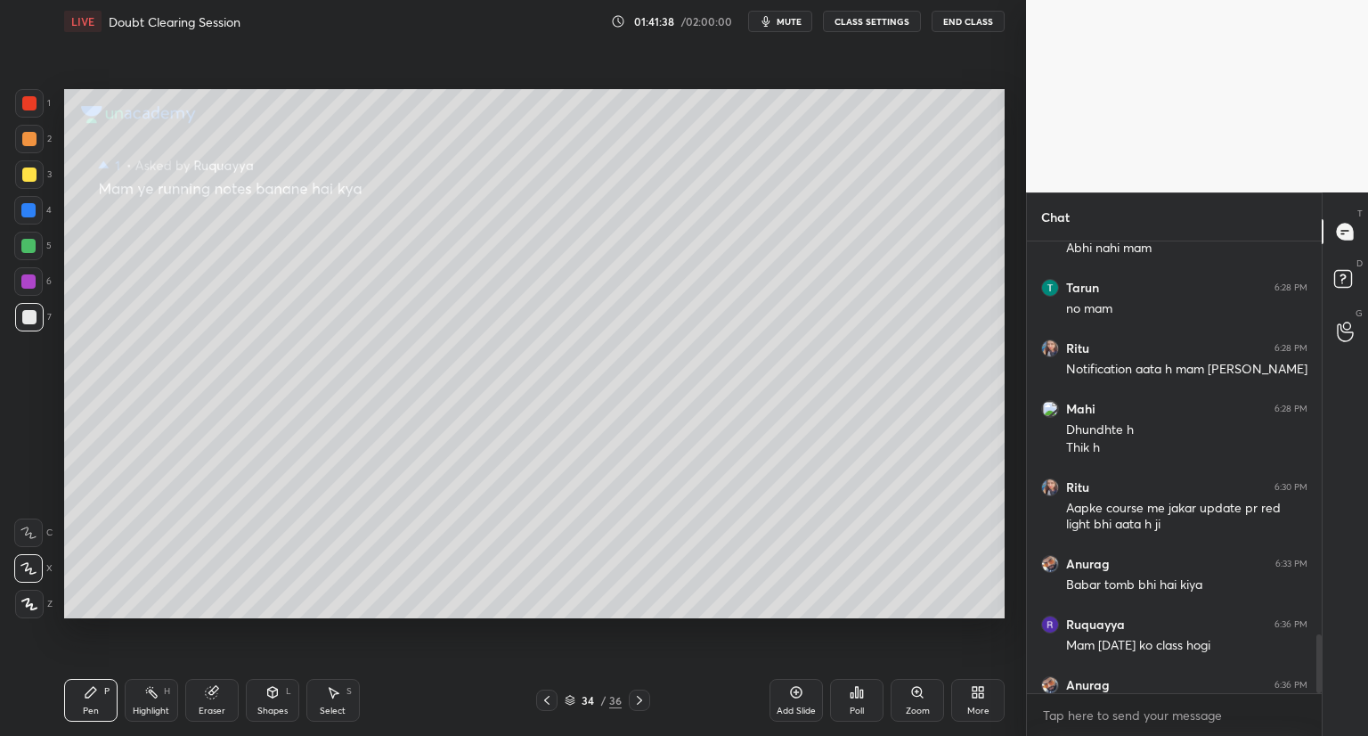
scroll to position [3043, 0]
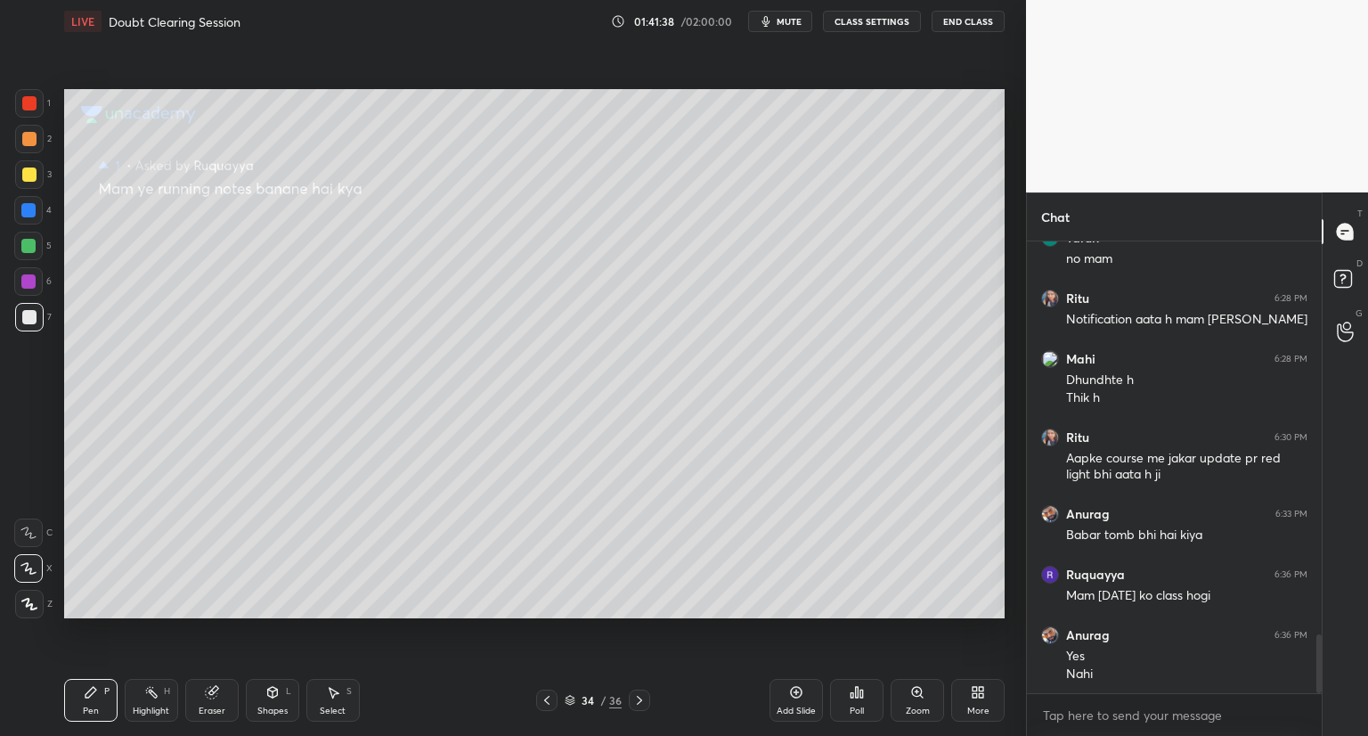
drag, startPoint x: 1317, startPoint y: 660, endPoint x: 1319, endPoint y: 722, distance: 61.5
click at [1319, 722] on div "anshkala 6:28 PM Abhi nahi mam Tarun 6:28 PM no mam Ritu 6:28 PM Notification a…" at bounding box center [1174, 488] width 295 height 494
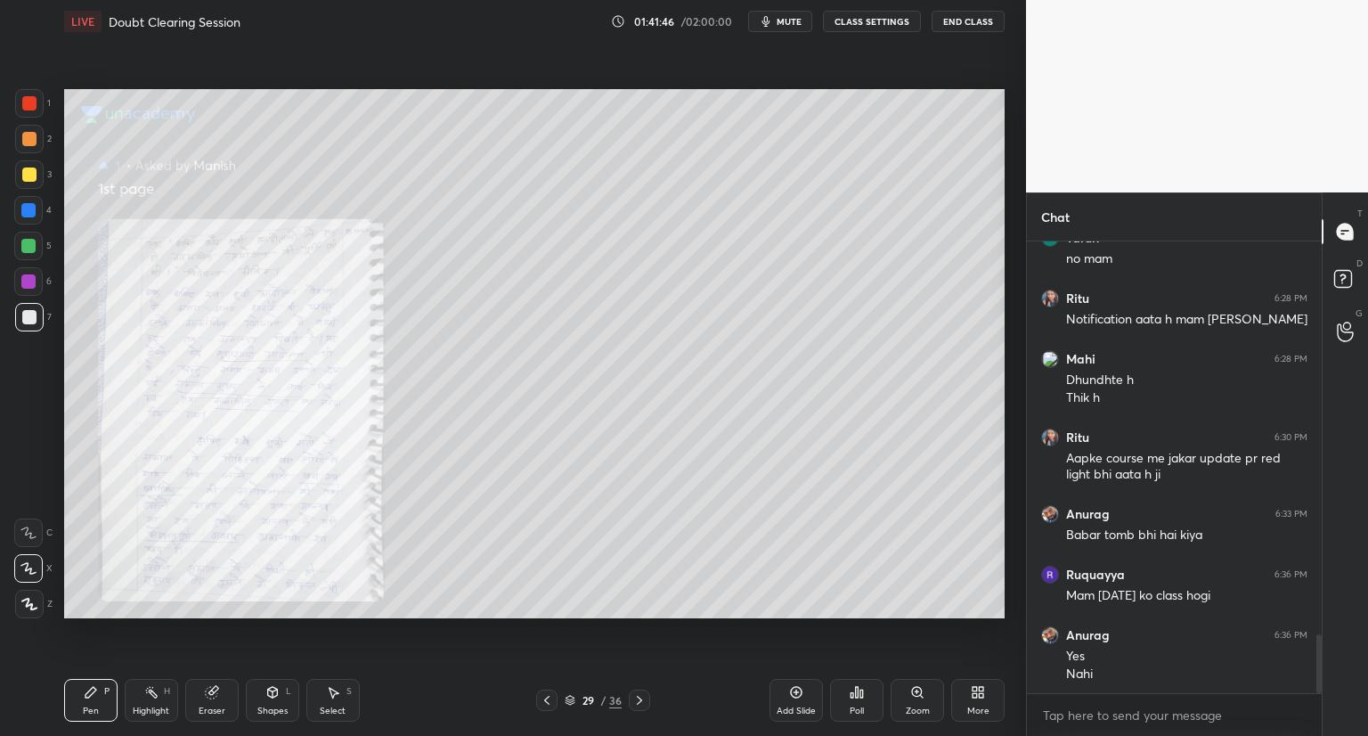
click at [920, 694] on icon at bounding box center [917, 692] width 10 height 10
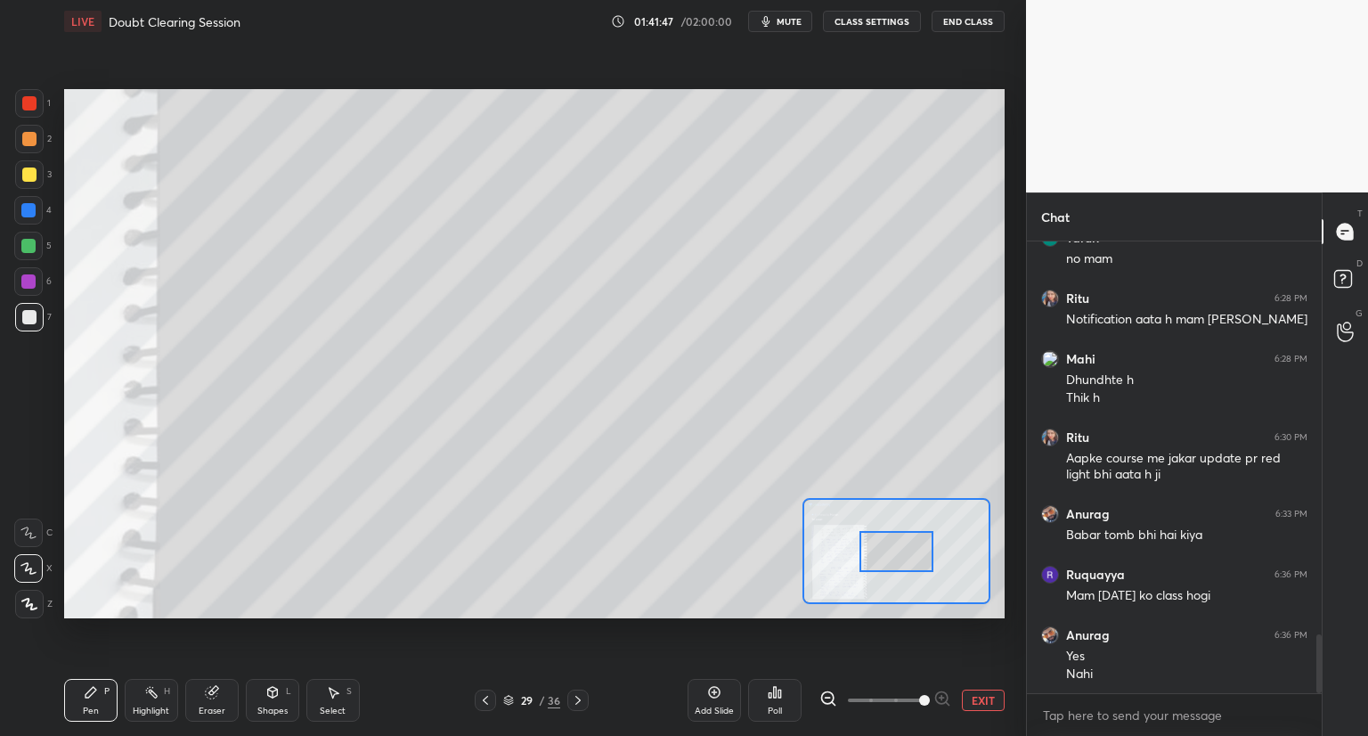
click at [920, 694] on span at bounding box center [885, 700] width 75 height 27
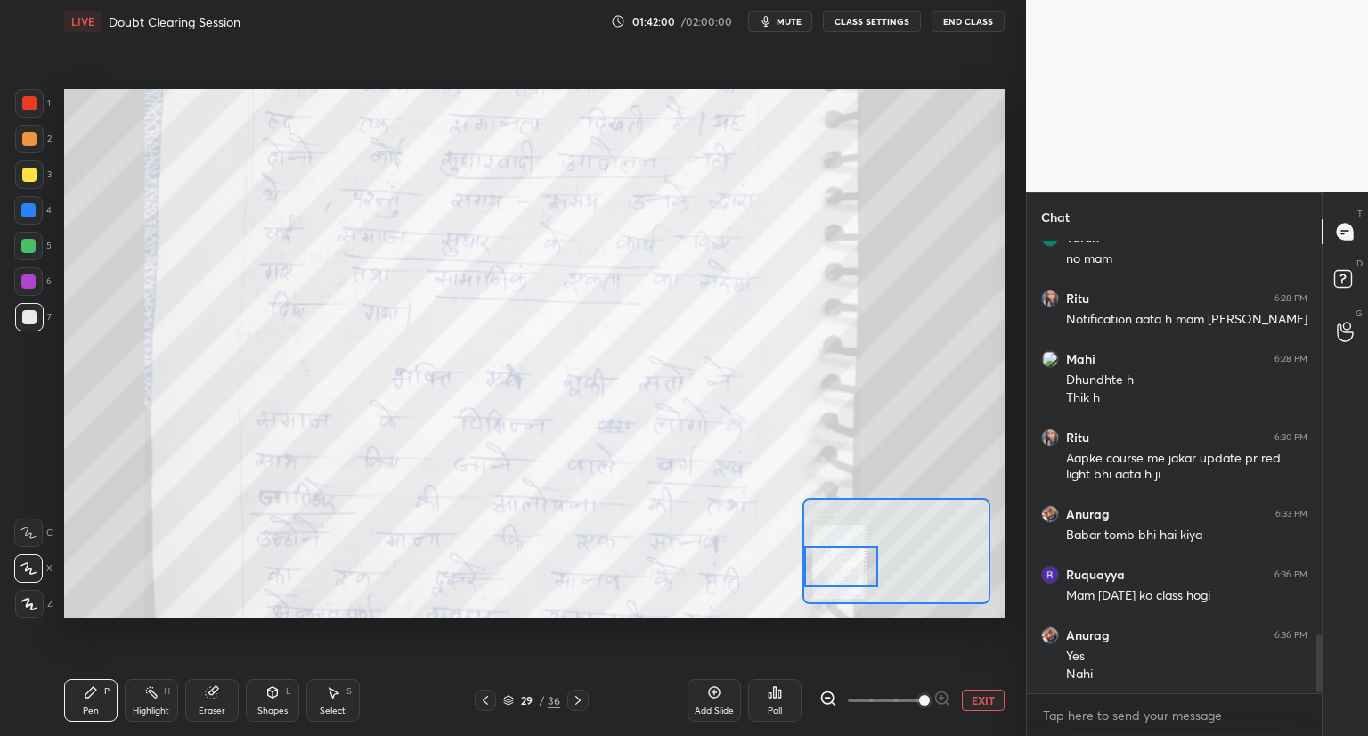
scroll to position [3120, 0]
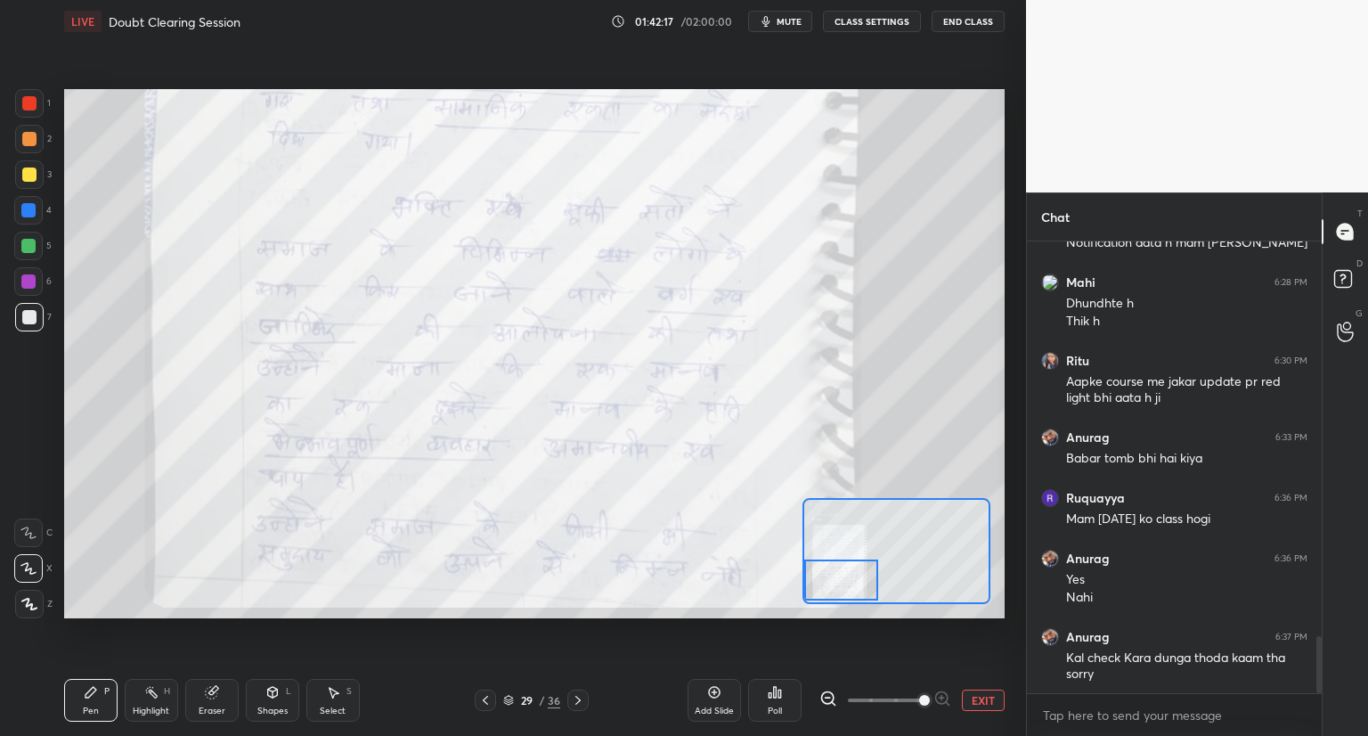
drag, startPoint x: 892, startPoint y: 553, endPoint x: 821, endPoint y: 580, distance: 76.1
click at [821, 580] on div at bounding box center [841, 579] width 74 height 41
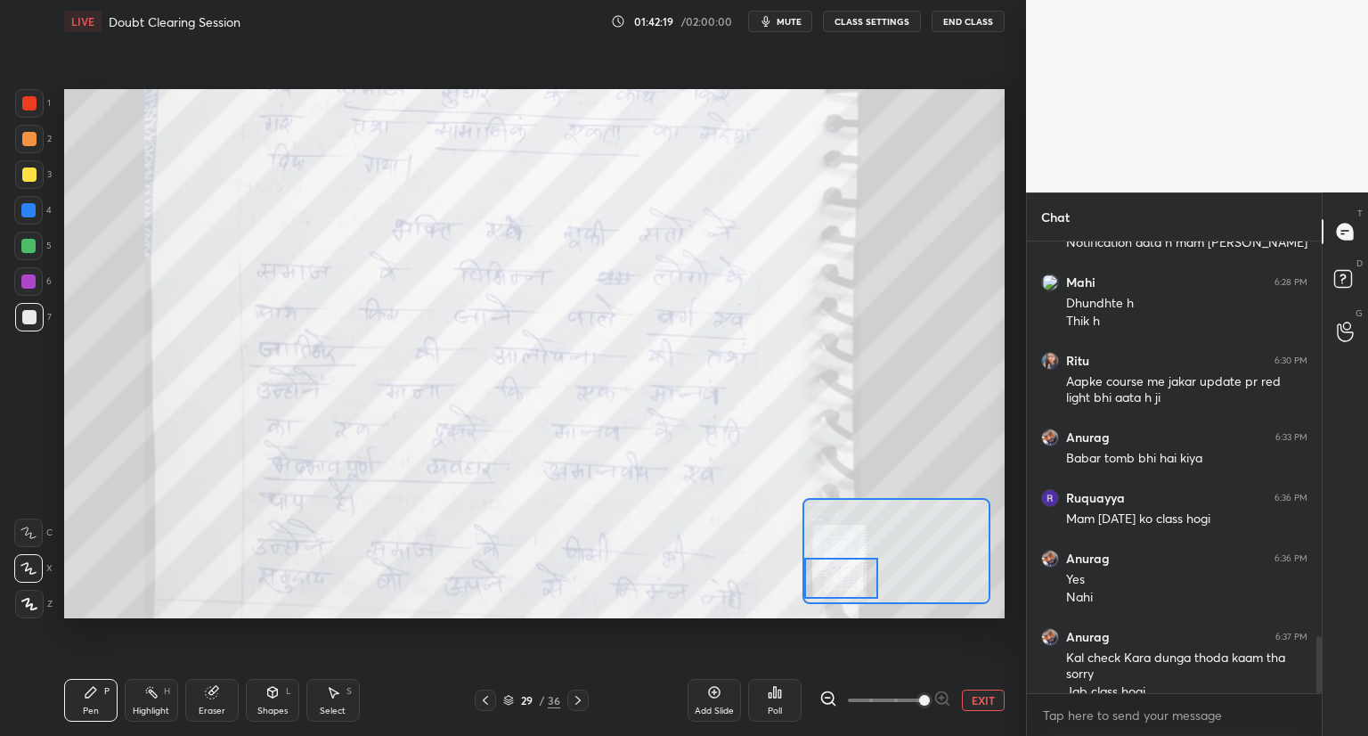
scroll to position [3138, 0]
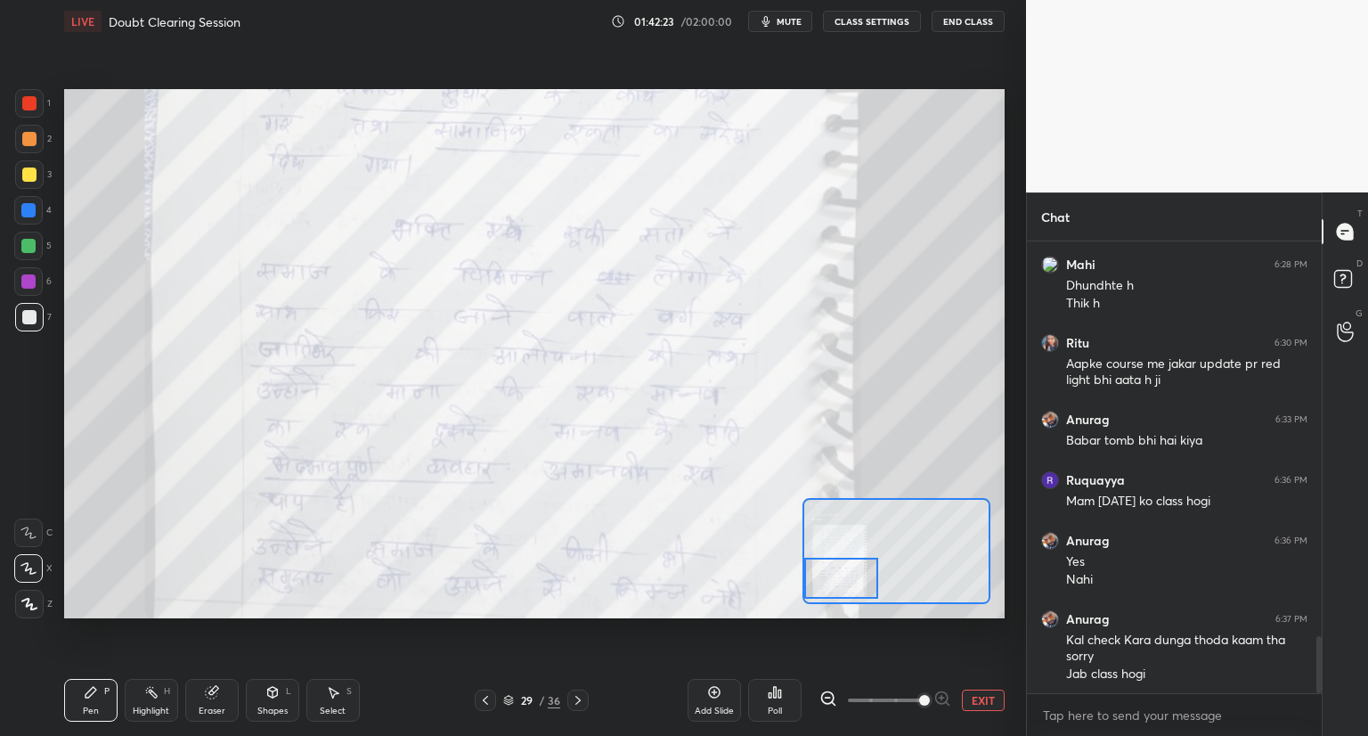
click at [574, 706] on icon at bounding box center [578, 700] width 14 height 14
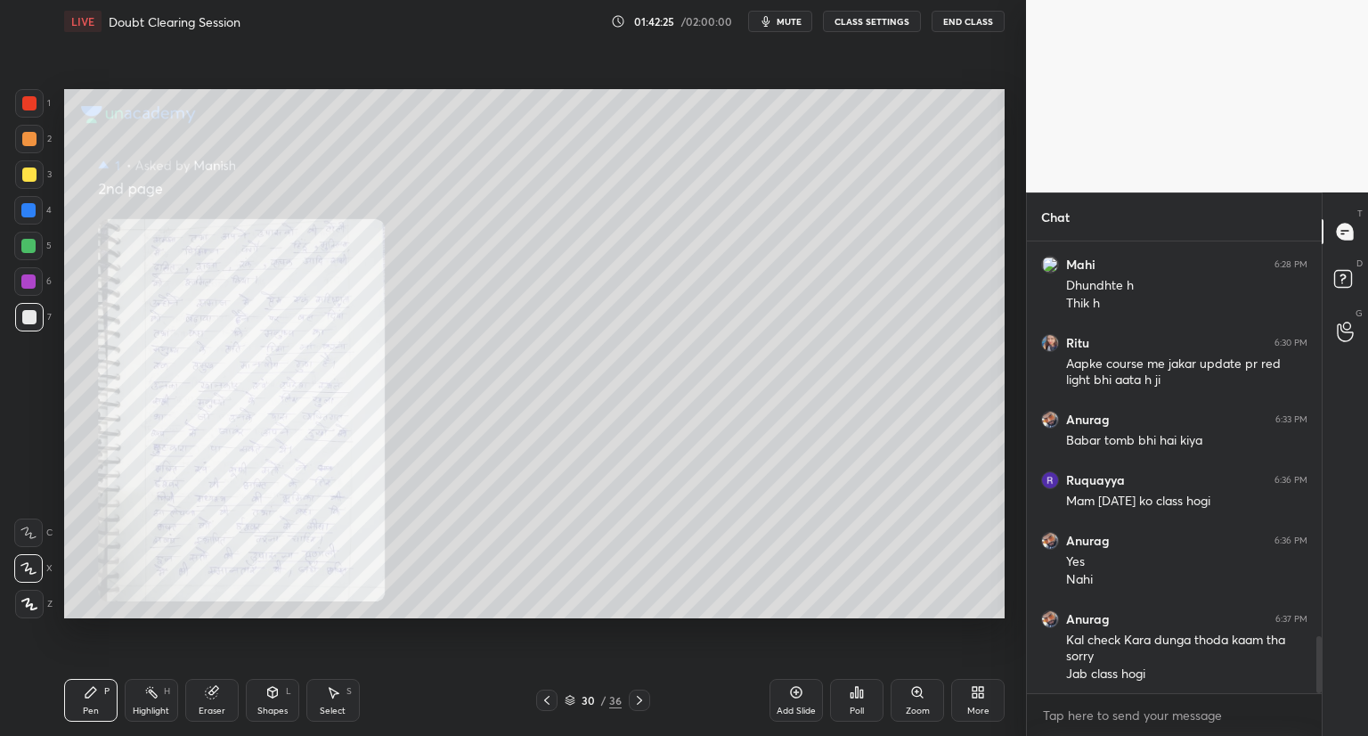
click at [915, 690] on icon at bounding box center [917, 692] width 10 height 10
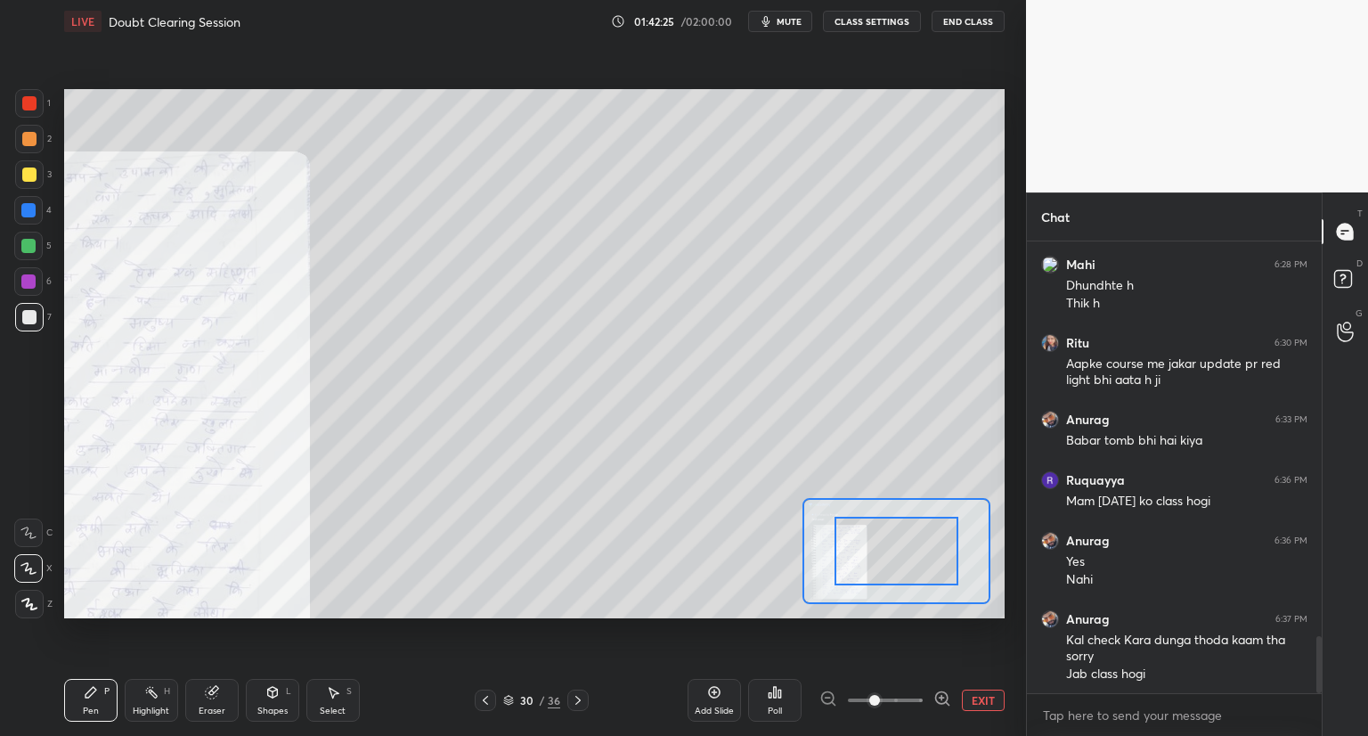
click at [915, 690] on span at bounding box center [885, 700] width 75 height 27
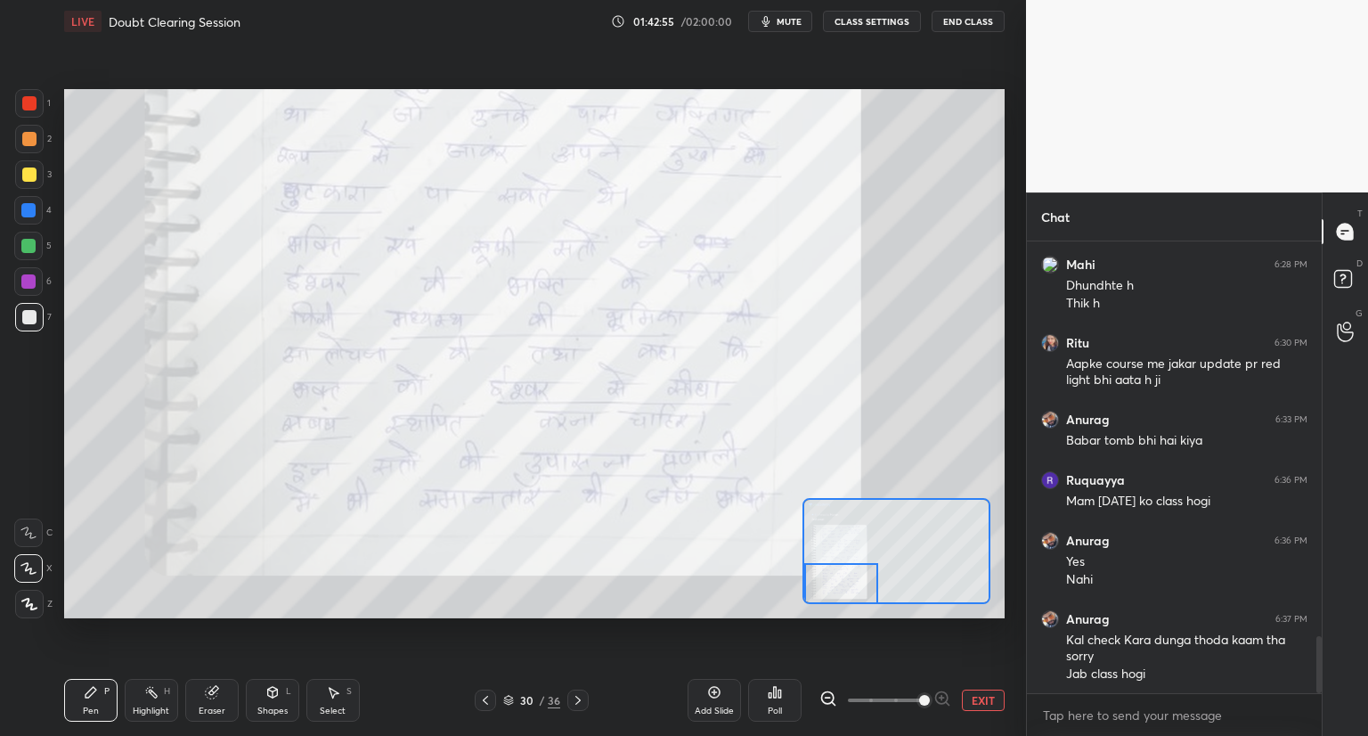
drag, startPoint x: 914, startPoint y: 546, endPoint x: 853, endPoint y: 581, distance: 69.8
click at [853, 581] on div at bounding box center [841, 583] width 74 height 41
click at [577, 703] on icon at bounding box center [578, 700] width 5 height 9
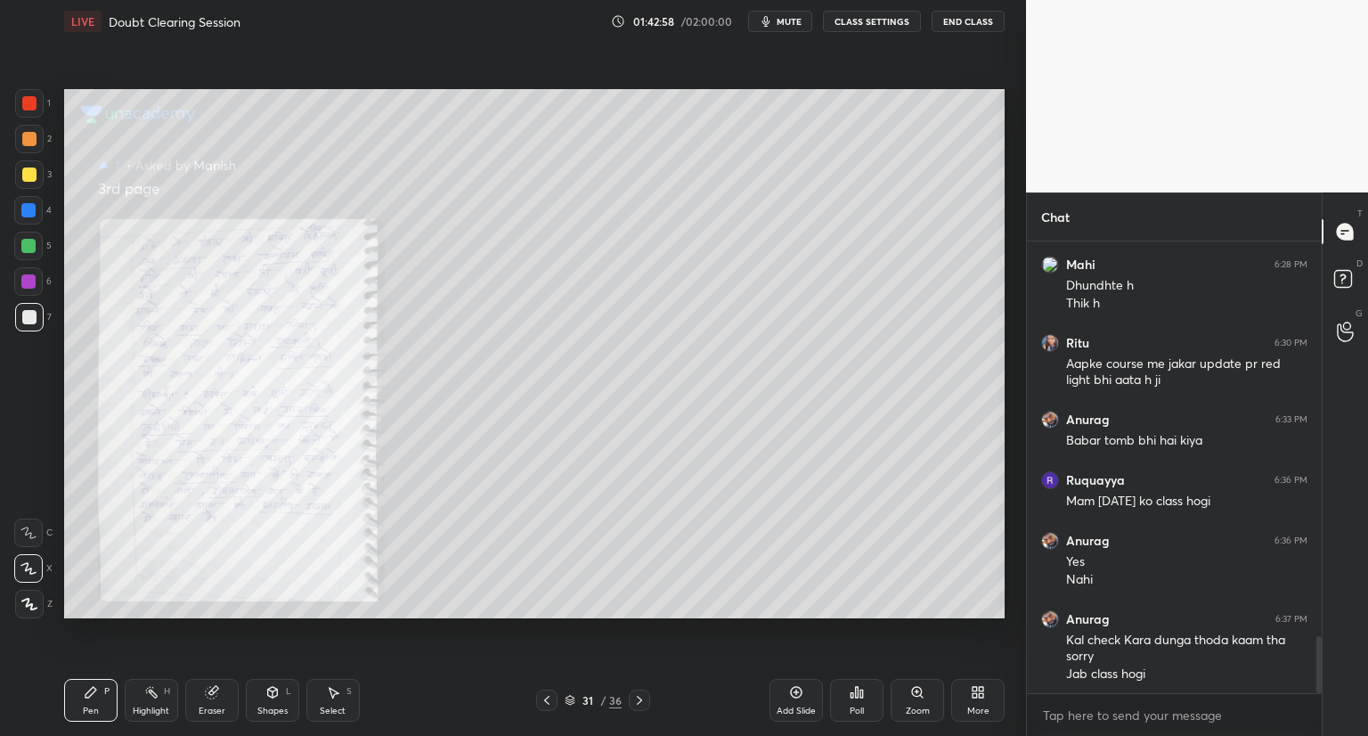
click at [914, 692] on icon at bounding box center [917, 692] width 10 height 10
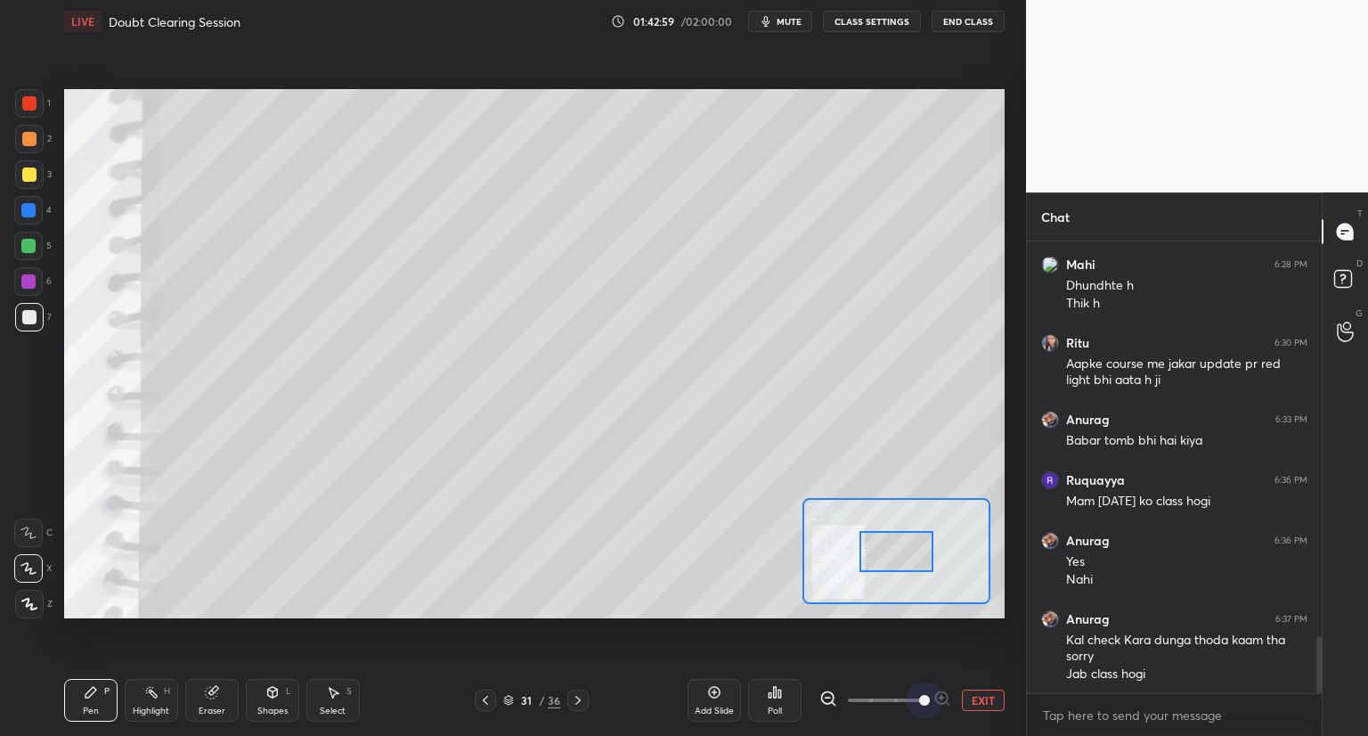
click at [914, 692] on span at bounding box center [885, 700] width 75 height 27
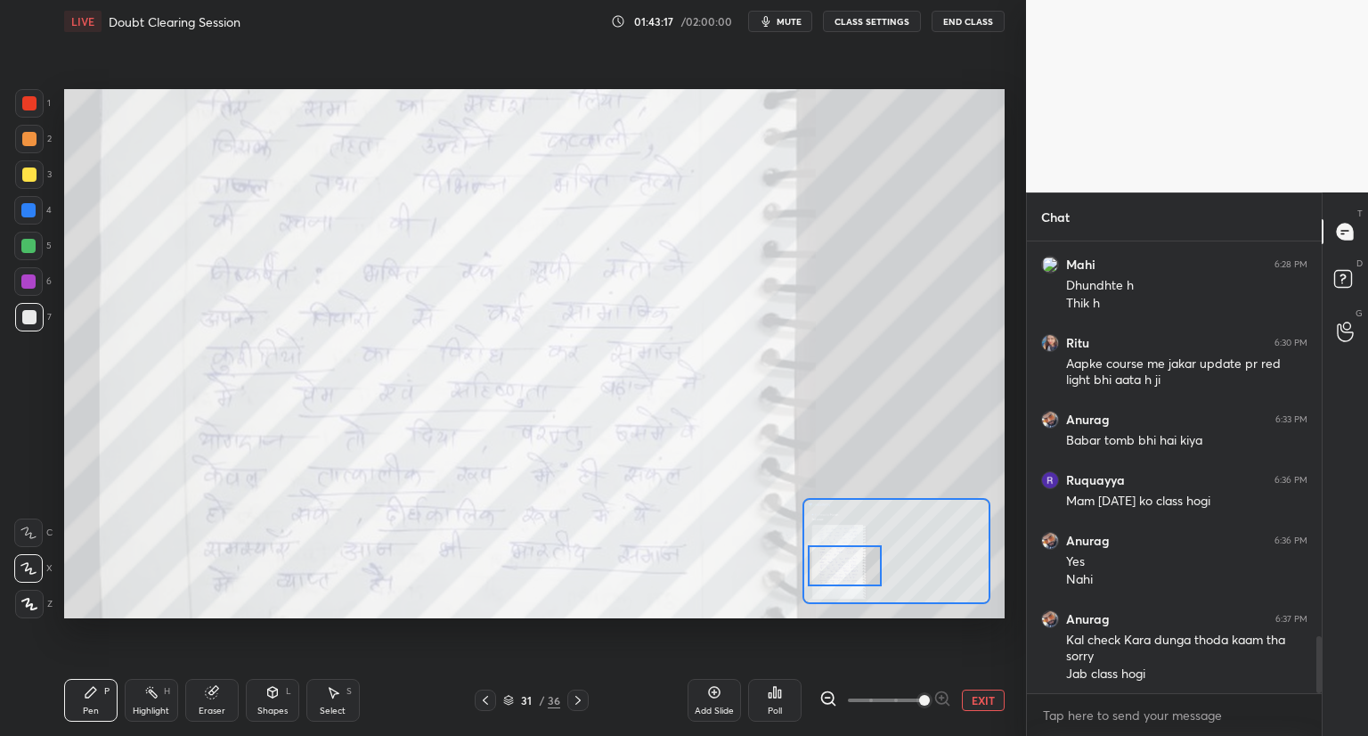
drag, startPoint x: 910, startPoint y: 564, endPoint x: 858, endPoint y: 578, distance: 53.6
click at [858, 578] on div at bounding box center [845, 565] width 74 height 41
click at [977, 694] on button "EXIT" at bounding box center [983, 700] width 43 height 21
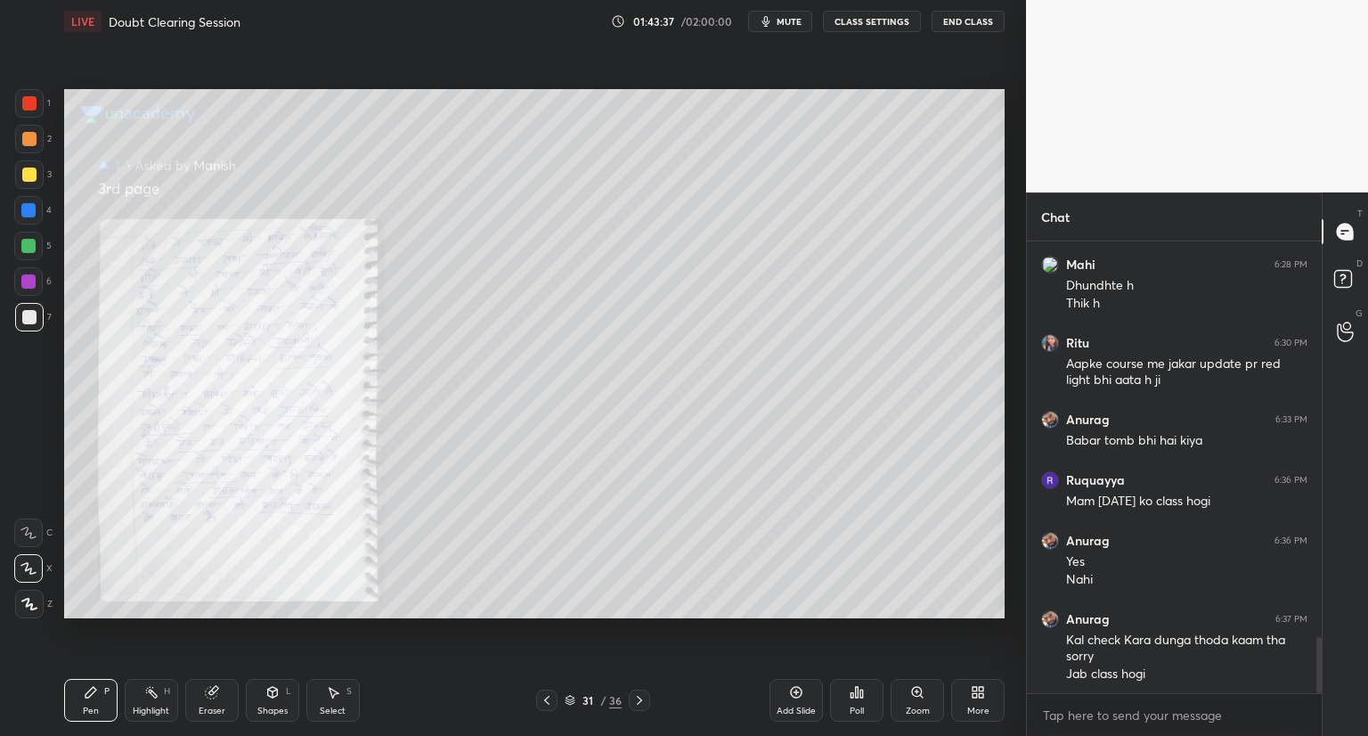
scroll to position [3214, 0]
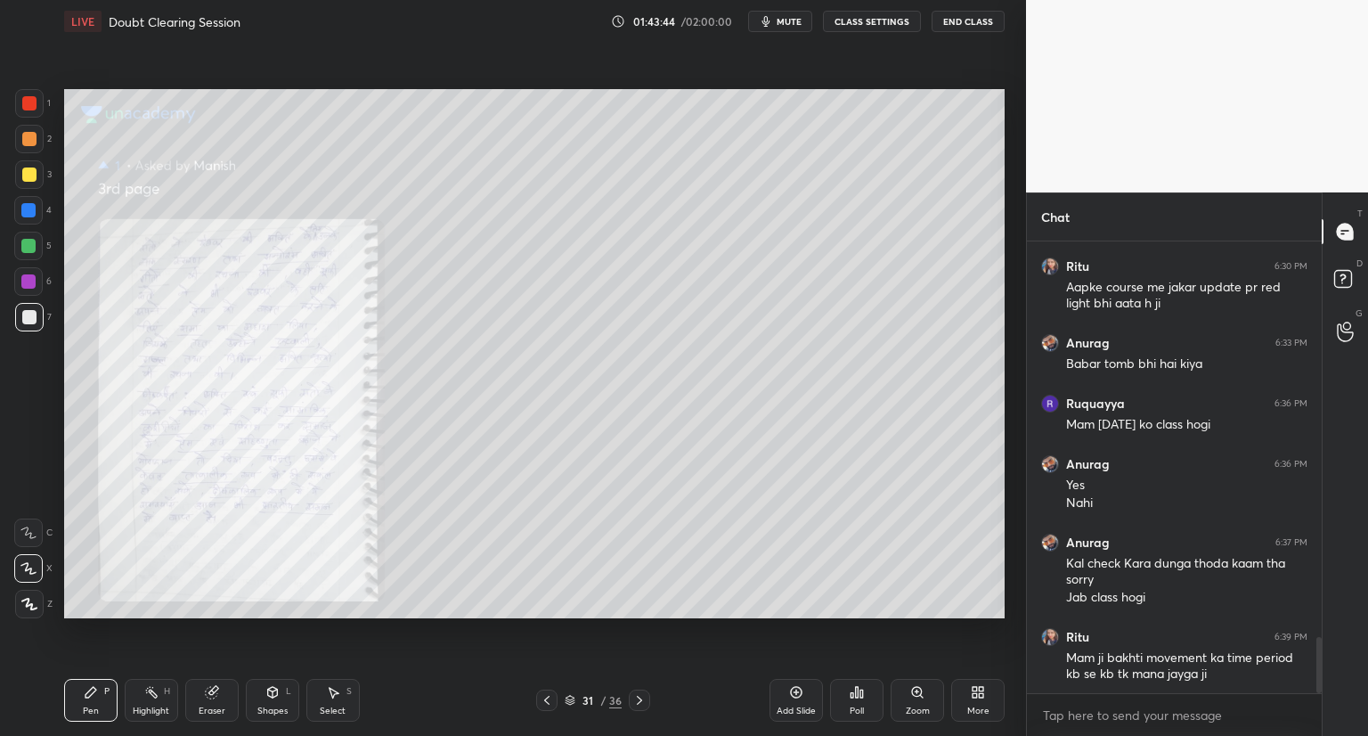
click at [786, 688] on div "Add Slide" at bounding box center [796, 700] width 53 height 43
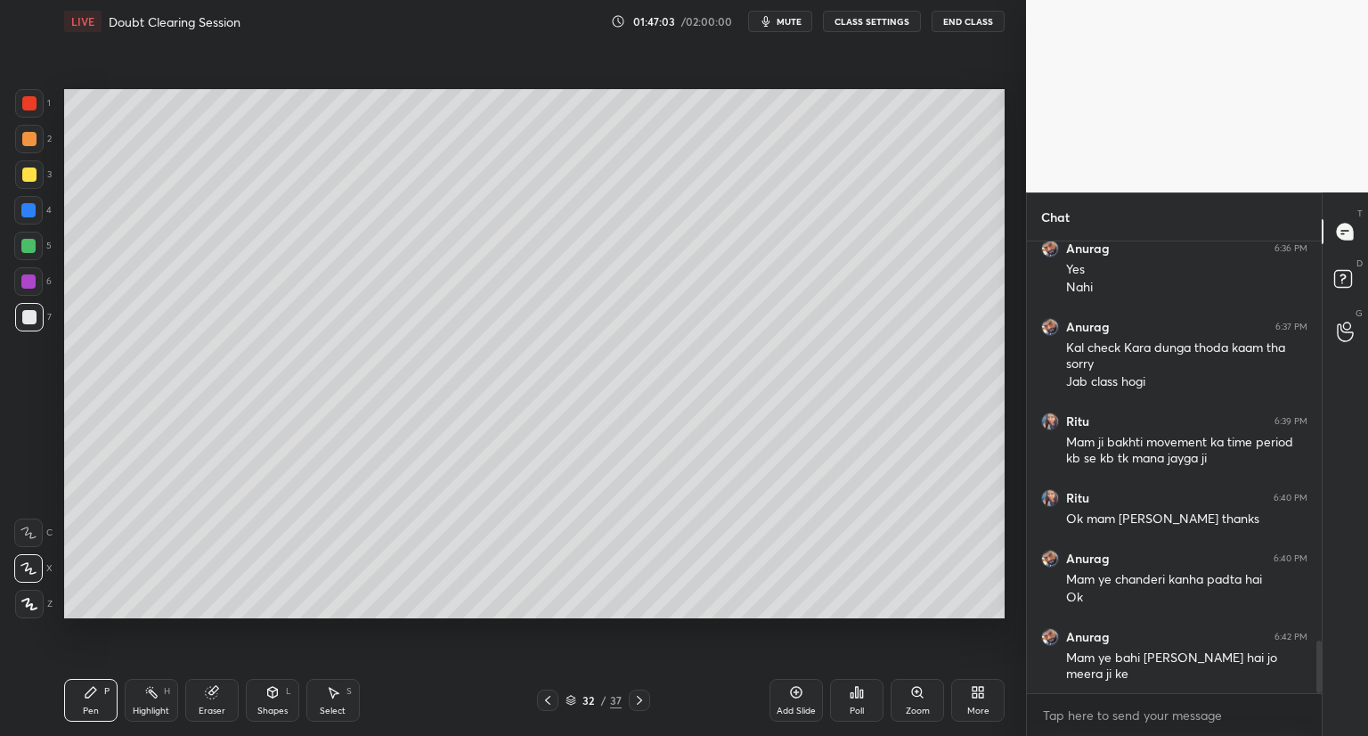
scroll to position [3524, 0]
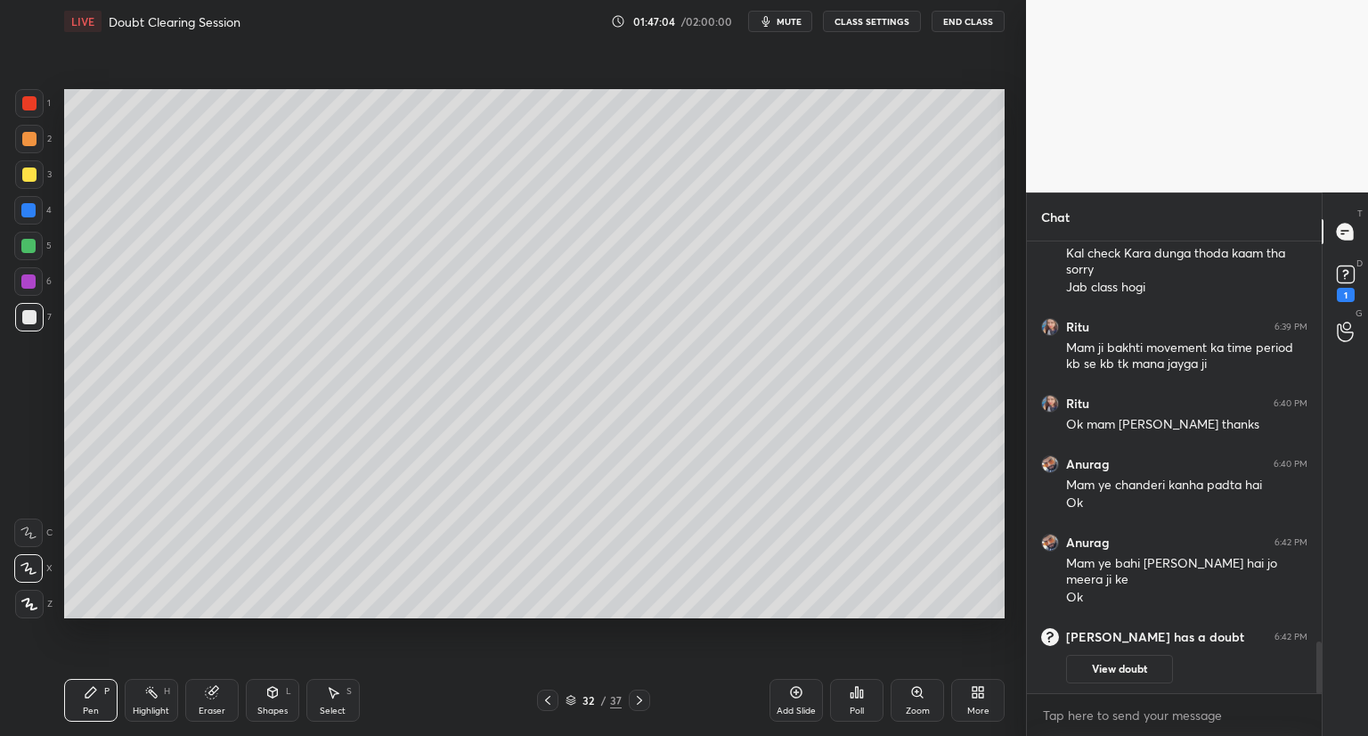
click at [1340, 266] on rect at bounding box center [1345, 274] width 17 height 17
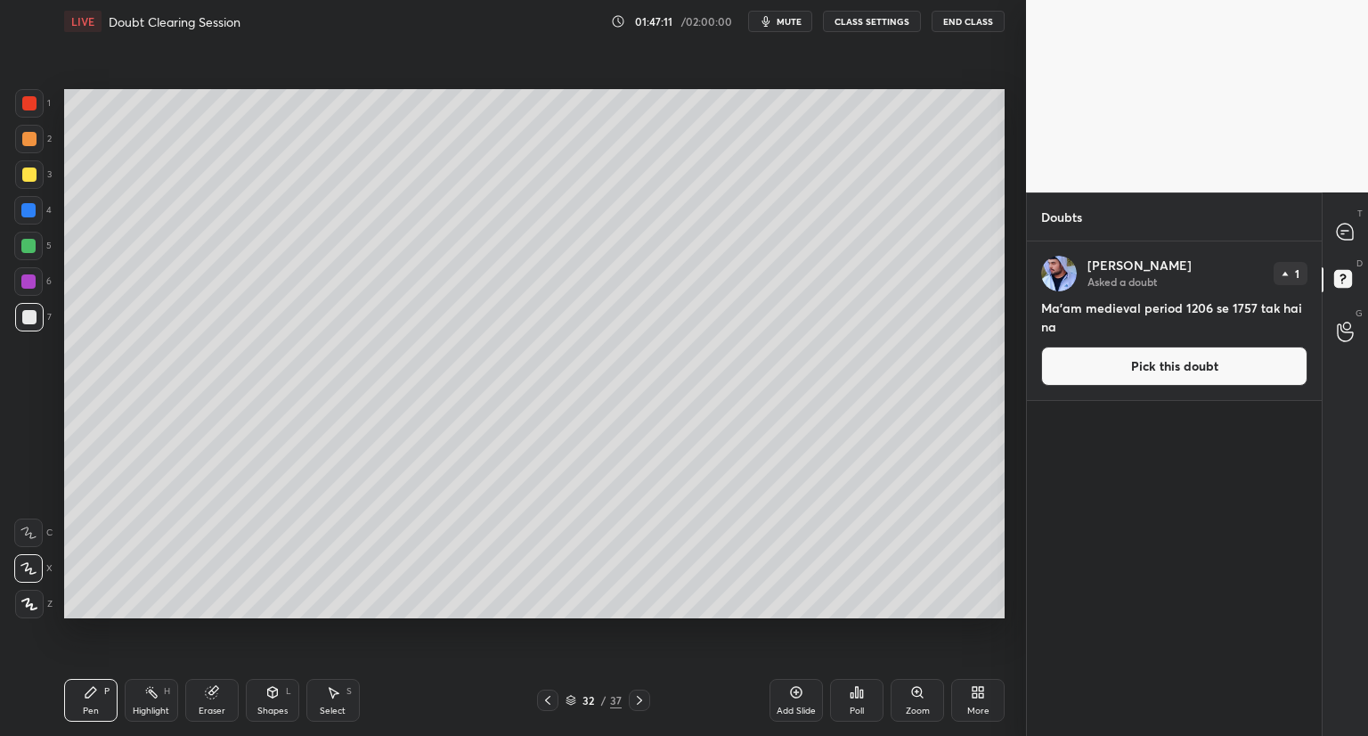
click at [1128, 363] on button "Pick this doubt" at bounding box center [1174, 366] width 266 height 39
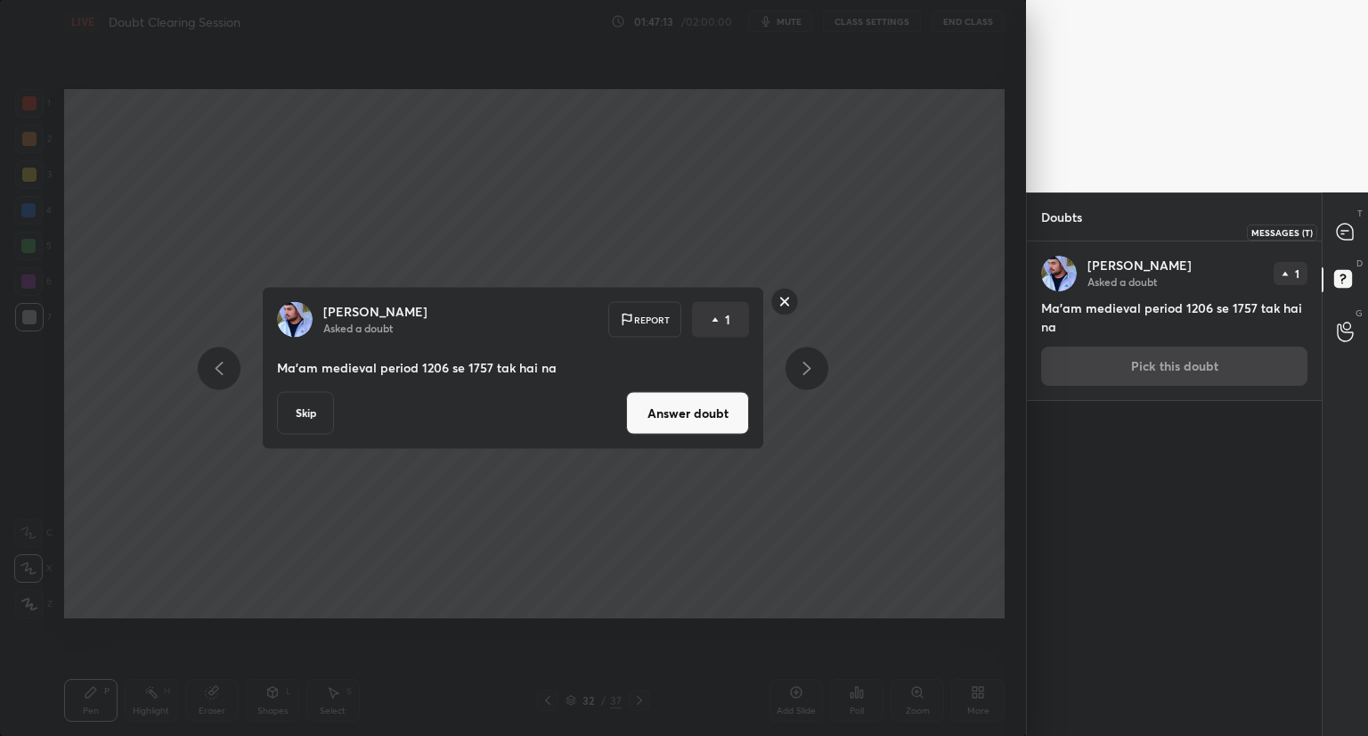
click at [1351, 229] on icon at bounding box center [1345, 232] width 16 height 16
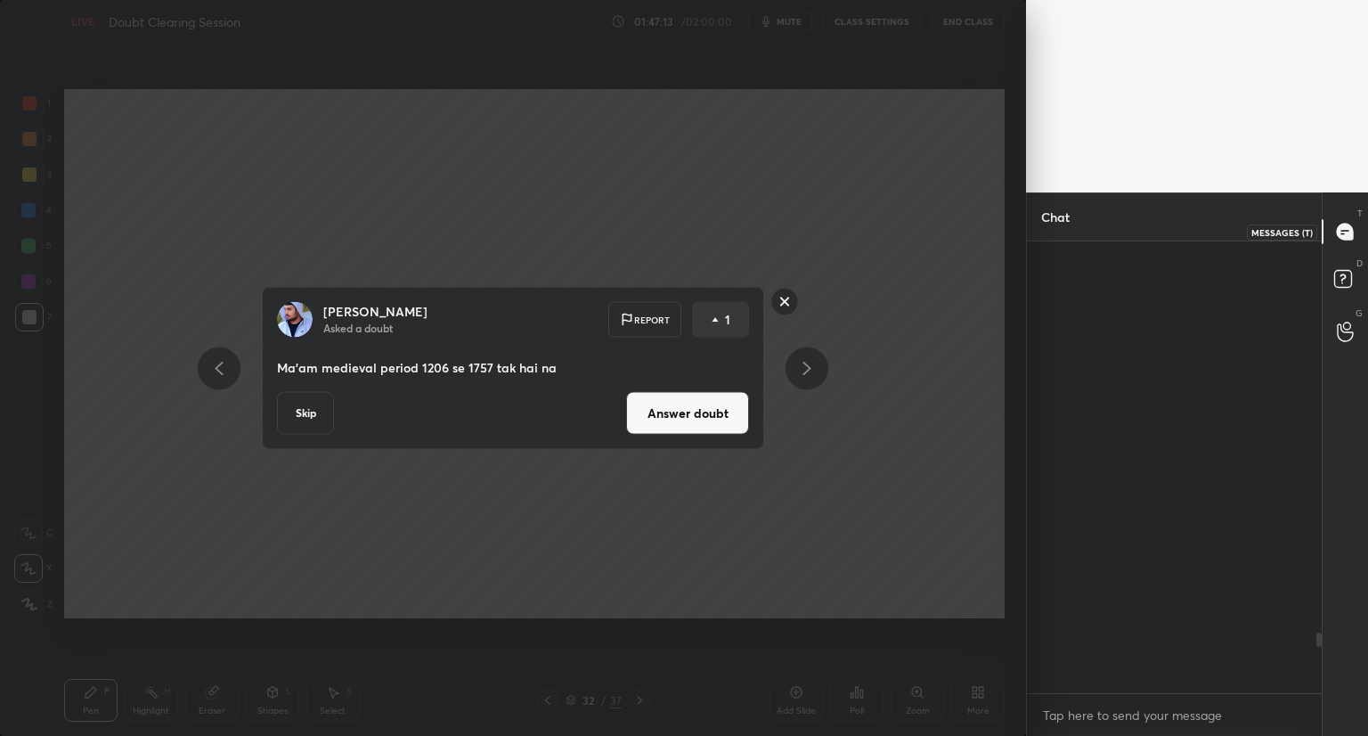
scroll to position [446, 290]
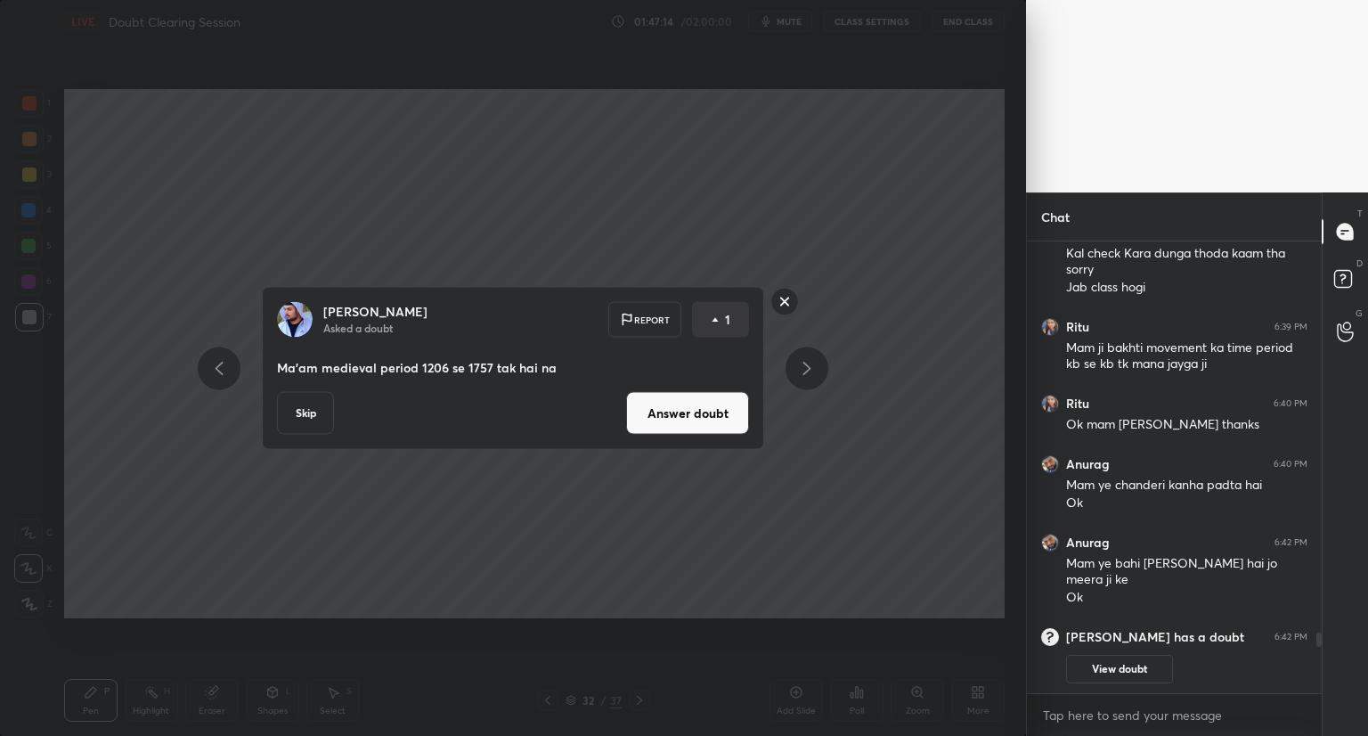
click at [780, 616] on div "[PERSON_NAME] Asked a doubt Report 1 Ma'am medieval period 1206 se 1757 tak hai…" at bounding box center [513, 368] width 1026 height 736
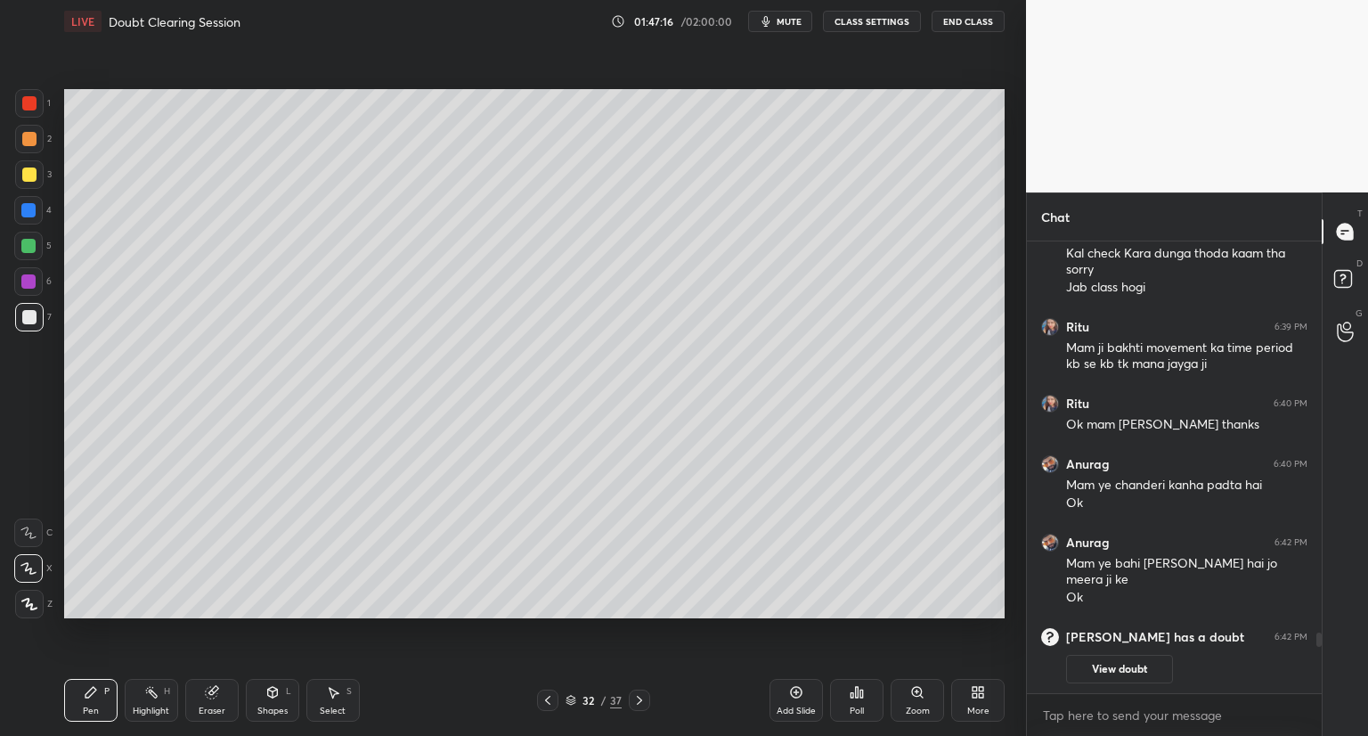
click at [792, 696] on icon at bounding box center [797, 693] width 12 height 12
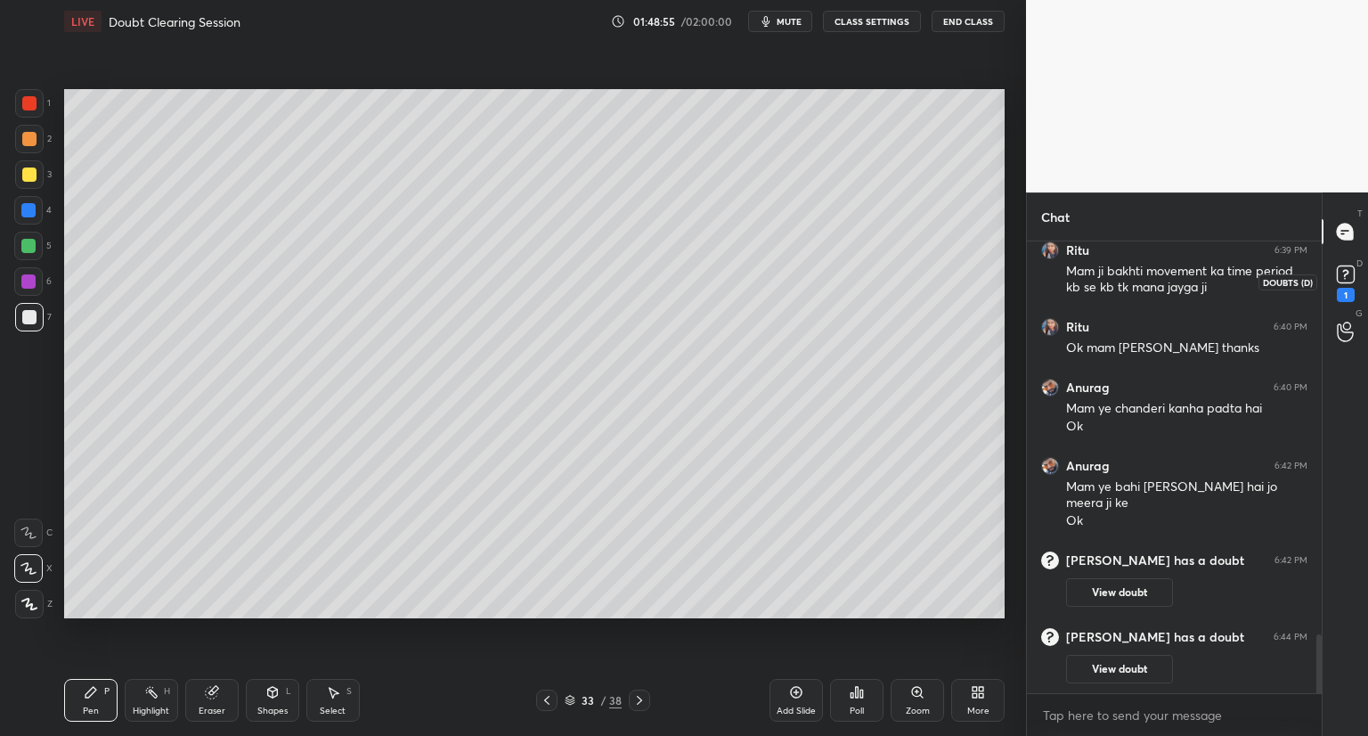
click at [1338, 269] on rect at bounding box center [1345, 274] width 17 height 17
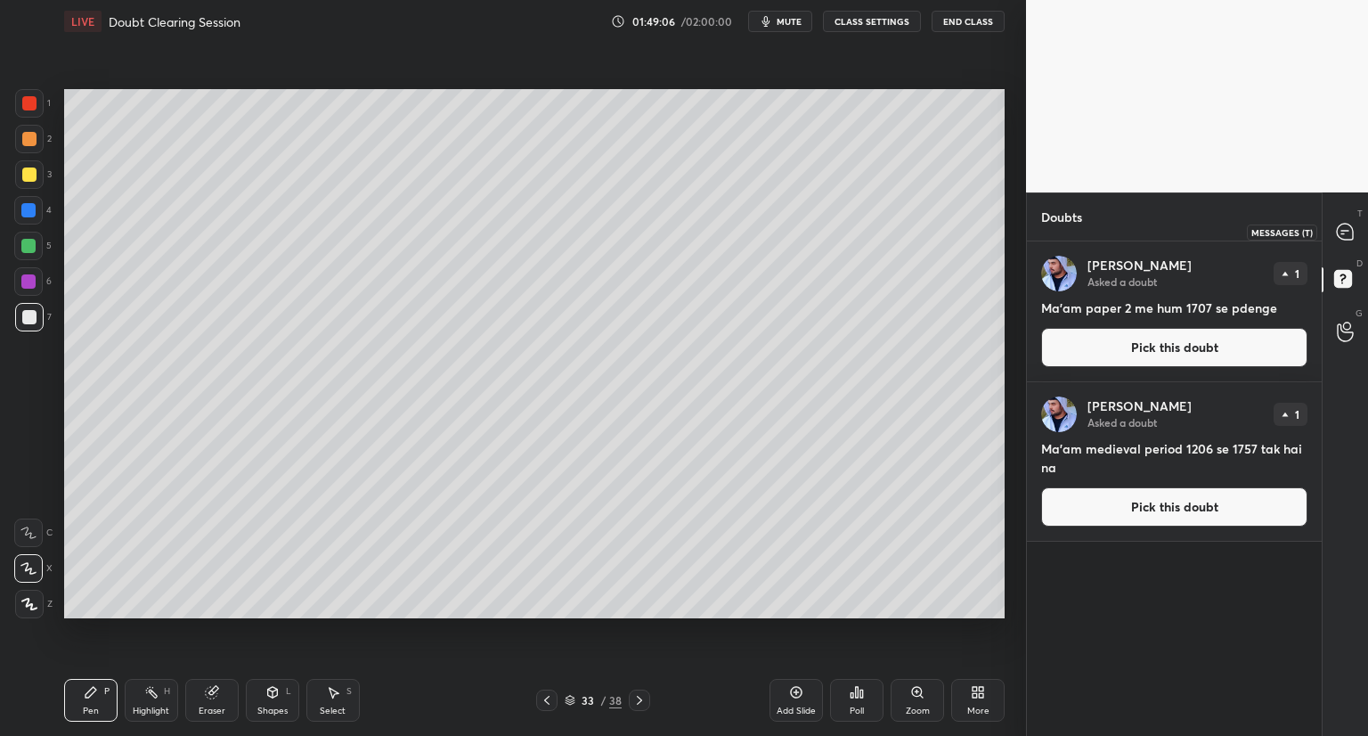
click at [1337, 229] on icon at bounding box center [1345, 232] width 16 height 16
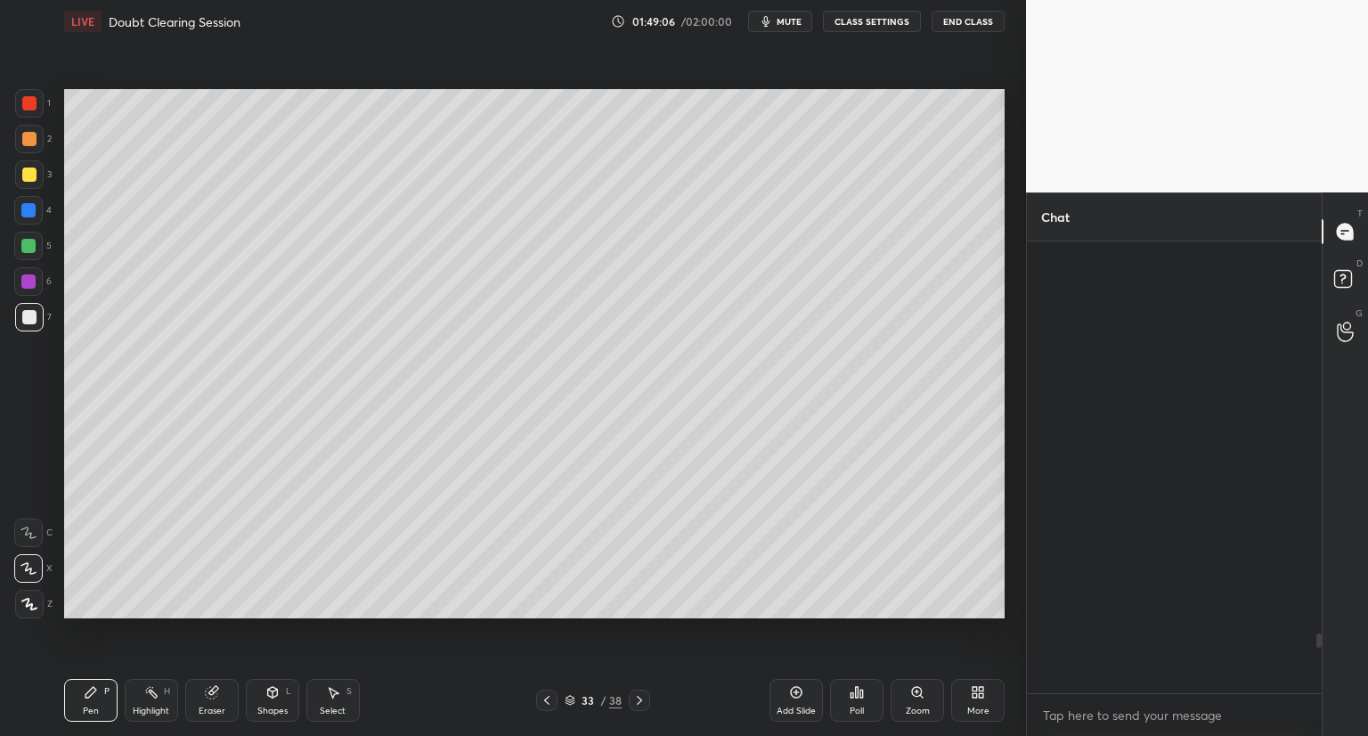
scroll to position [446, 290]
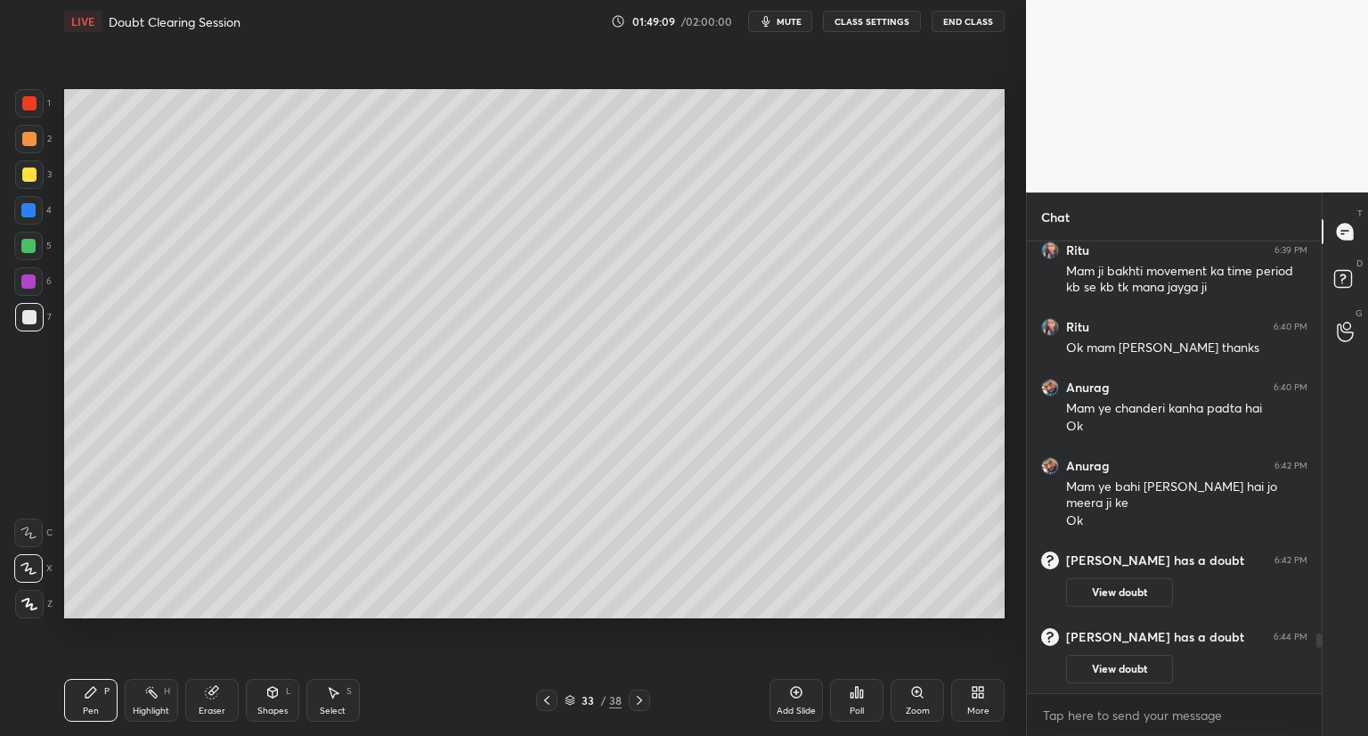
click at [794, 695] on icon at bounding box center [796, 692] width 14 height 14
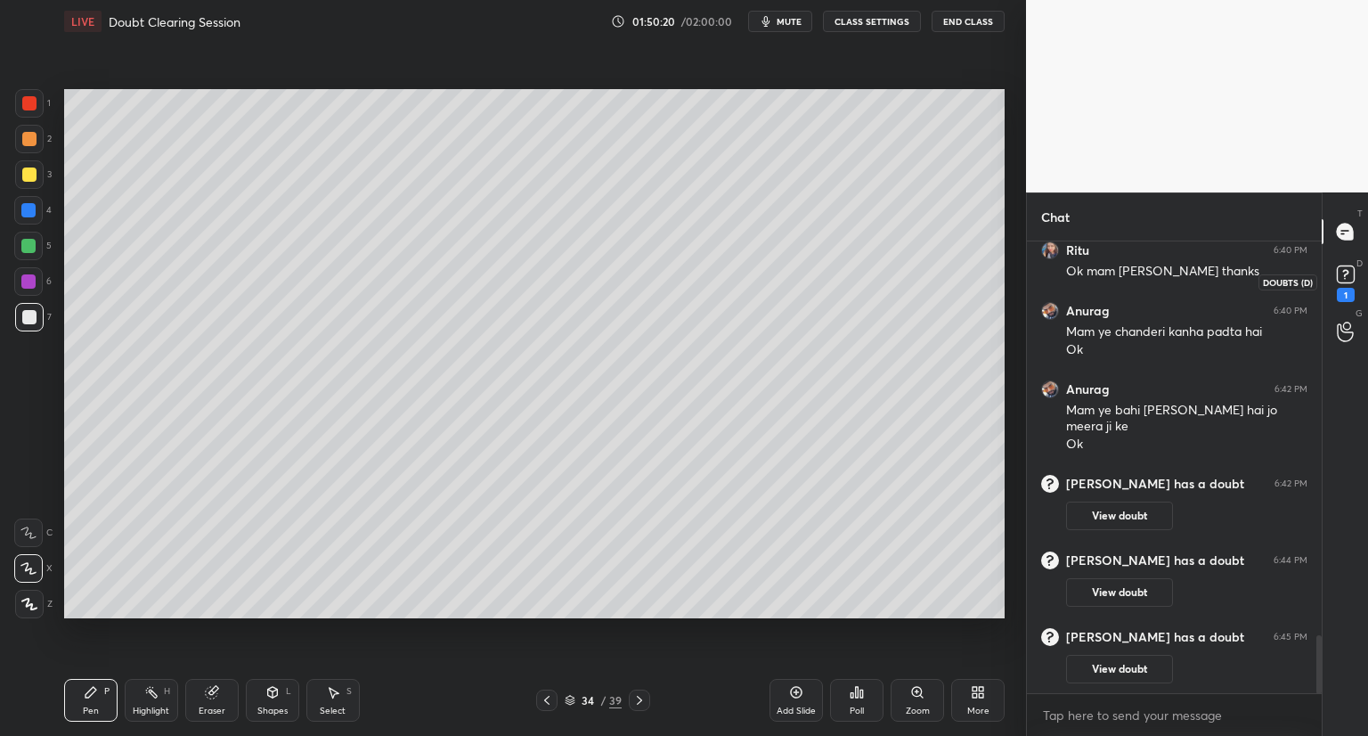
click at [1337, 275] on rect at bounding box center [1345, 274] width 17 height 17
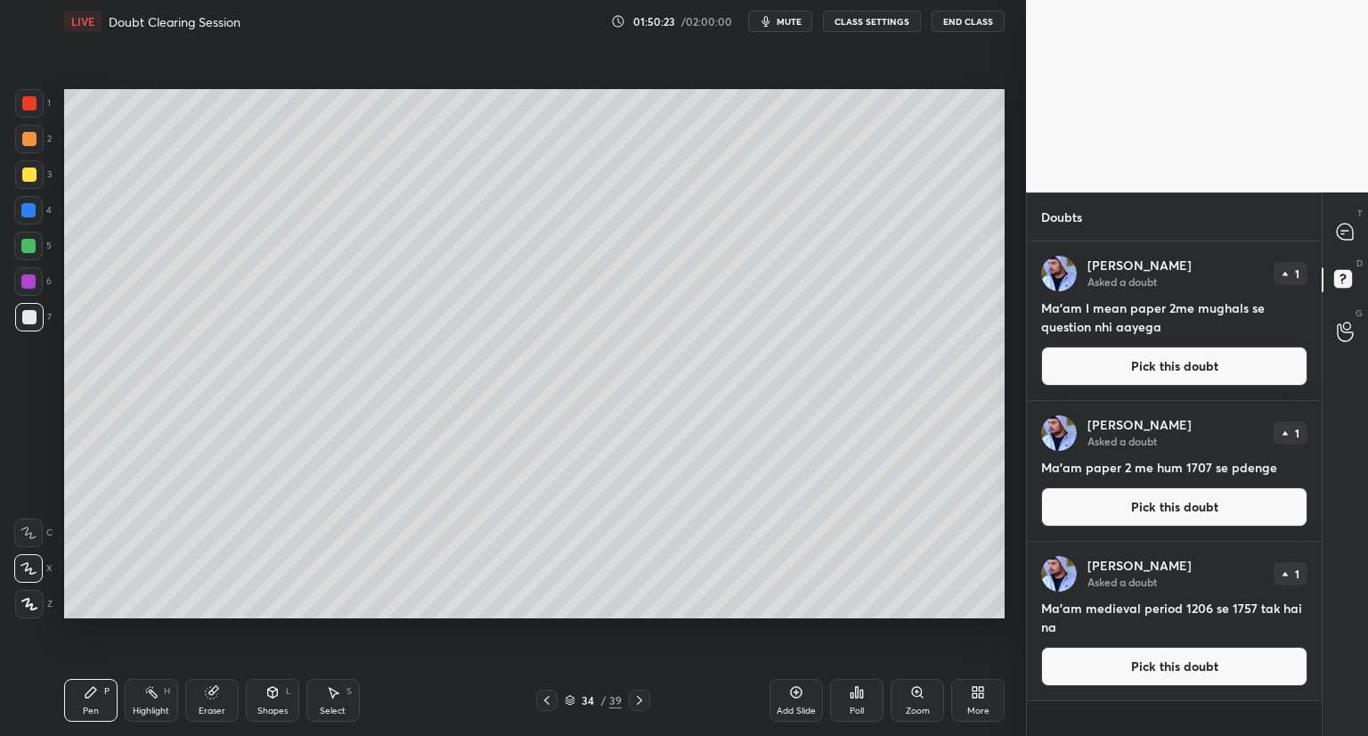
click at [1315, 282] on div "[PERSON_NAME] Asked a doubt 1 Ma'am I mean paper 2me mughals se question nhi aa…" at bounding box center [1174, 320] width 295 height 159
click at [1342, 229] on icon at bounding box center [1345, 232] width 16 height 16
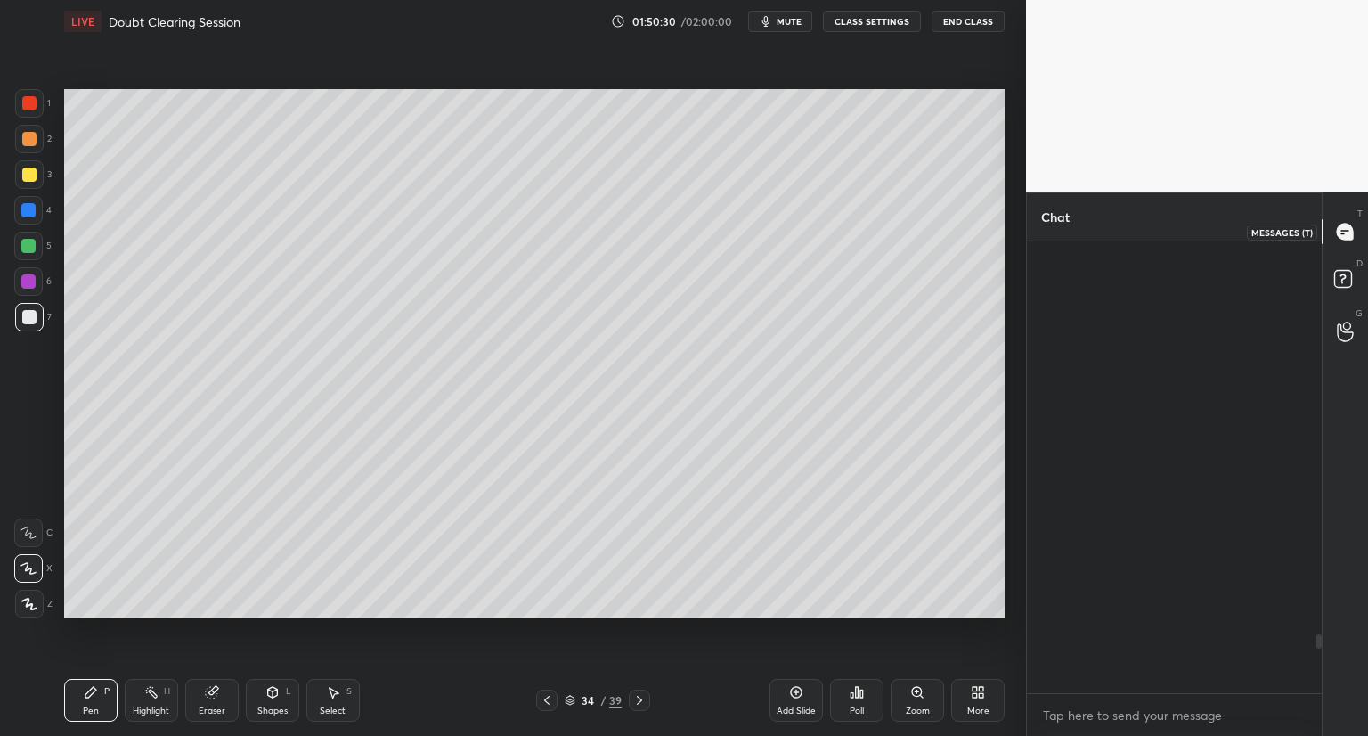
scroll to position [446, 290]
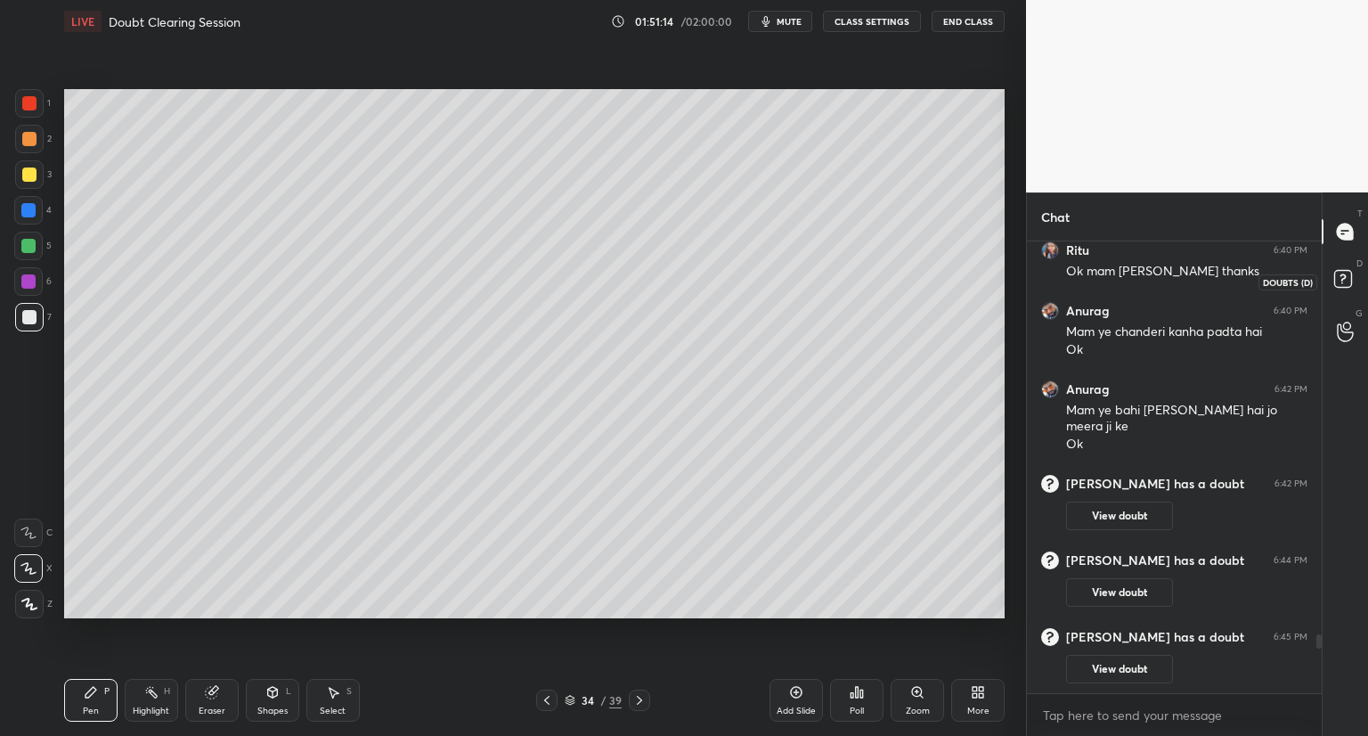
click at [1349, 282] on rect at bounding box center [1343, 279] width 17 height 17
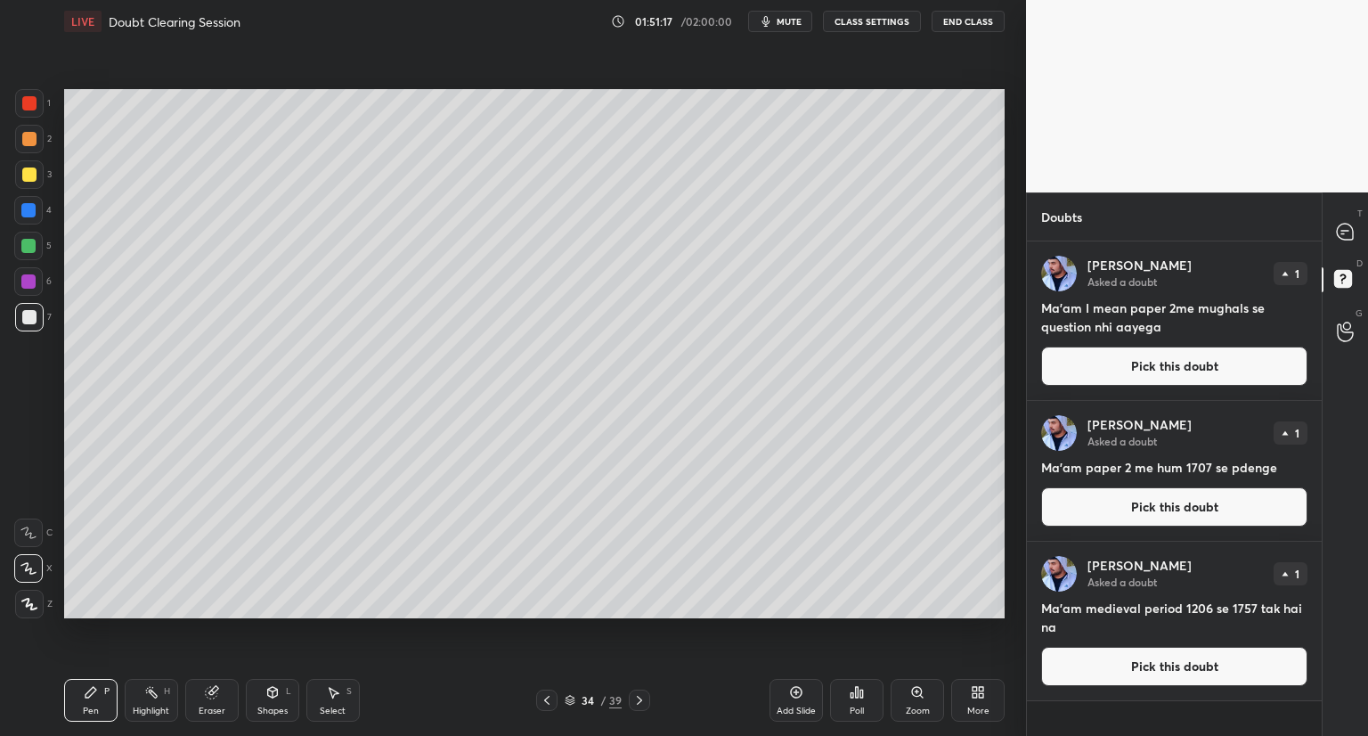
click at [1208, 666] on button "Pick this doubt" at bounding box center [1174, 666] width 266 height 39
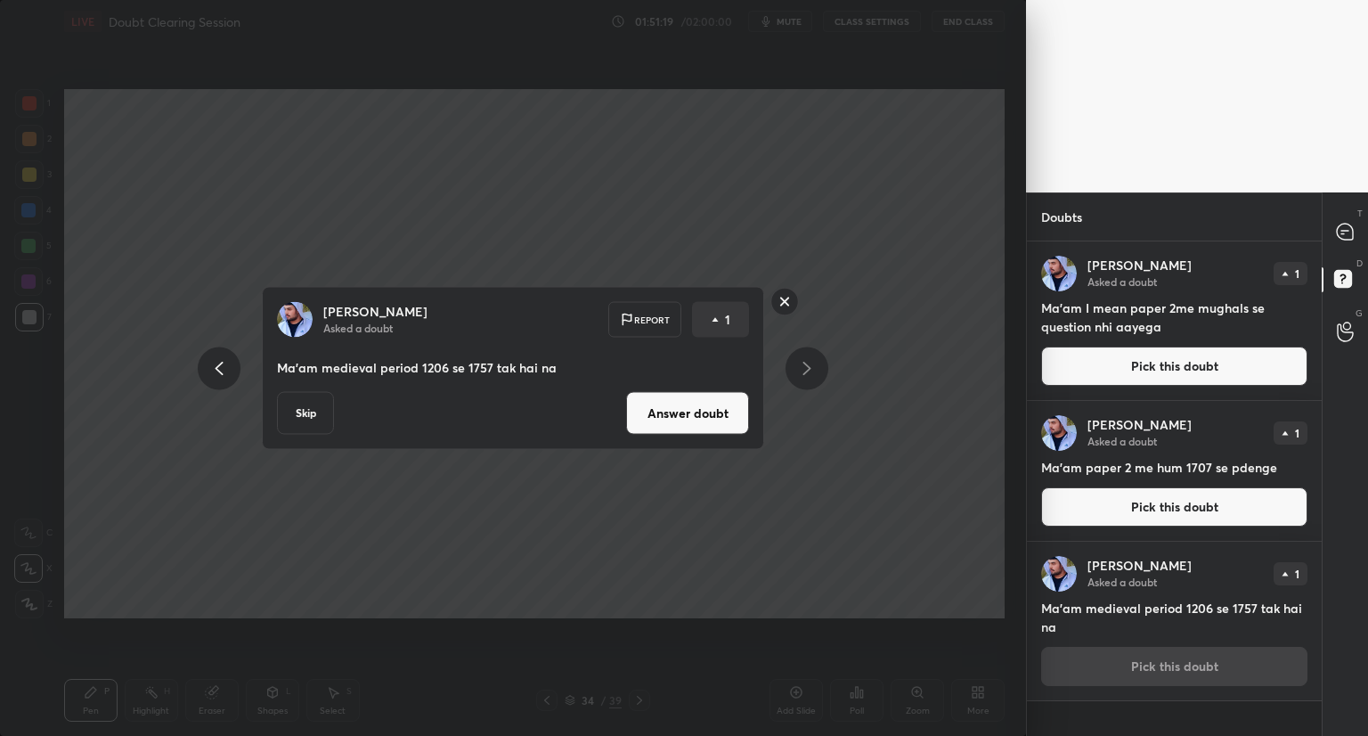
click at [785, 301] on rect at bounding box center [786, 302] width 28 height 28
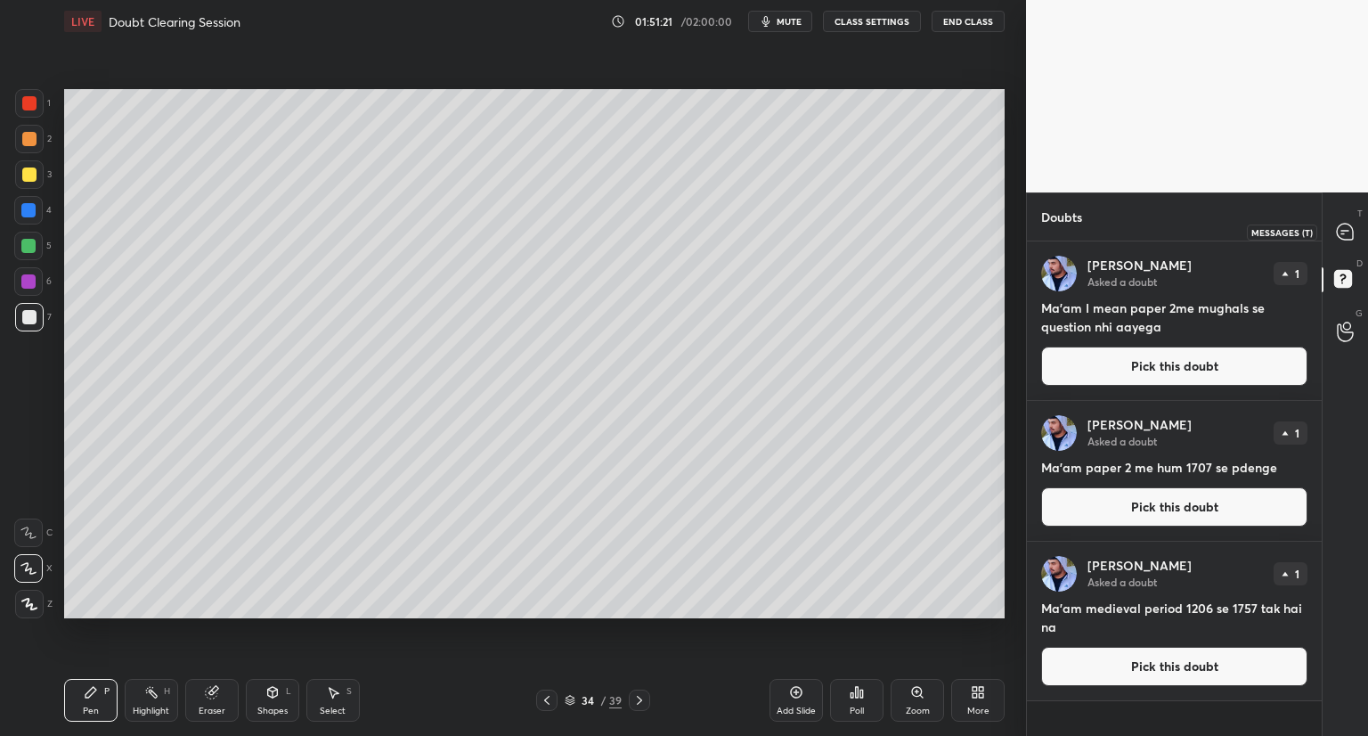
click at [1357, 229] on div at bounding box center [1346, 232] width 36 height 32
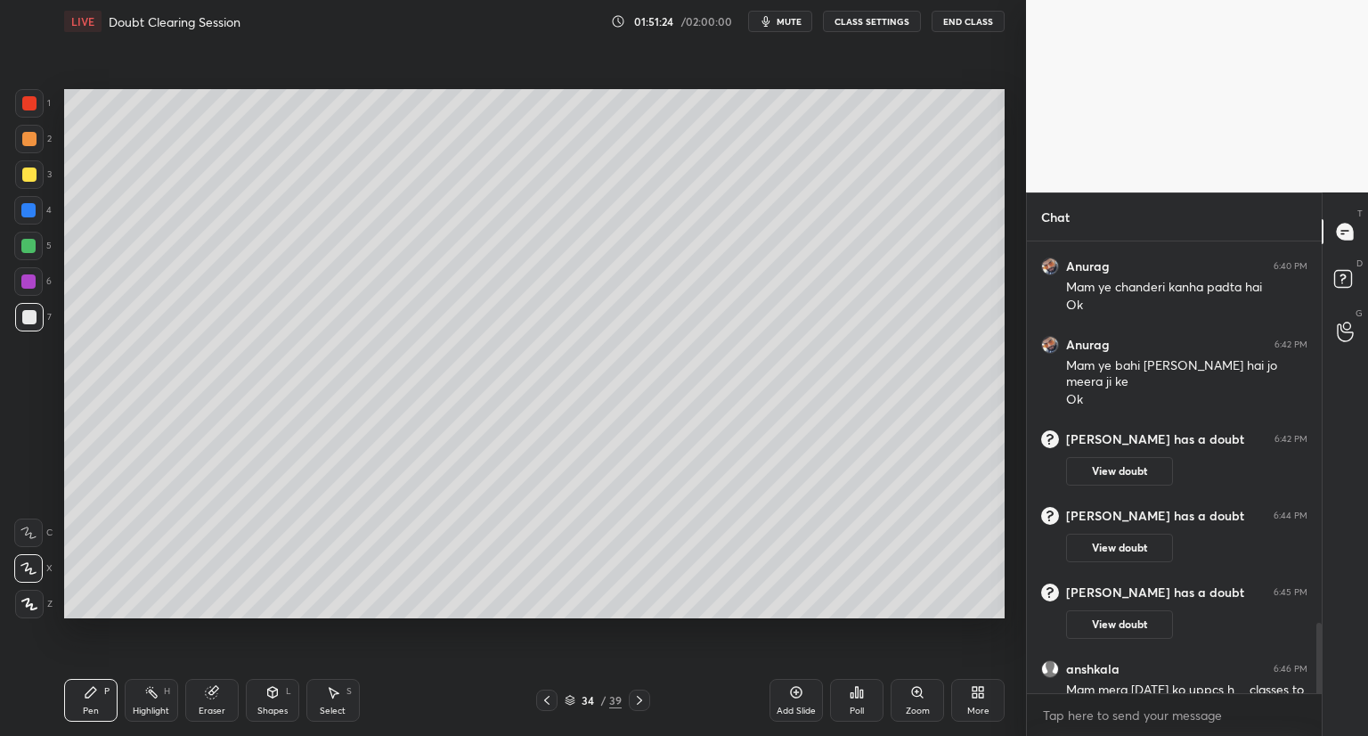
scroll to position [3184, 0]
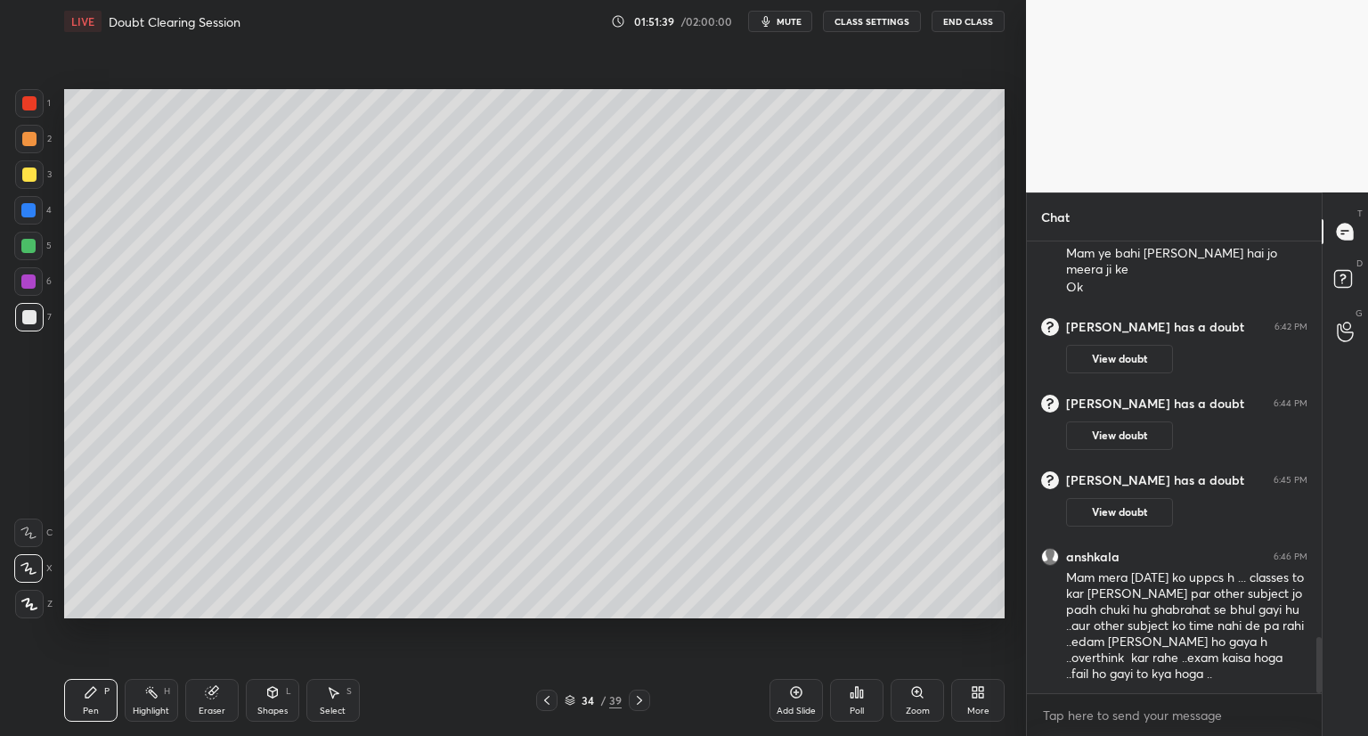
drag, startPoint x: 1319, startPoint y: 674, endPoint x: 1323, endPoint y: 706, distance: 31.5
click at [1323, 706] on div "Chat Anurag 6:40 PM Mam ye chanderi kanha padta hai Ok Anurag 6:42 PM Mam ye ba…" at bounding box center [1197, 463] width 342 height 543
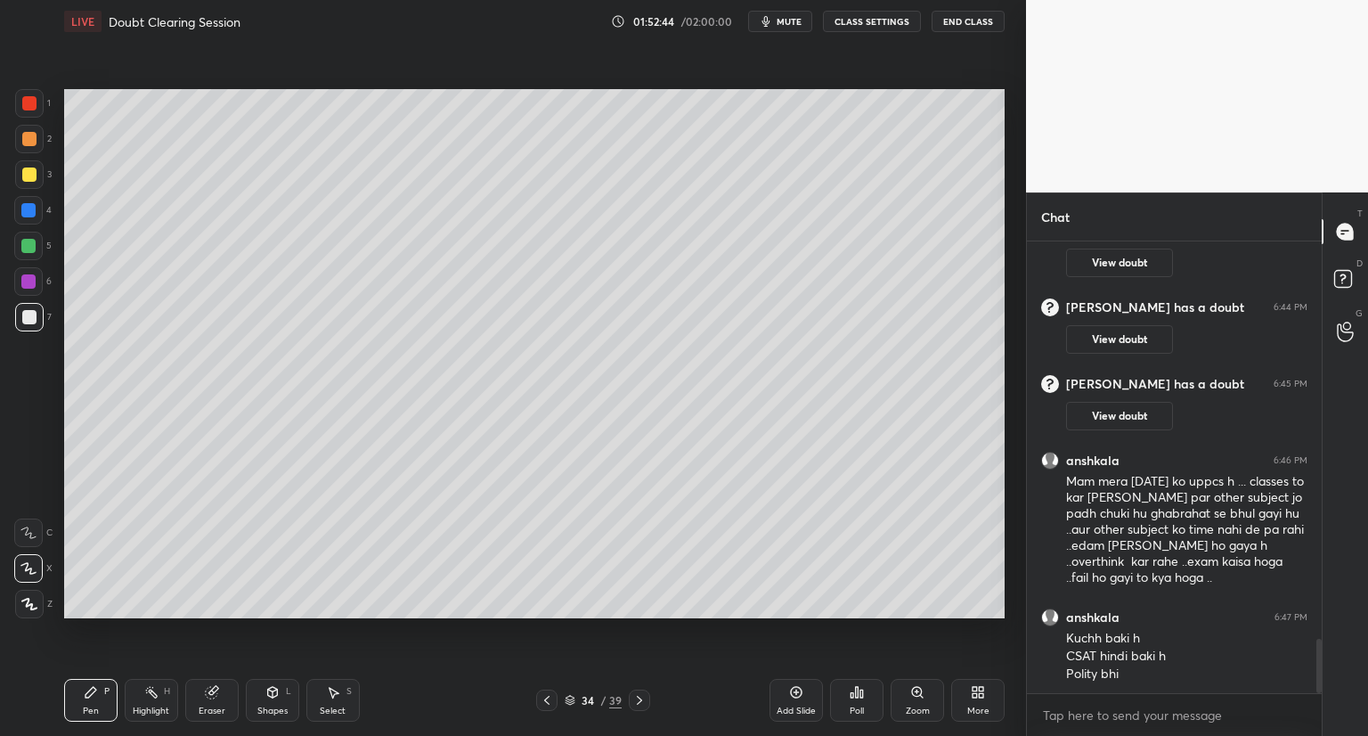
scroll to position [3341, 0]
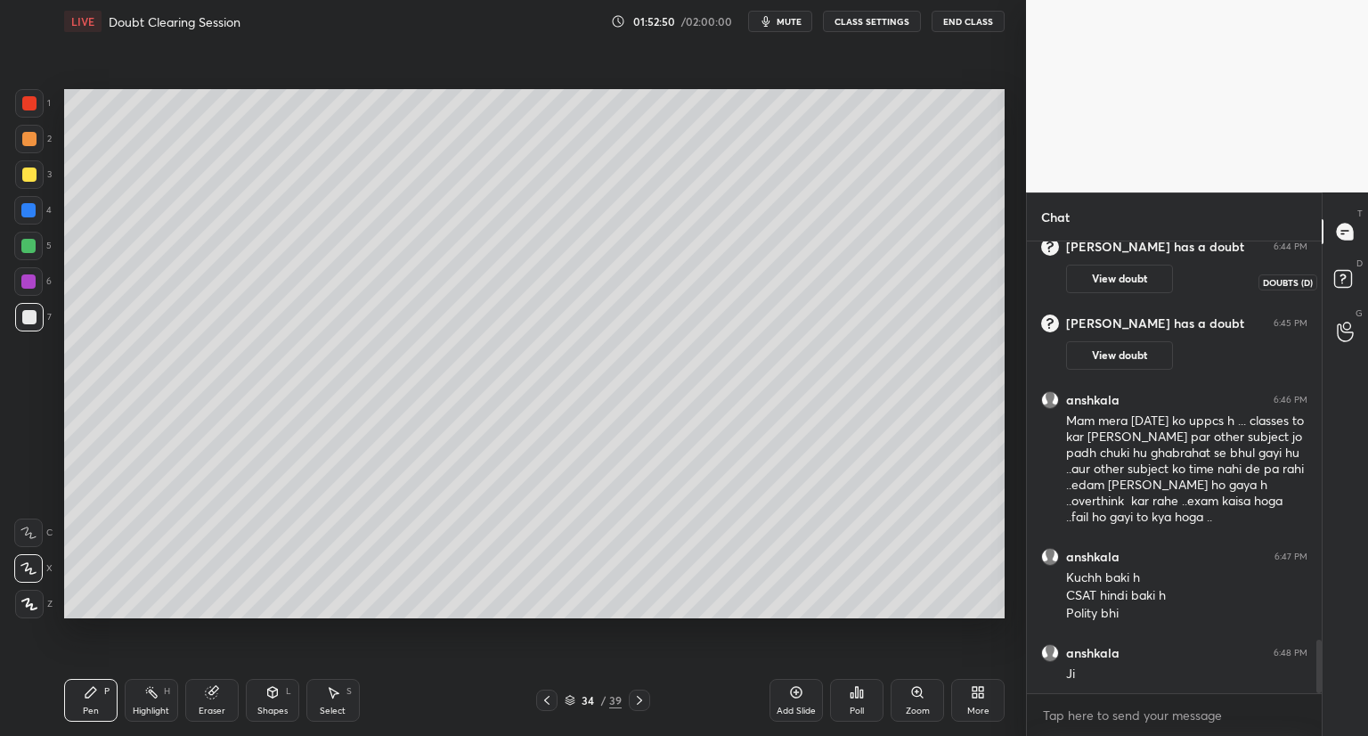
click at [1347, 290] on icon at bounding box center [1346, 281] width 32 height 32
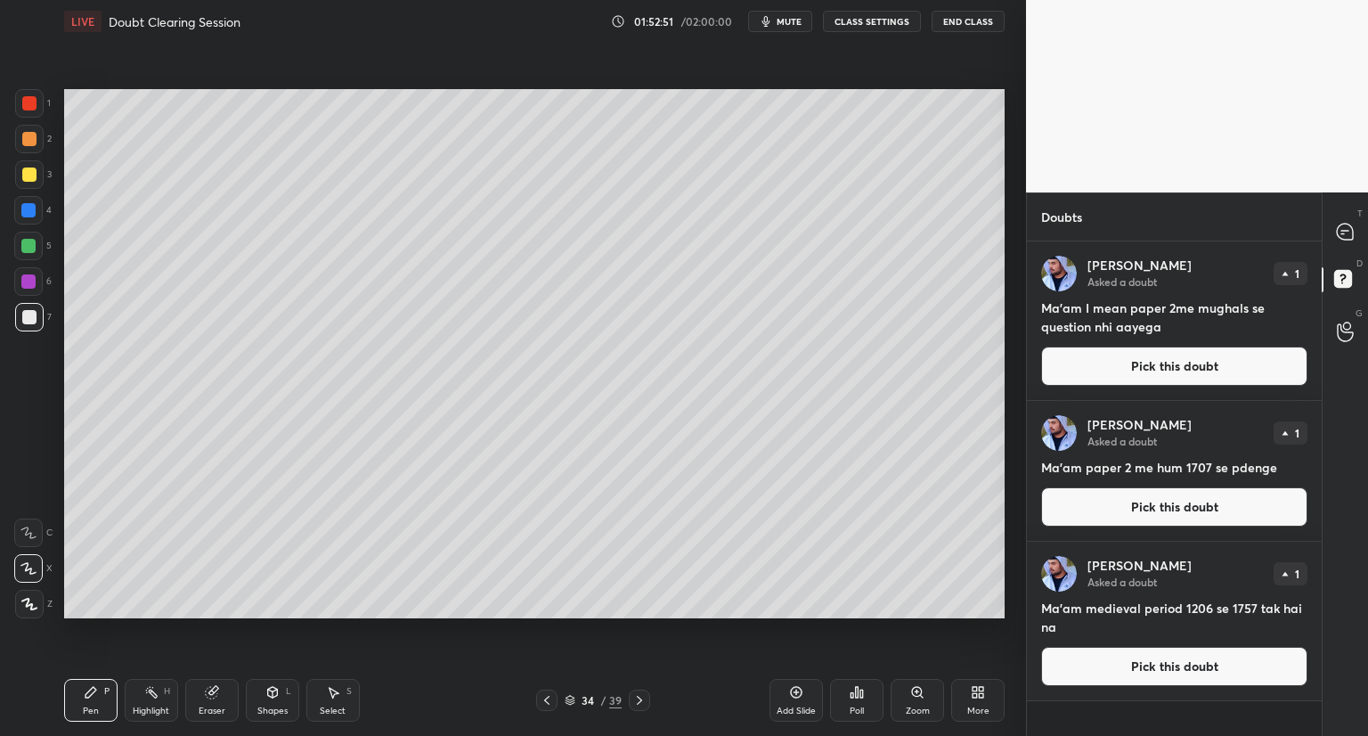
click at [1347, 290] on icon at bounding box center [1346, 281] width 32 height 32
click at [1342, 233] on icon at bounding box center [1343, 233] width 3 height 0
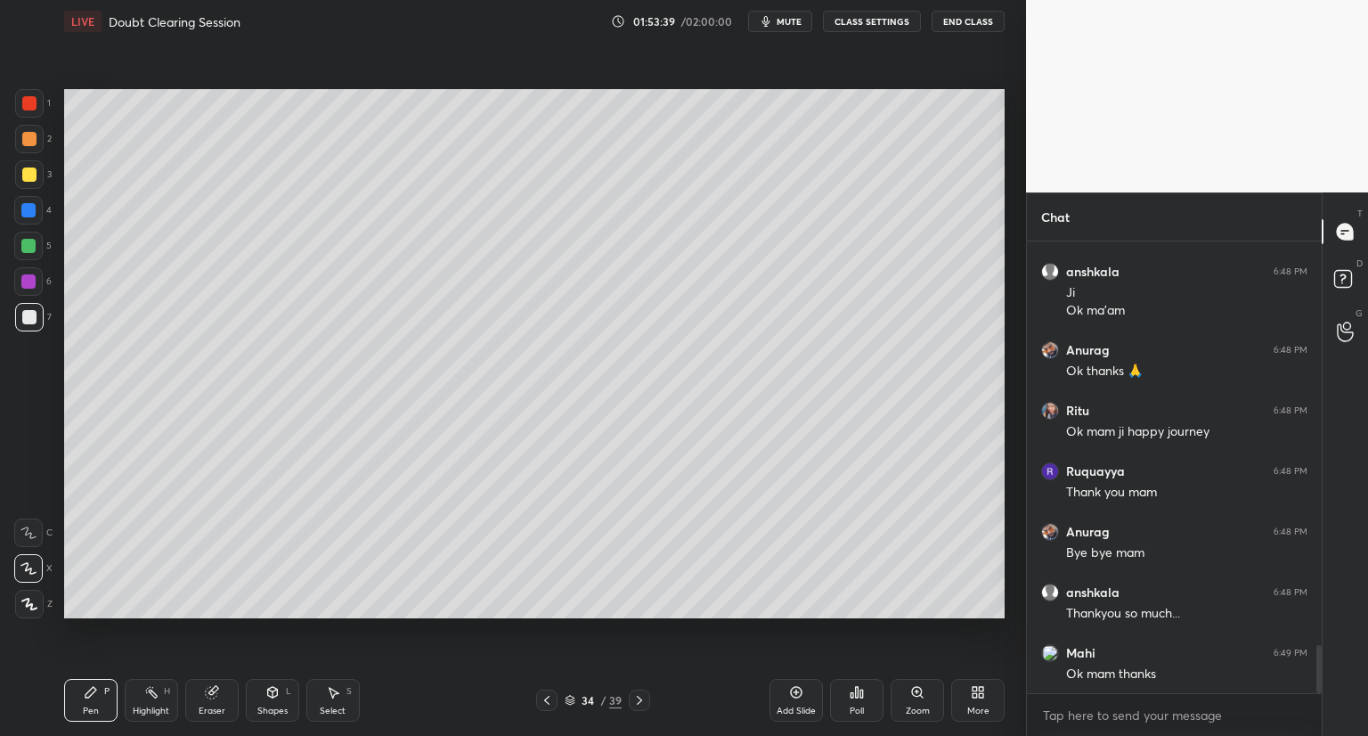
scroll to position [3783, 0]
click at [794, 17] on span "mute" at bounding box center [789, 21] width 25 height 12
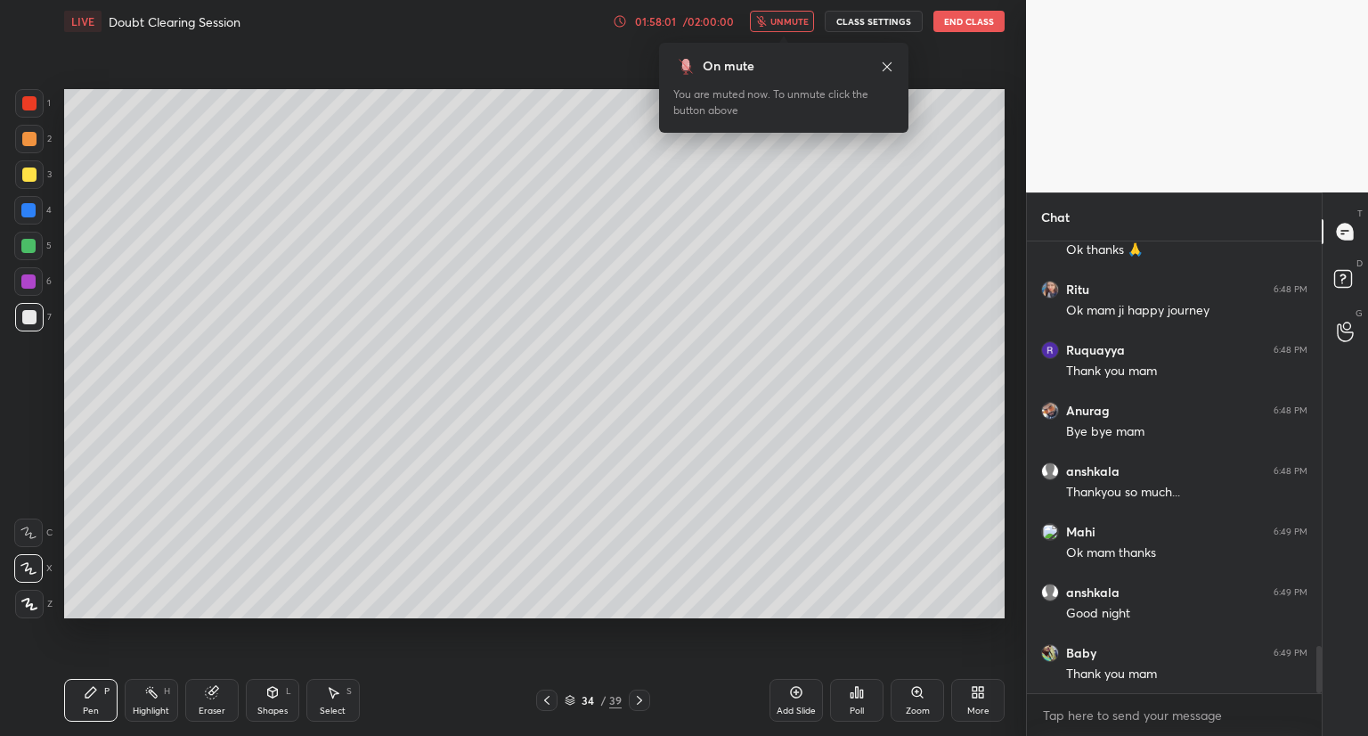
scroll to position [3907, 0]
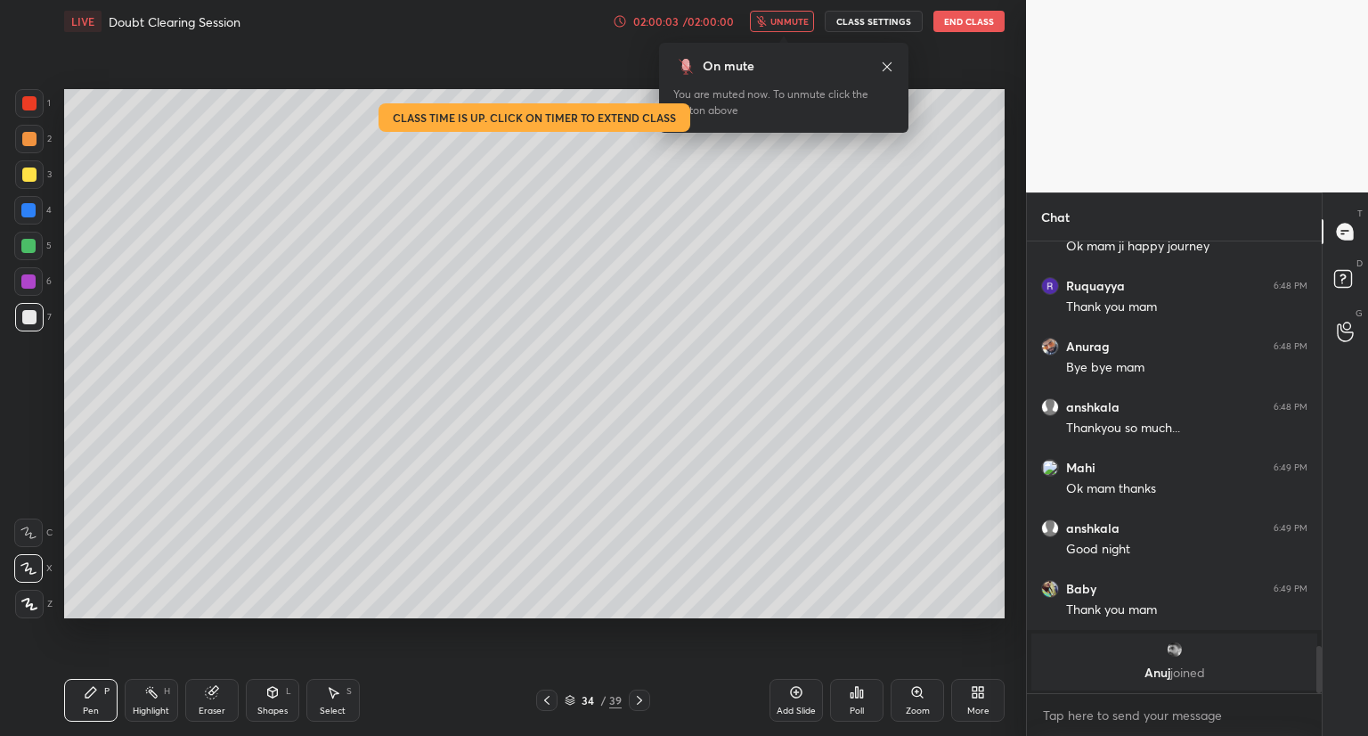
click at [951, 32] on div "LIVE Doubt Clearing Session 02:00:03 / 02:00:00 unmute CLASS SETTINGS End Class" at bounding box center [534, 21] width 941 height 43
click at [970, 12] on button "End Class" at bounding box center [969, 21] width 71 height 21
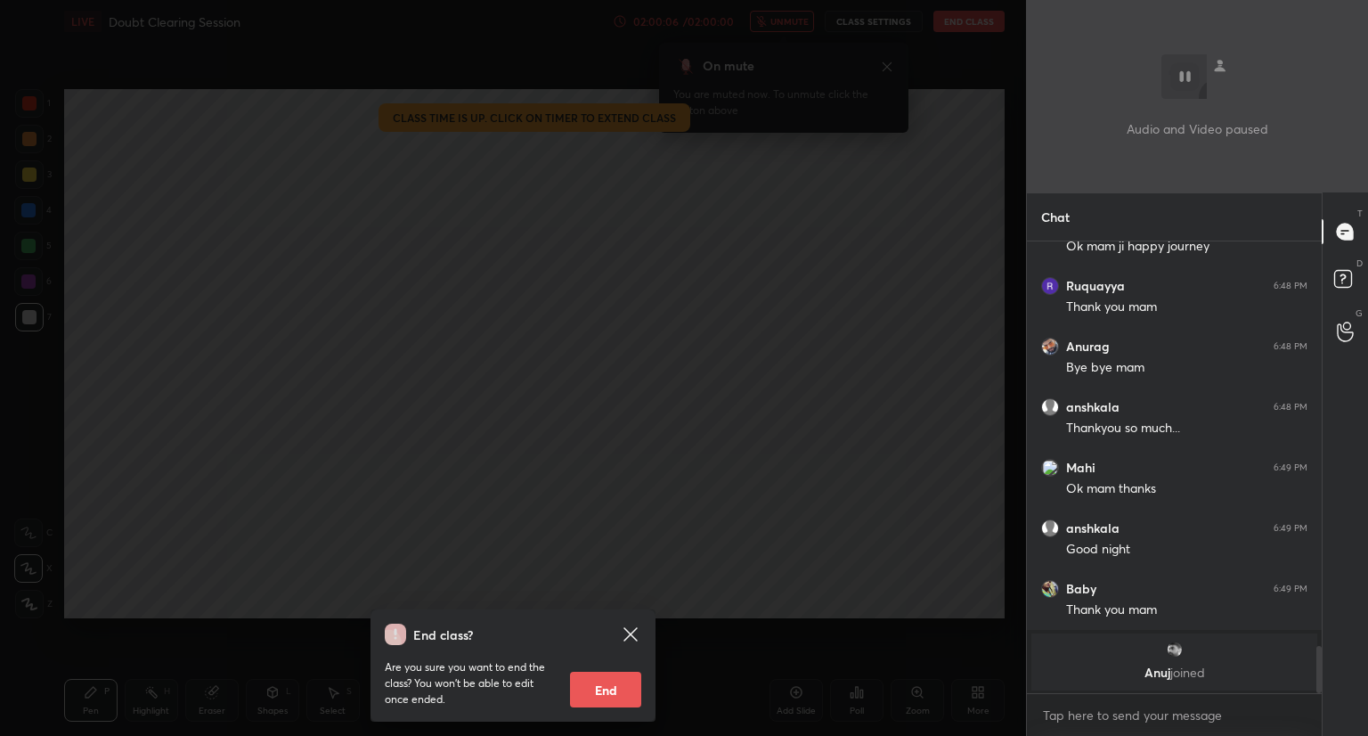
click at [614, 687] on button "End" at bounding box center [605, 690] width 71 height 36
type textarea "x"
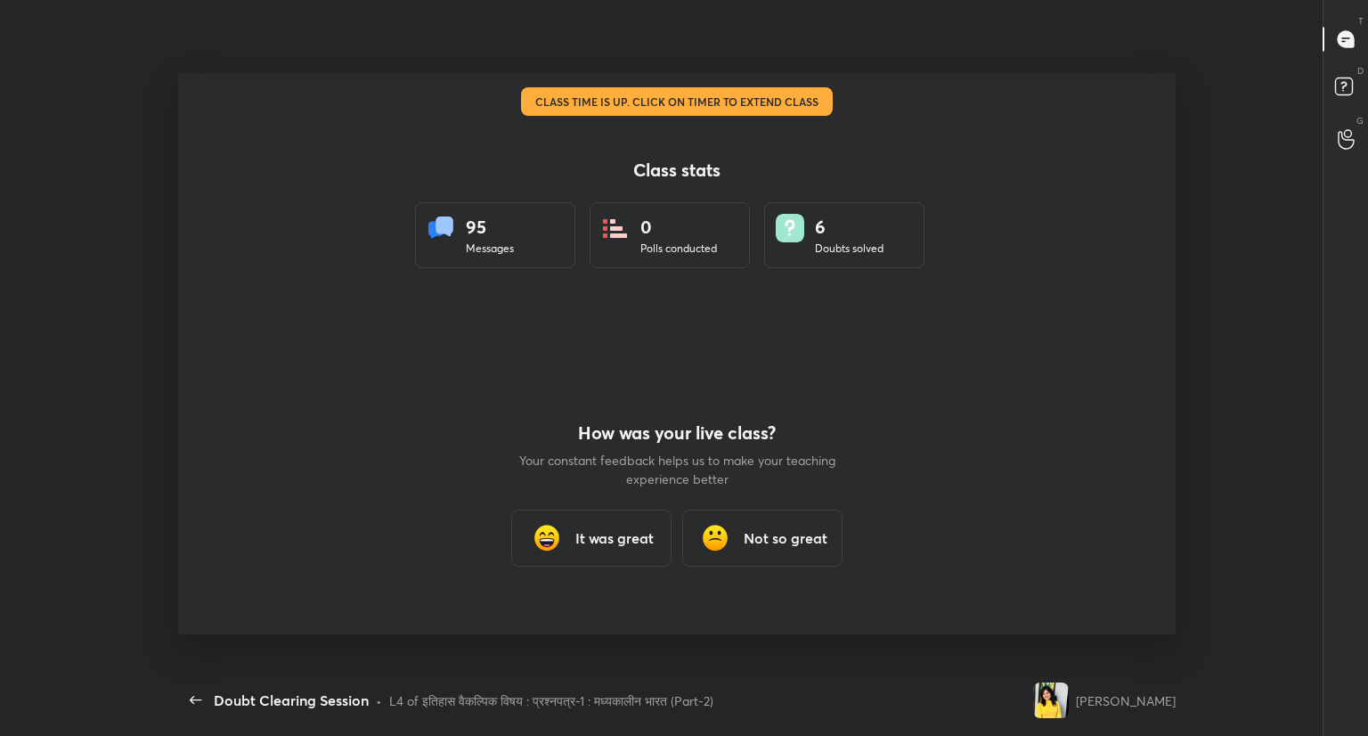
scroll to position [0, 0]
